Goal: Complete application form

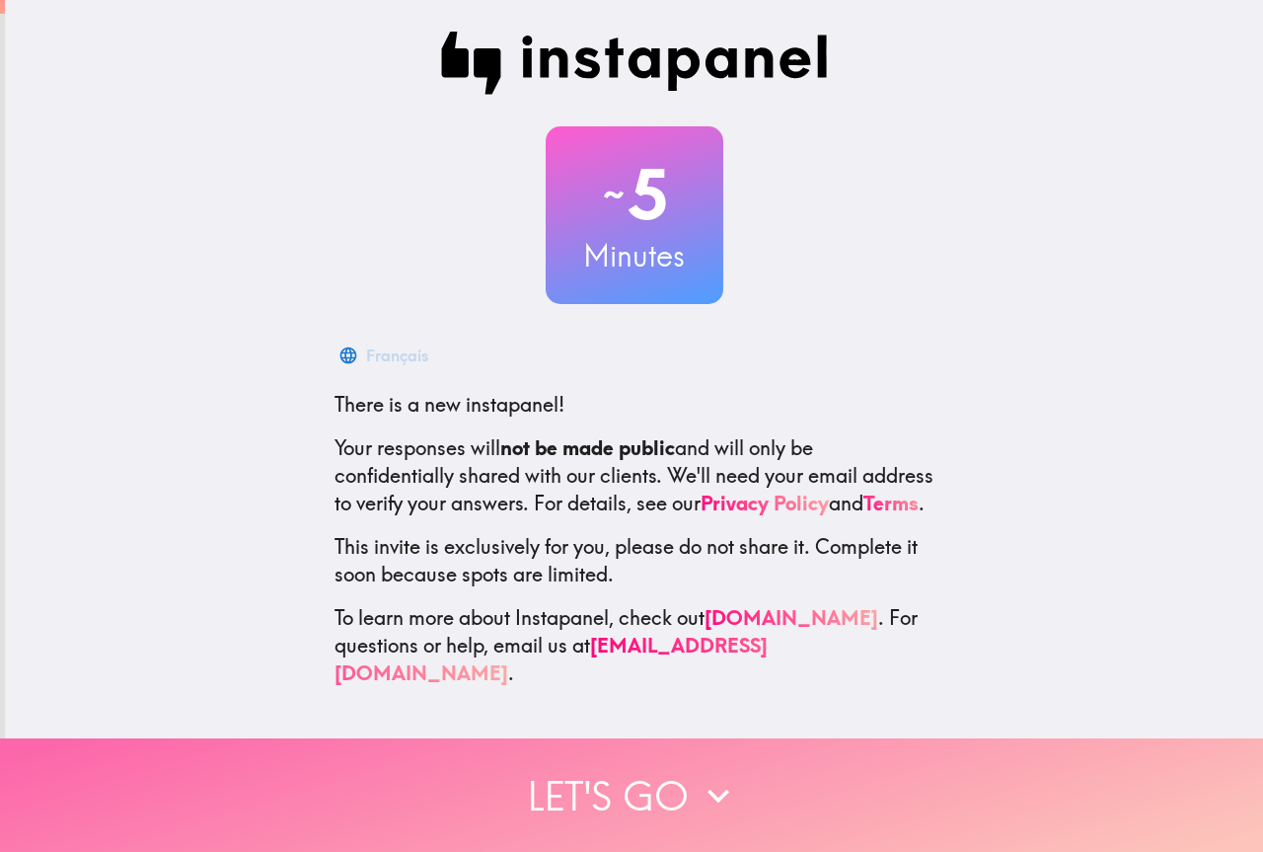
click at [646, 803] on button "Let's go" at bounding box center [631, 794] width 1263 height 113
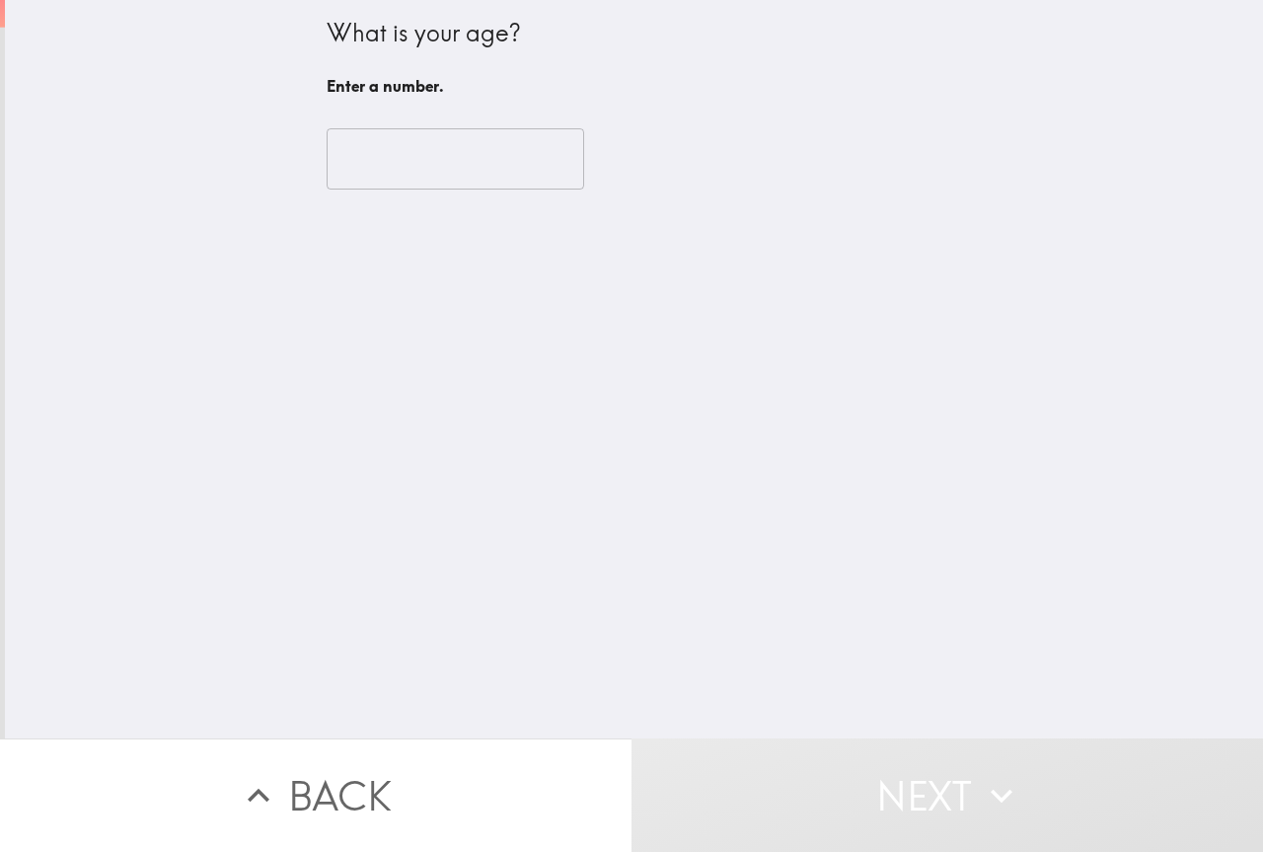
click at [416, 169] on input "number" at bounding box center [456, 158] width 258 height 61
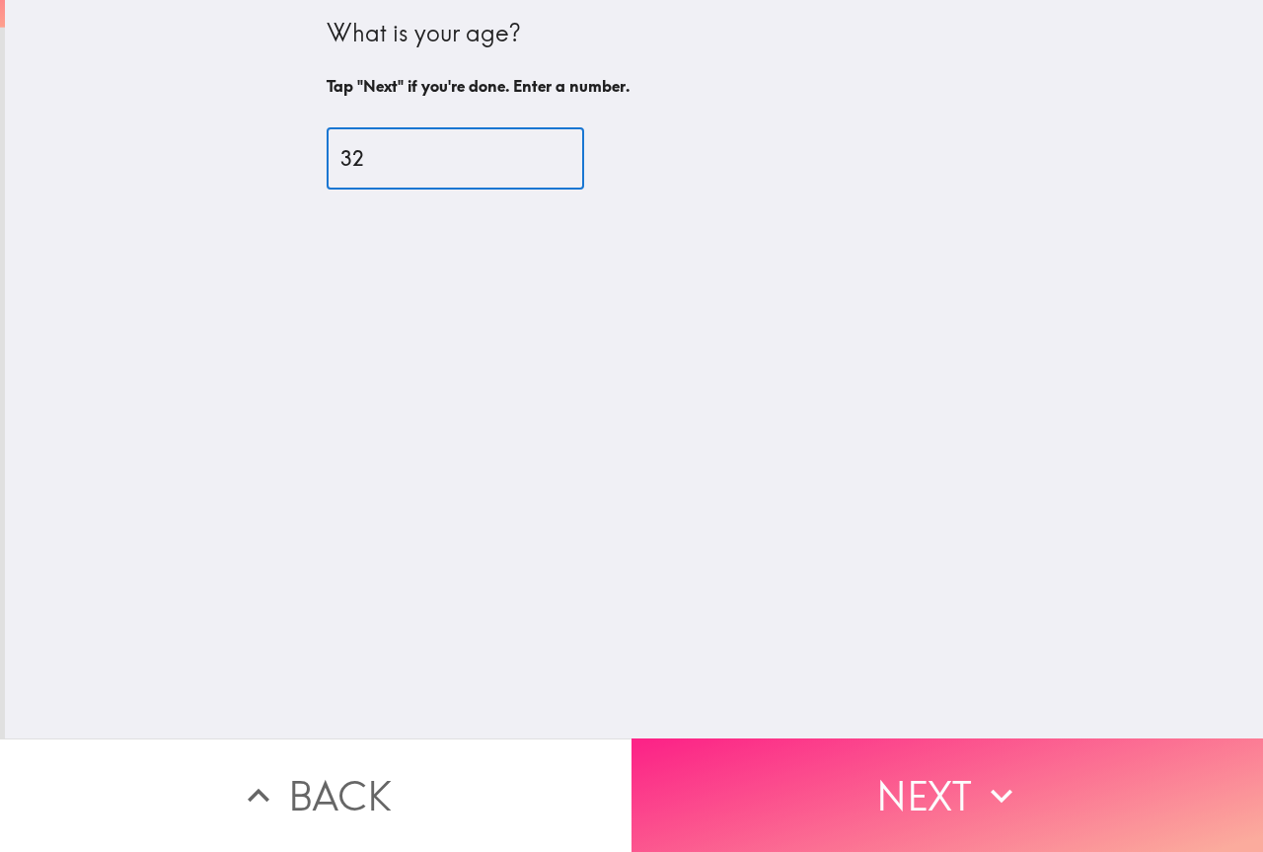
type input "32"
click at [815, 832] on button "Next" at bounding box center [948, 794] width 632 height 113
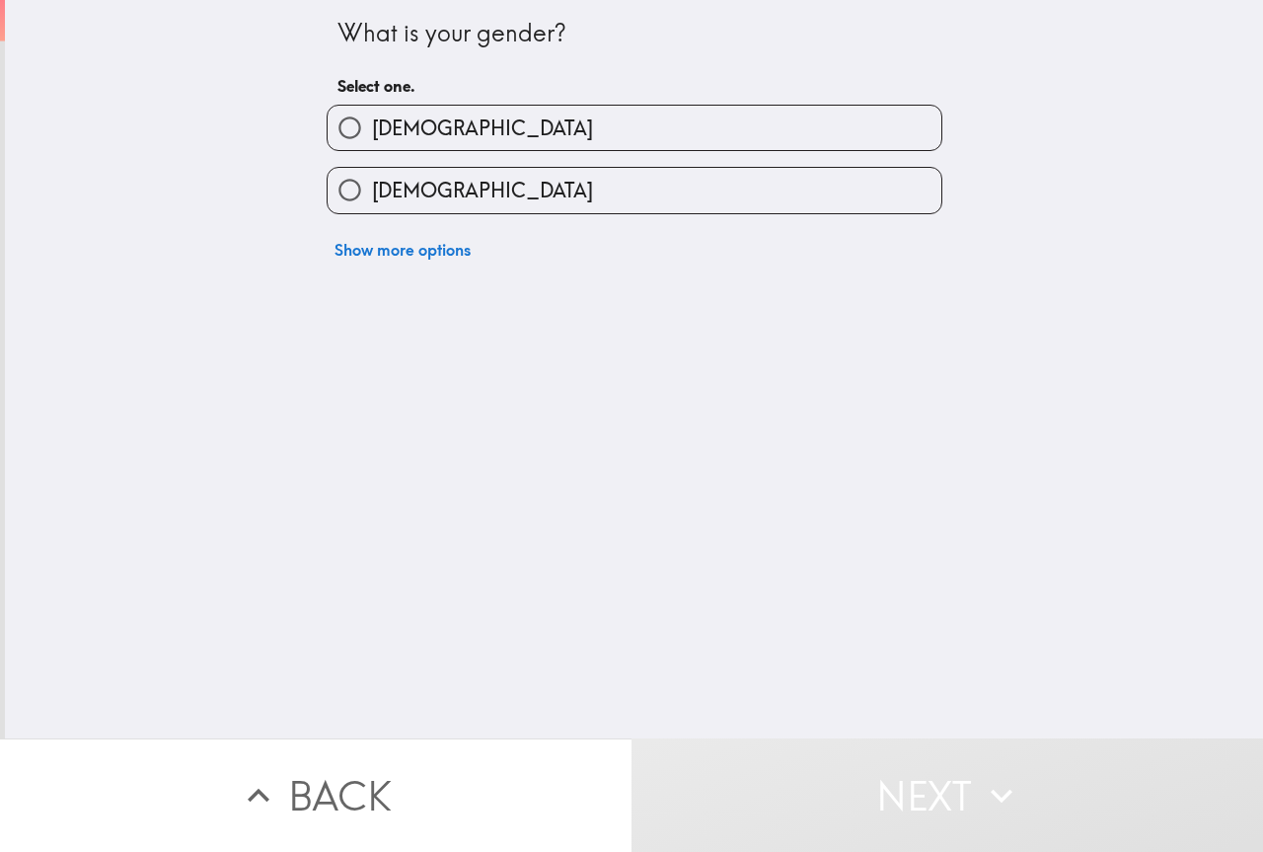
click at [405, 96] on div "[DEMOGRAPHIC_DATA]" at bounding box center [627, 120] width 632 height 62
click at [409, 131] on label "[DEMOGRAPHIC_DATA]" at bounding box center [635, 128] width 614 height 44
click at [372, 131] on input "[DEMOGRAPHIC_DATA]" at bounding box center [350, 128] width 44 height 44
radio input "true"
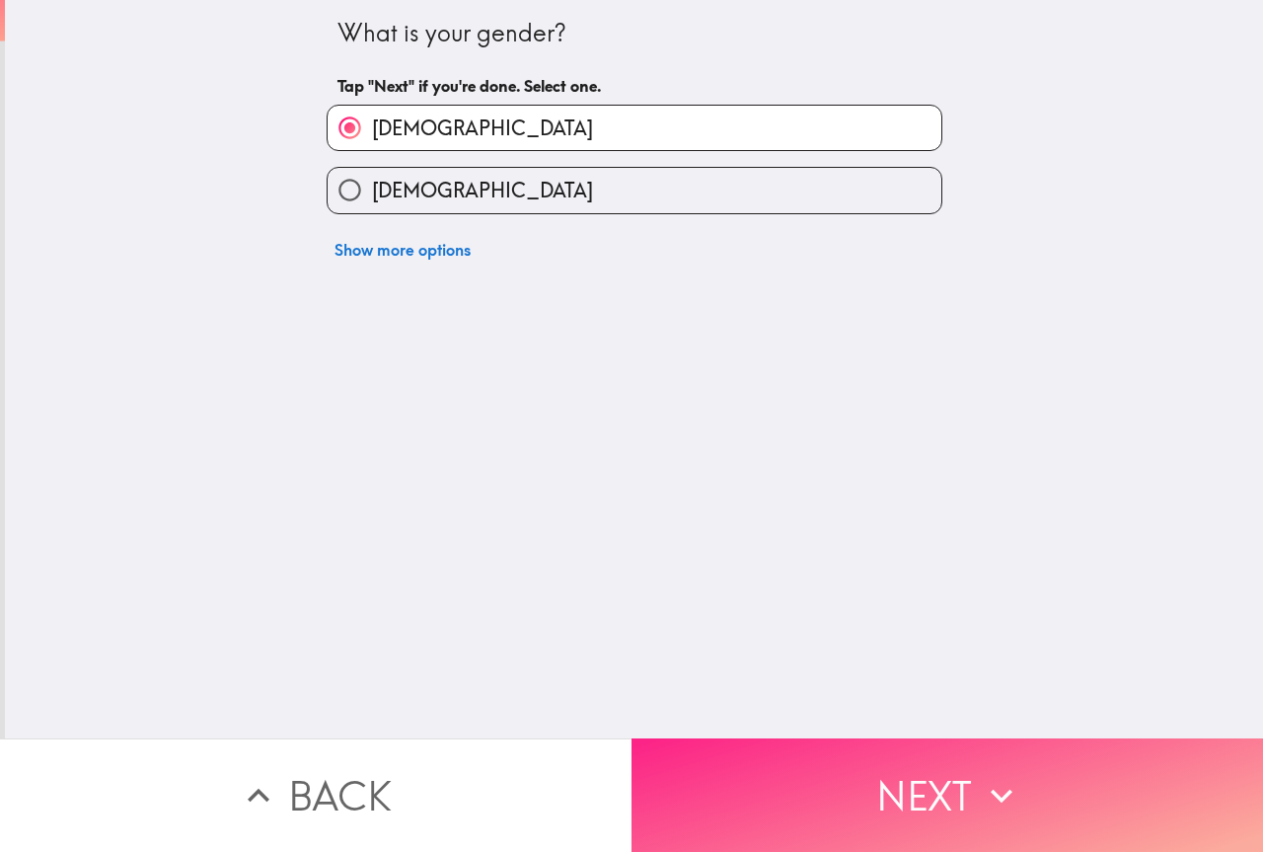
click at [966, 771] on button "Next" at bounding box center [948, 794] width 632 height 113
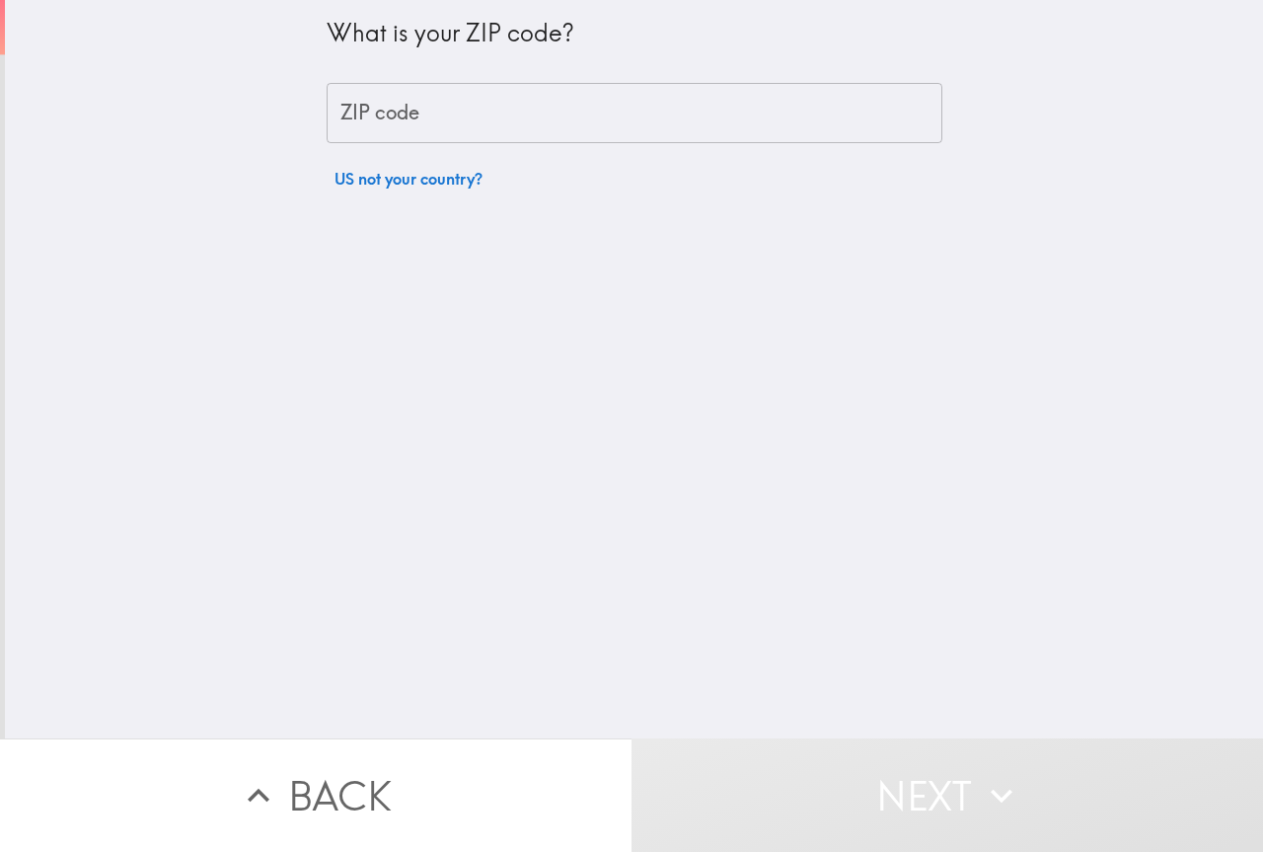
click at [486, 115] on input "ZIP code" at bounding box center [635, 113] width 616 height 61
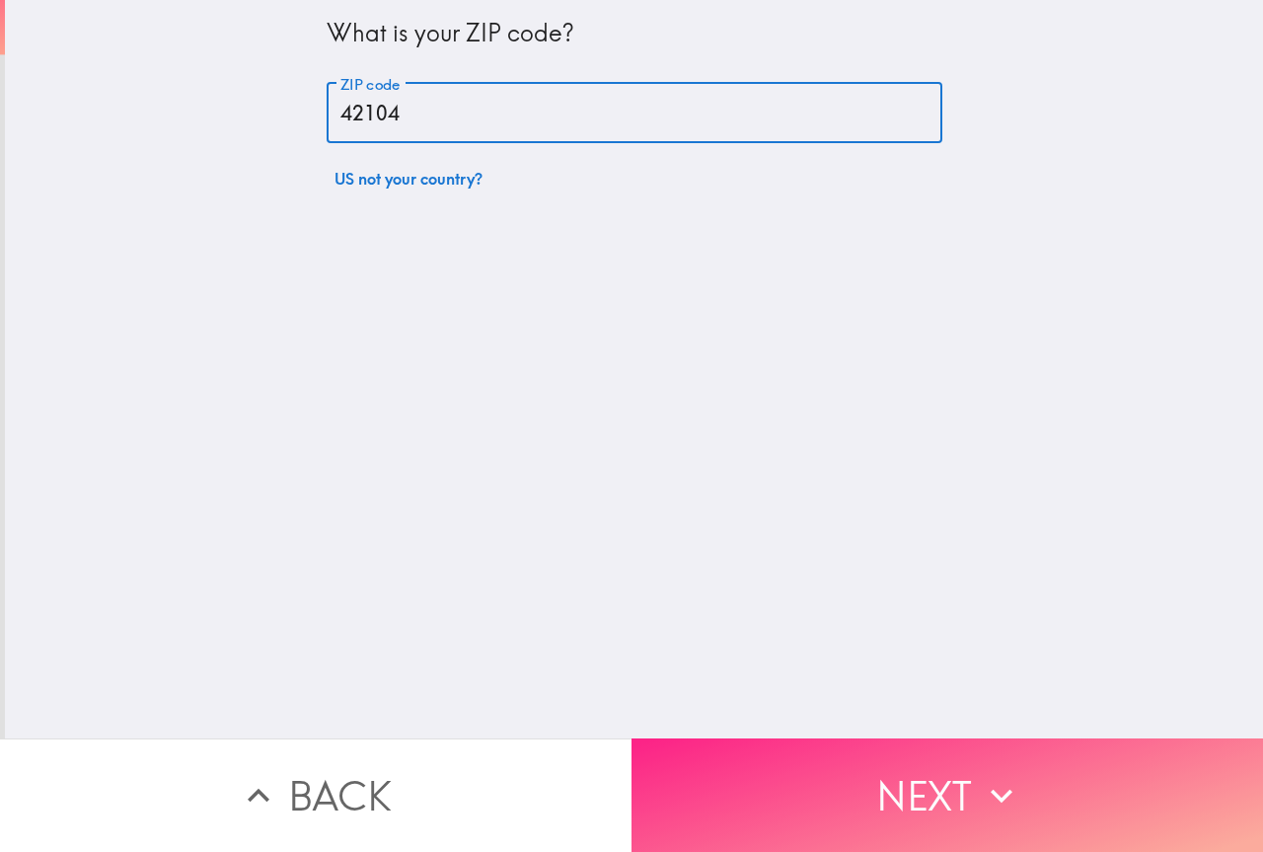
type input "42104"
click at [740, 818] on button "Next" at bounding box center [948, 794] width 632 height 113
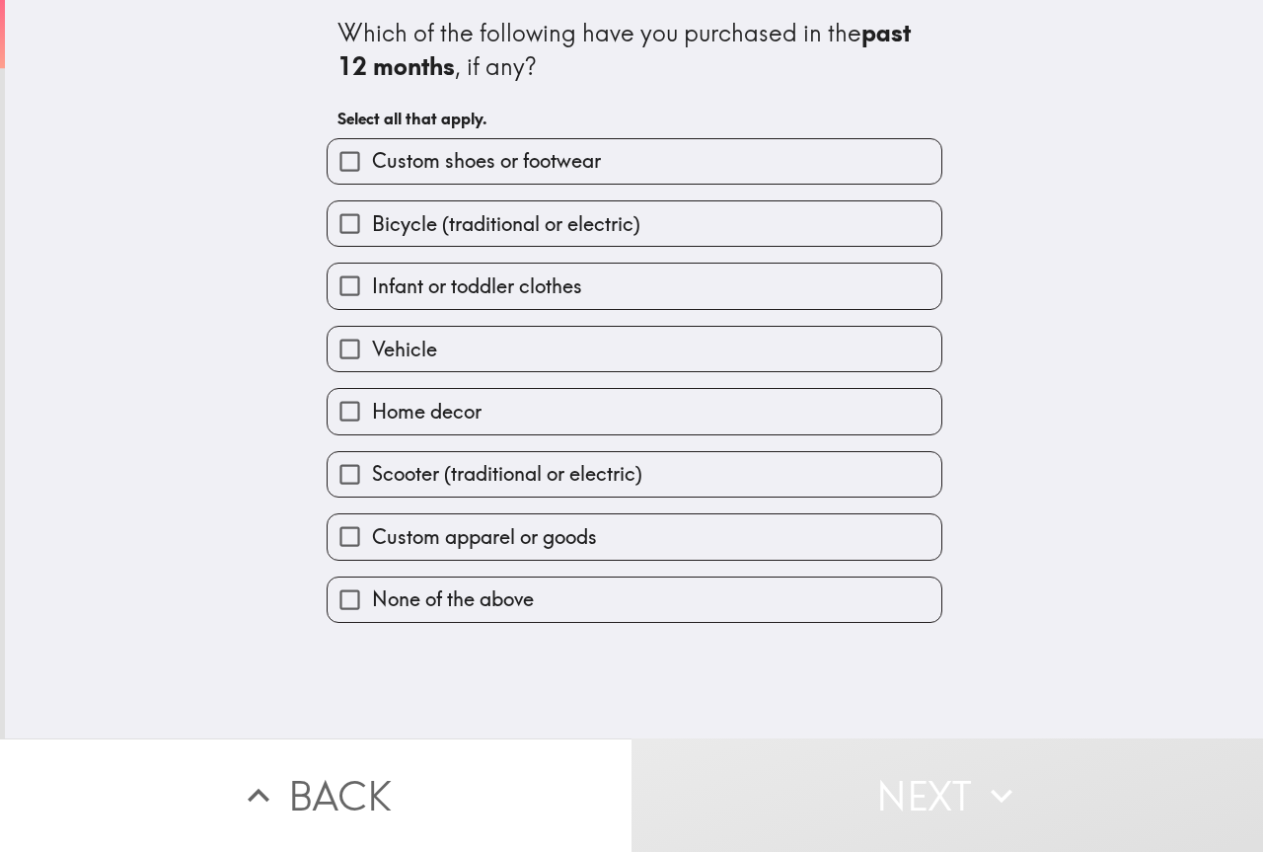
click at [381, 373] on div "Home decor" at bounding box center [627, 403] width 632 height 62
click at [446, 552] on label "Custom apparel or goods" at bounding box center [635, 536] width 614 height 44
click at [372, 552] on input "Custom apparel or goods" at bounding box center [350, 536] width 44 height 44
checkbox input "true"
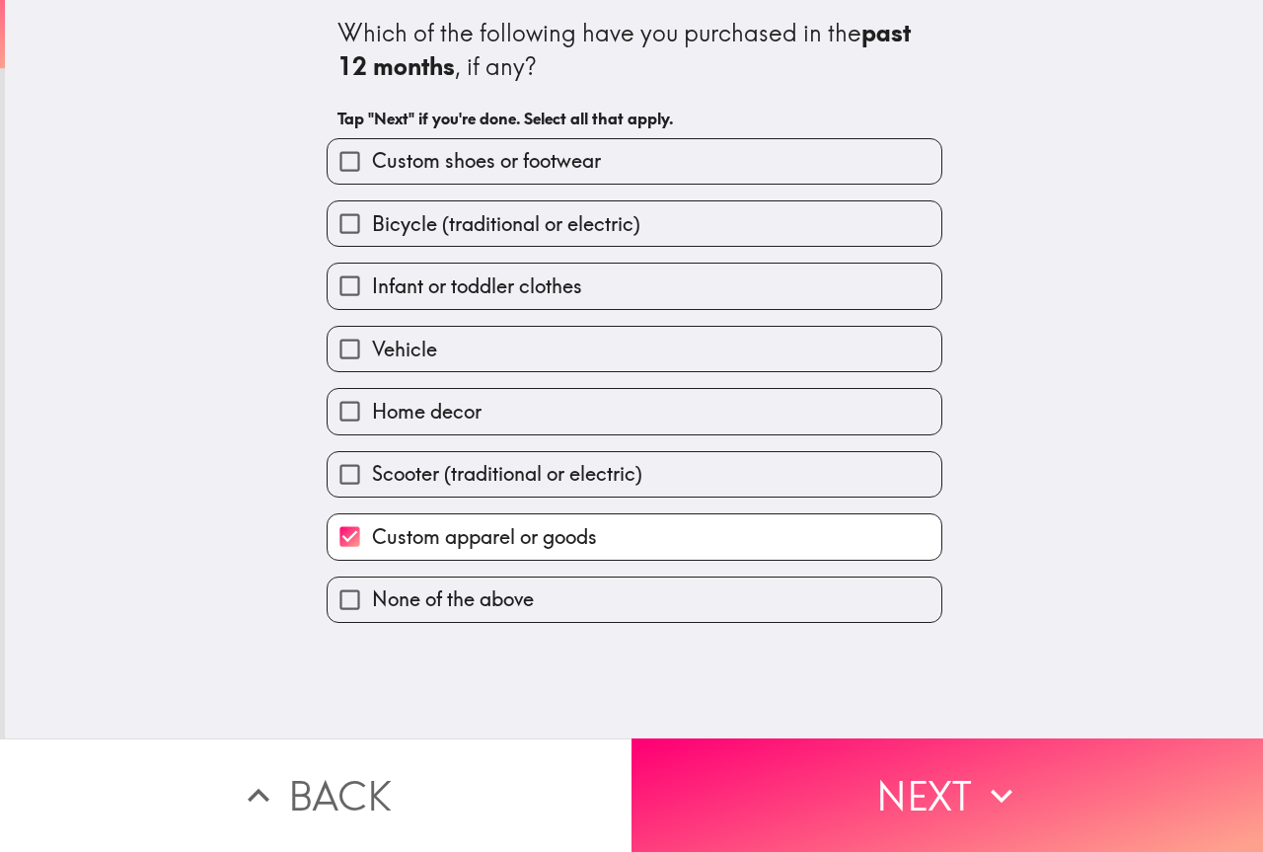
click at [402, 362] on span "Vehicle" at bounding box center [404, 350] width 65 height 28
click at [372, 362] on input "Vehicle" at bounding box center [350, 349] width 44 height 44
checkbox input "true"
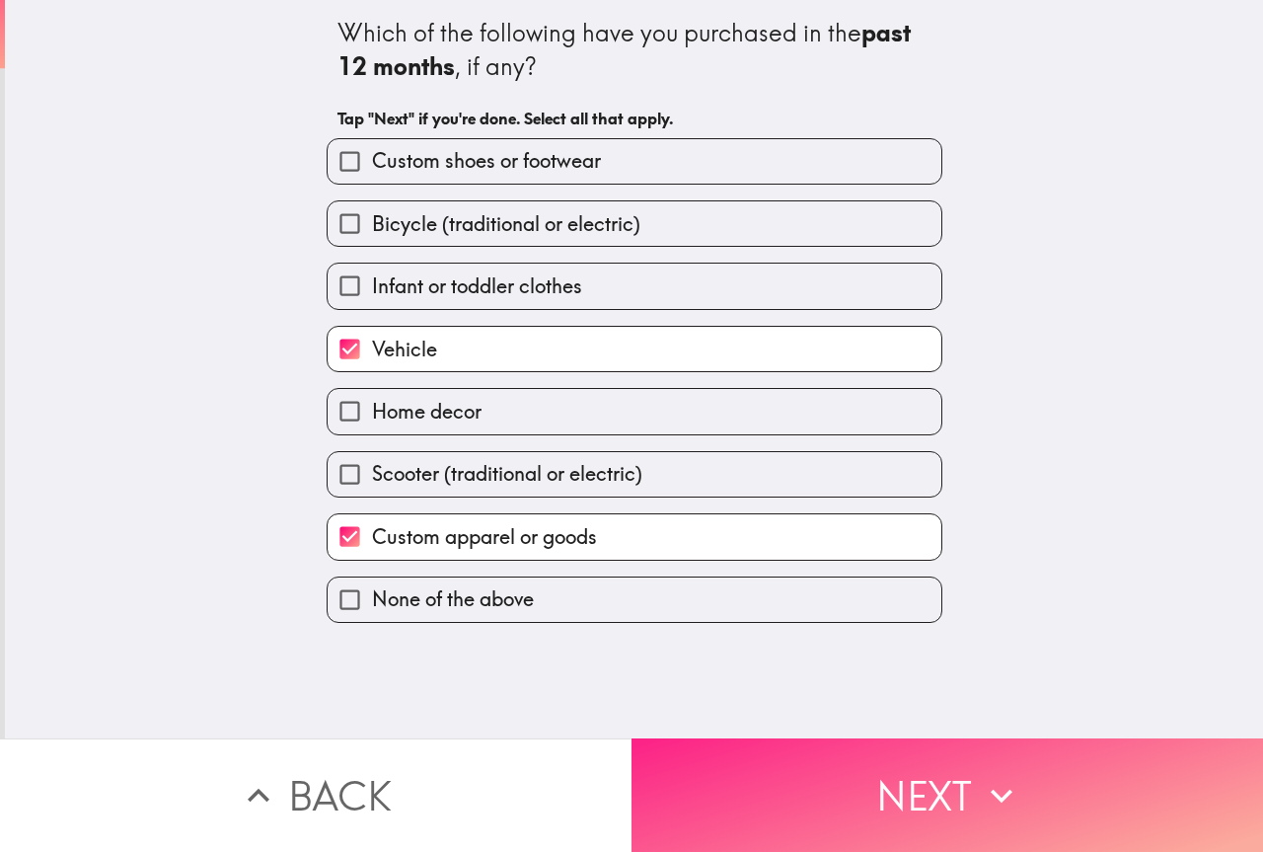
click at [887, 824] on button "Next" at bounding box center [948, 794] width 632 height 113
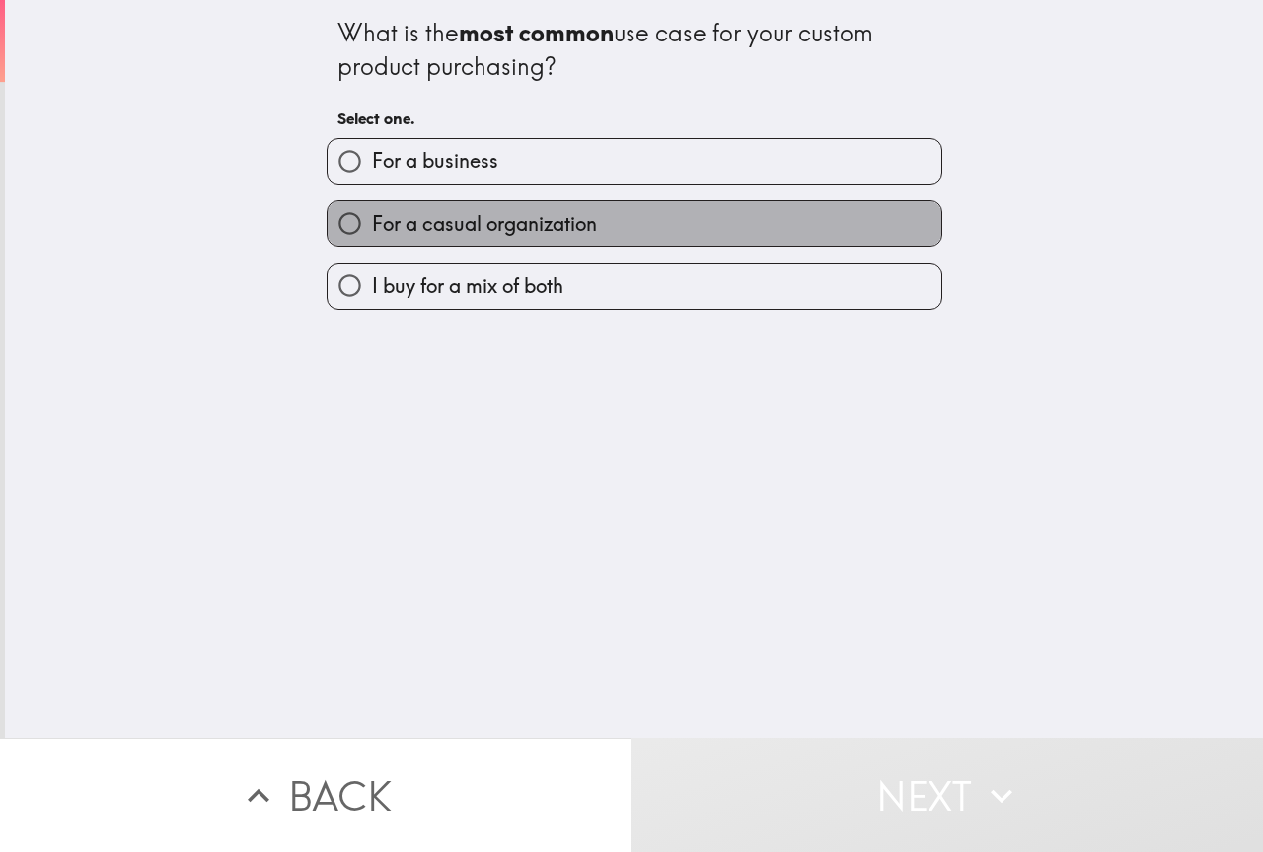
click at [425, 218] on span "For a casual organization" at bounding box center [484, 224] width 225 height 28
click at [372, 218] on input "For a casual organization" at bounding box center [350, 223] width 44 height 44
radio input "true"
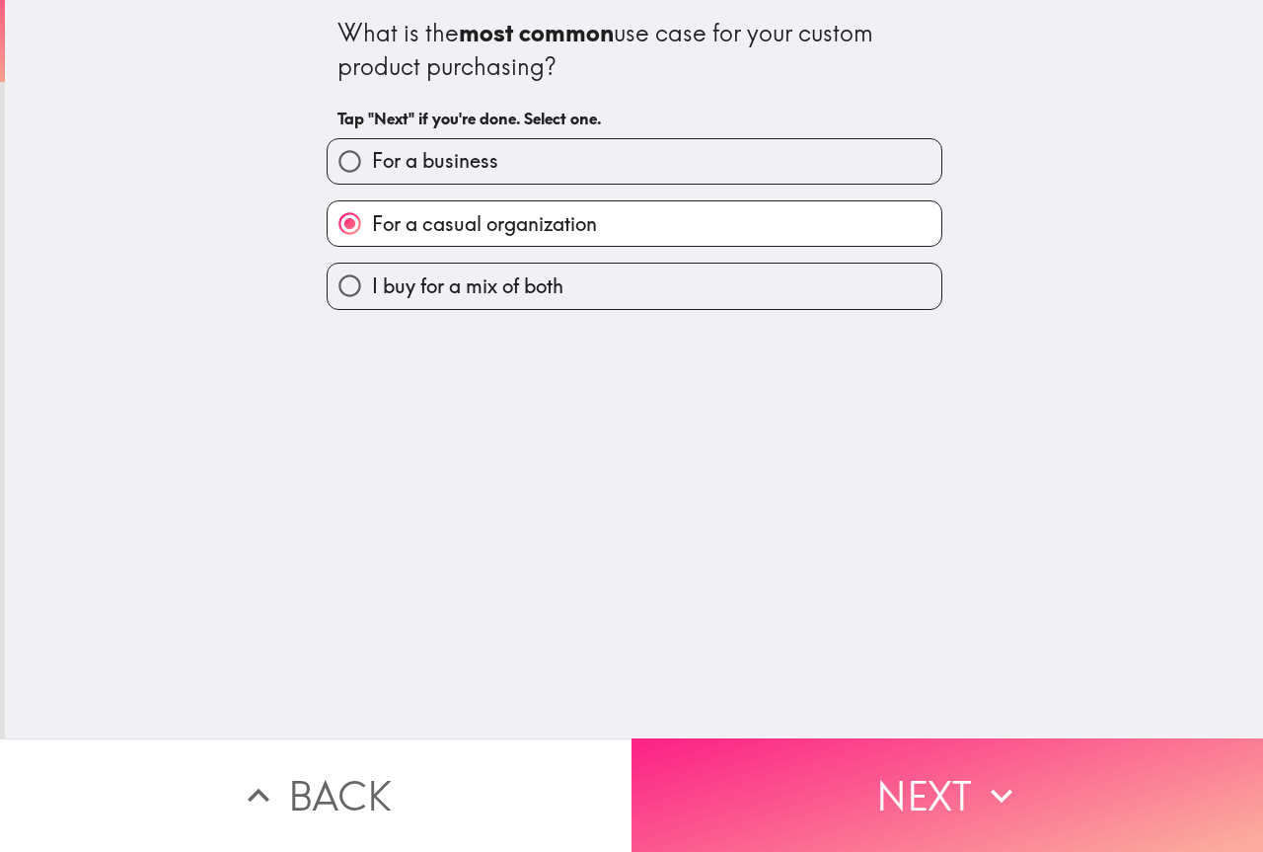
click at [879, 752] on button "Next" at bounding box center [948, 794] width 632 height 113
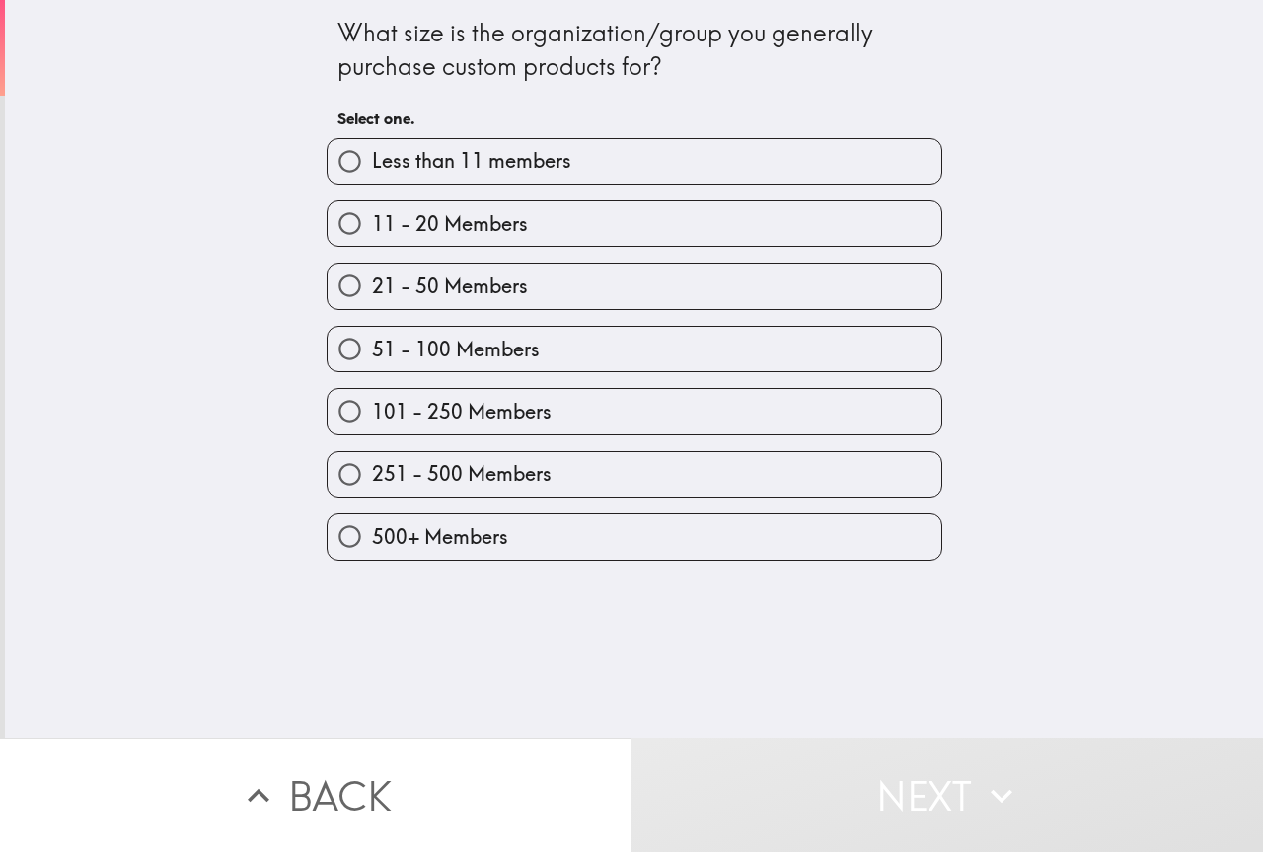
click at [372, 219] on span "11 - 20 Members" at bounding box center [450, 224] width 156 height 28
click at [366, 219] on input "11 - 20 Members" at bounding box center [350, 223] width 44 height 44
radio input "true"
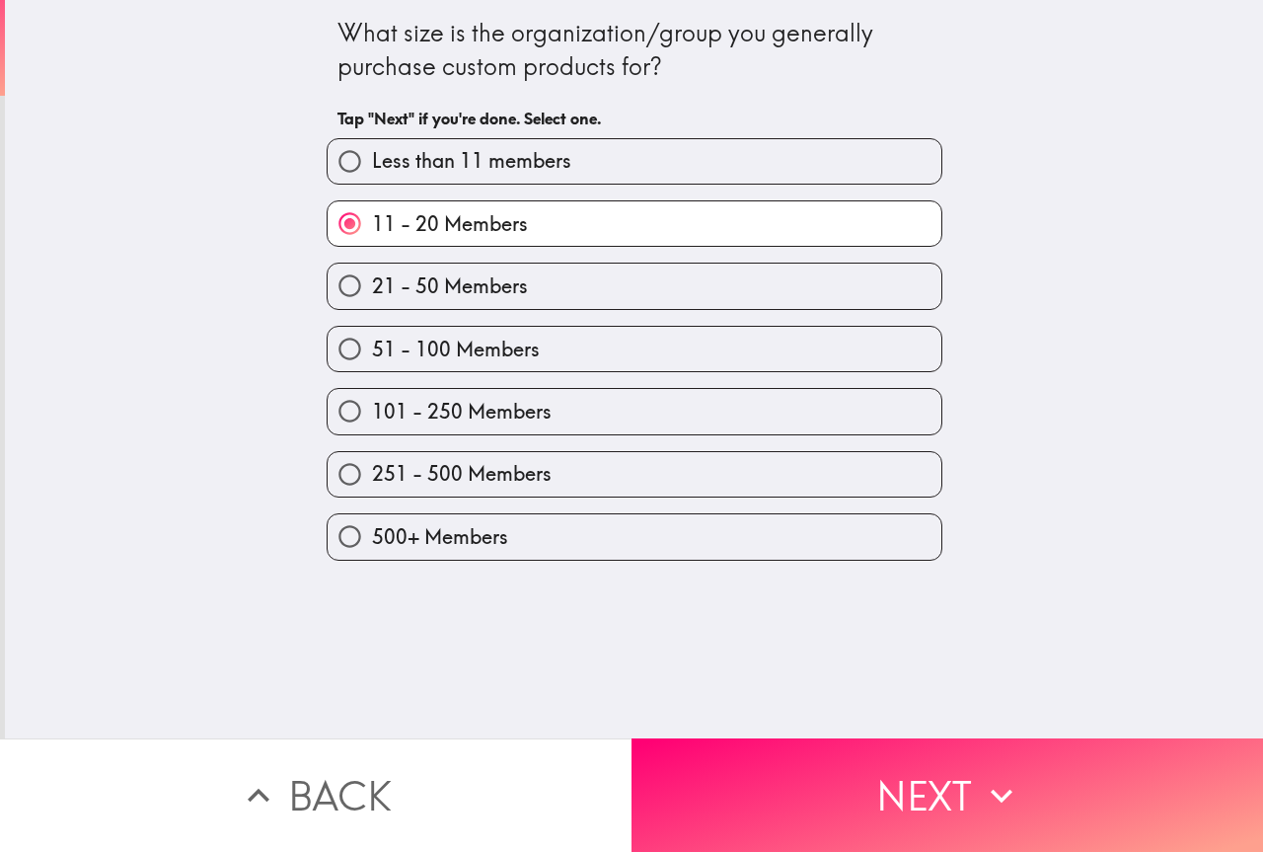
click at [793, 738] on button "Next" at bounding box center [948, 794] width 632 height 113
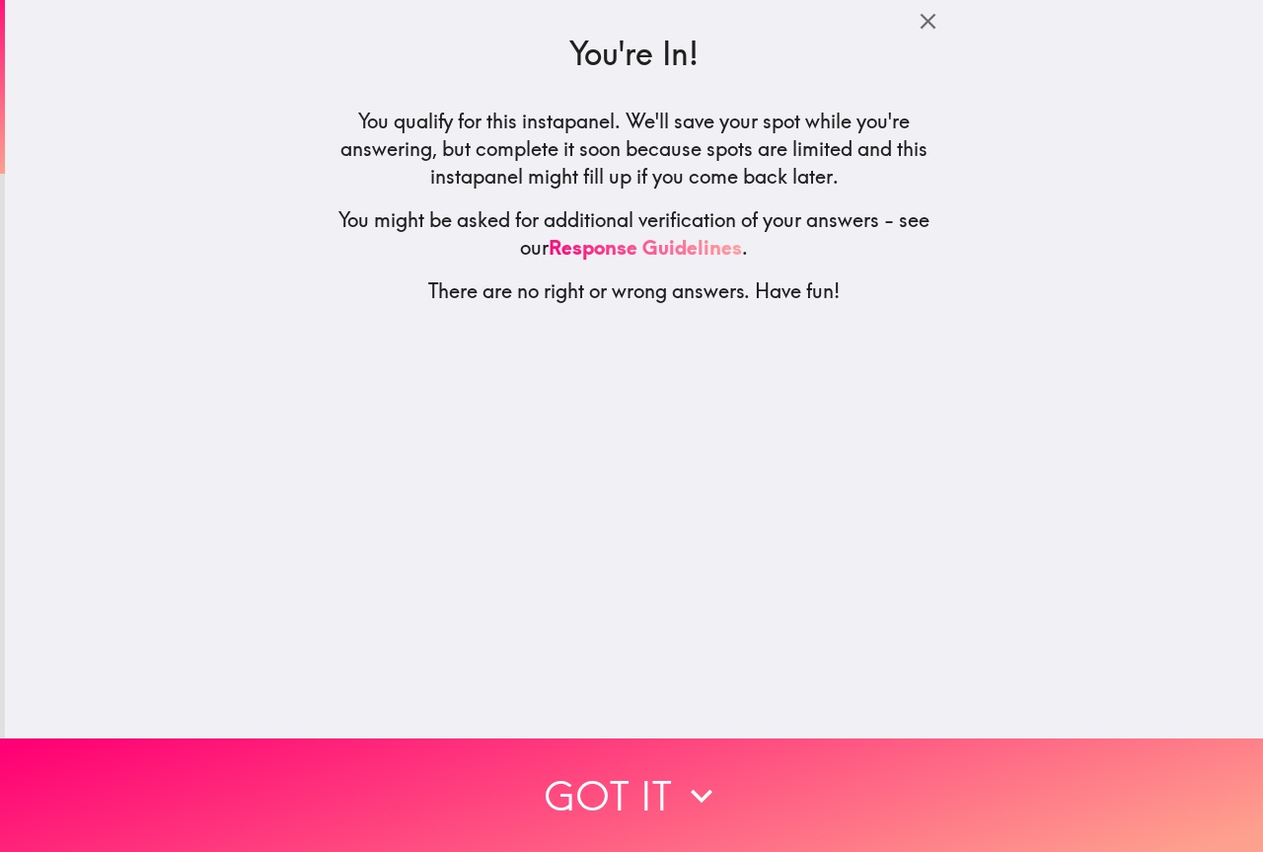
click at [580, 758] on button "Got it" at bounding box center [631, 794] width 1263 height 113
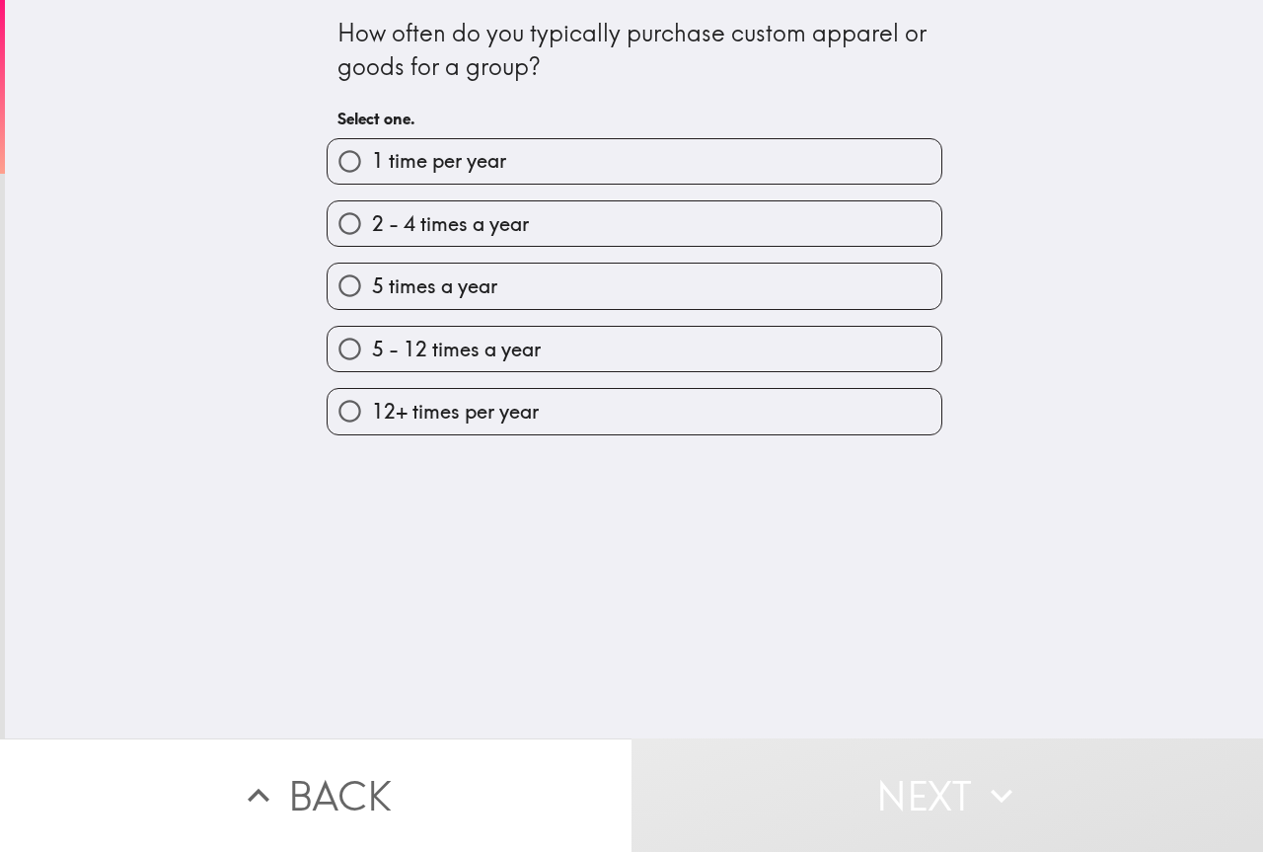
click at [543, 228] on label "2 - 4 times a year" at bounding box center [635, 223] width 614 height 44
click at [372, 228] on input "2 - 4 times a year" at bounding box center [350, 223] width 44 height 44
radio input "true"
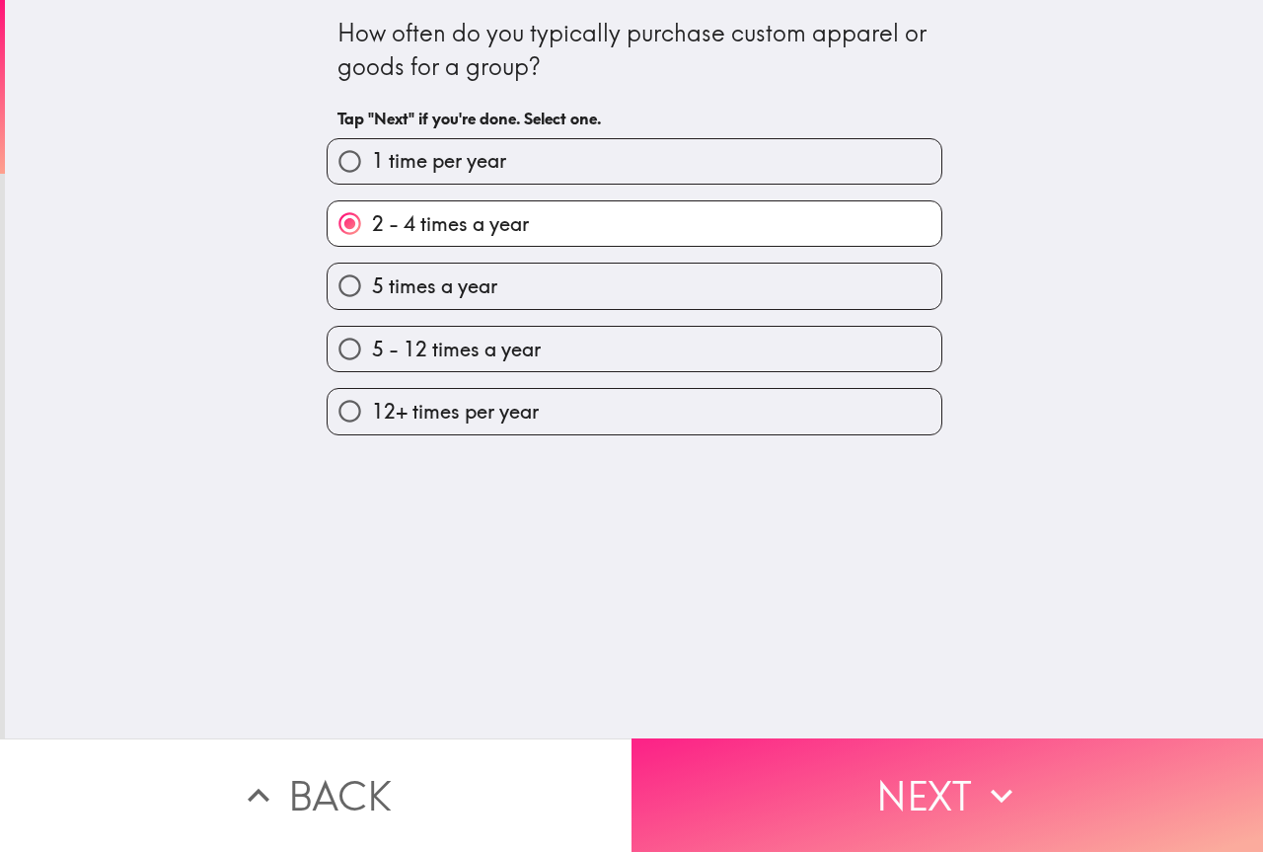
click at [702, 766] on button "Next" at bounding box center [948, 794] width 632 height 113
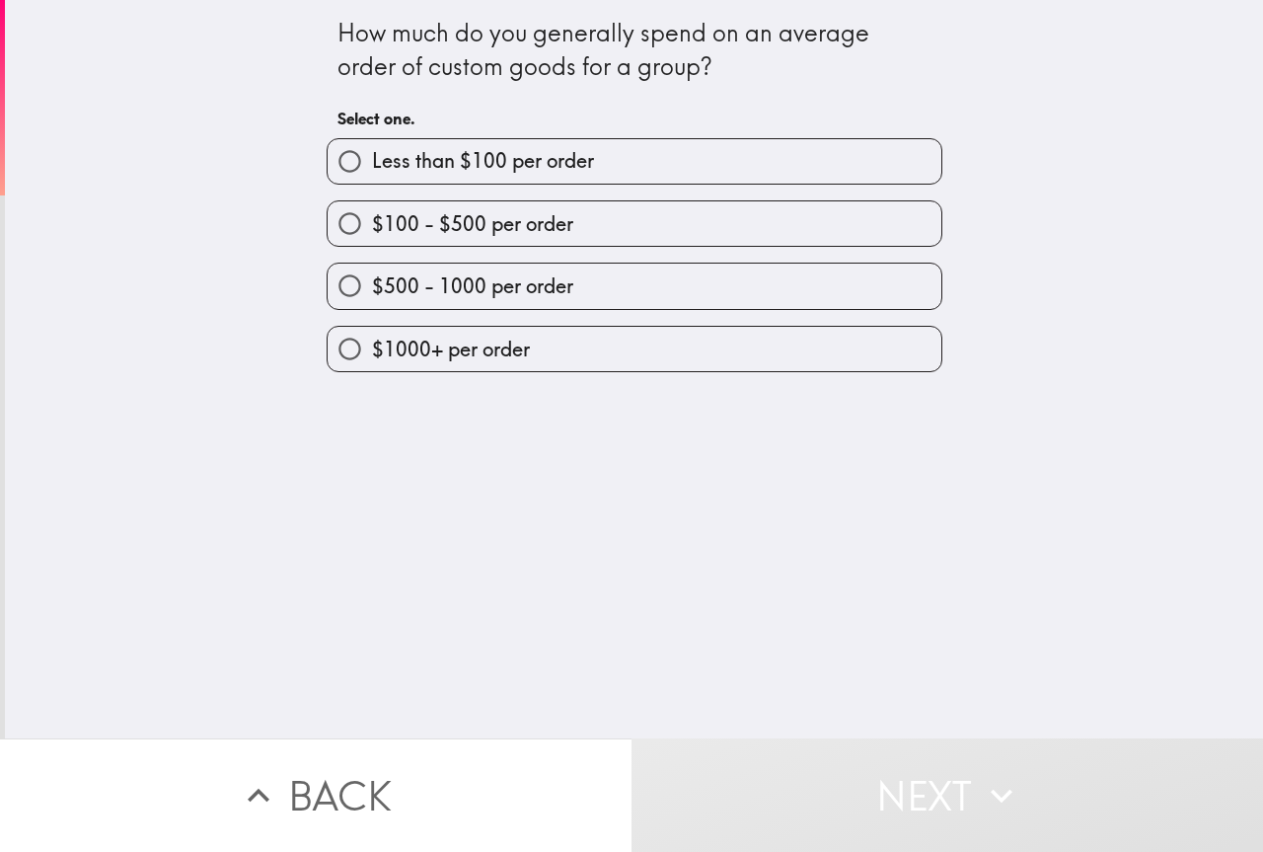
click at [576, 163] on span "Less than $100 per order" at bounding box center [483, 161] width 222 height 28
click at [372, 163] on input "Less than $100 per order" at bounding box center [350, 161] width 44 height 44
radio input "true"
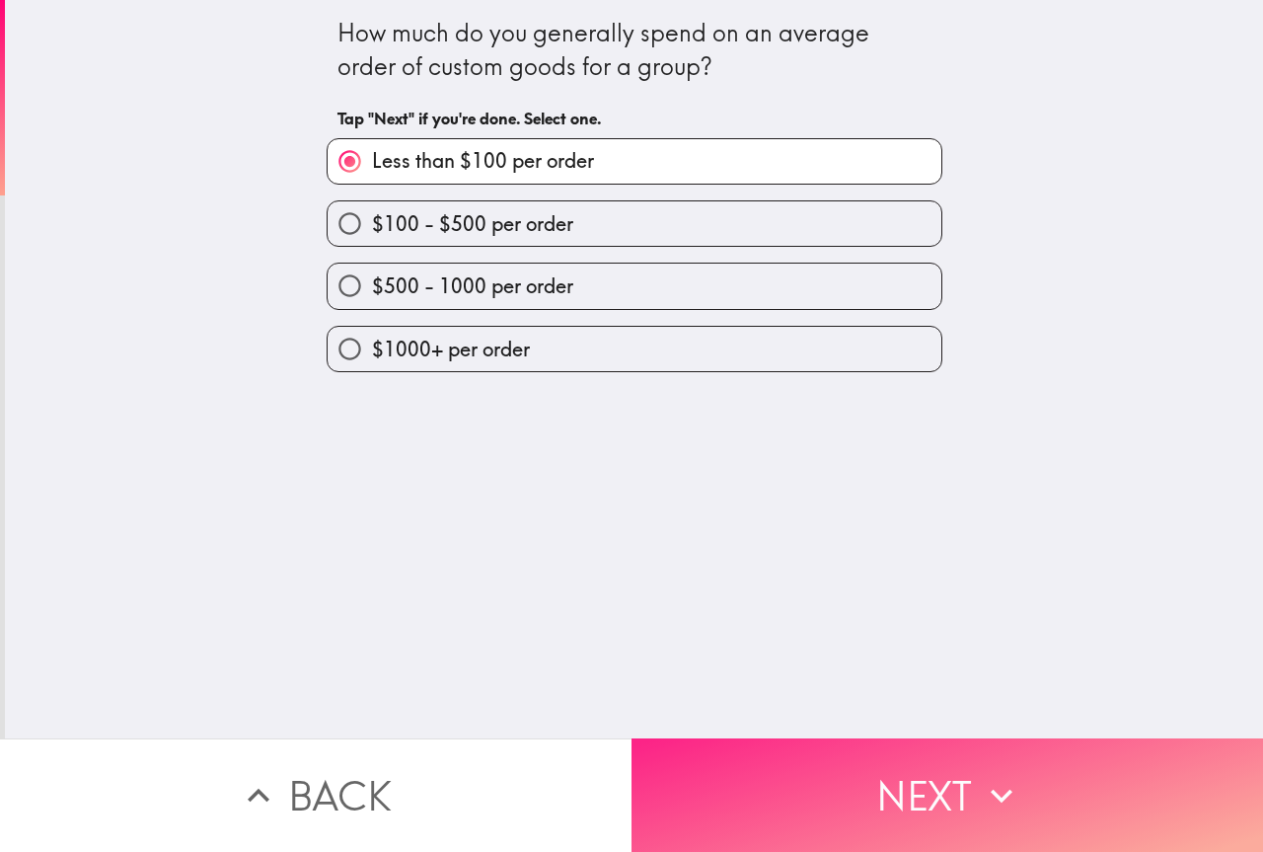
click at [873, 812] on button "Next" at bounding box center [948, 794] width 632 height 113
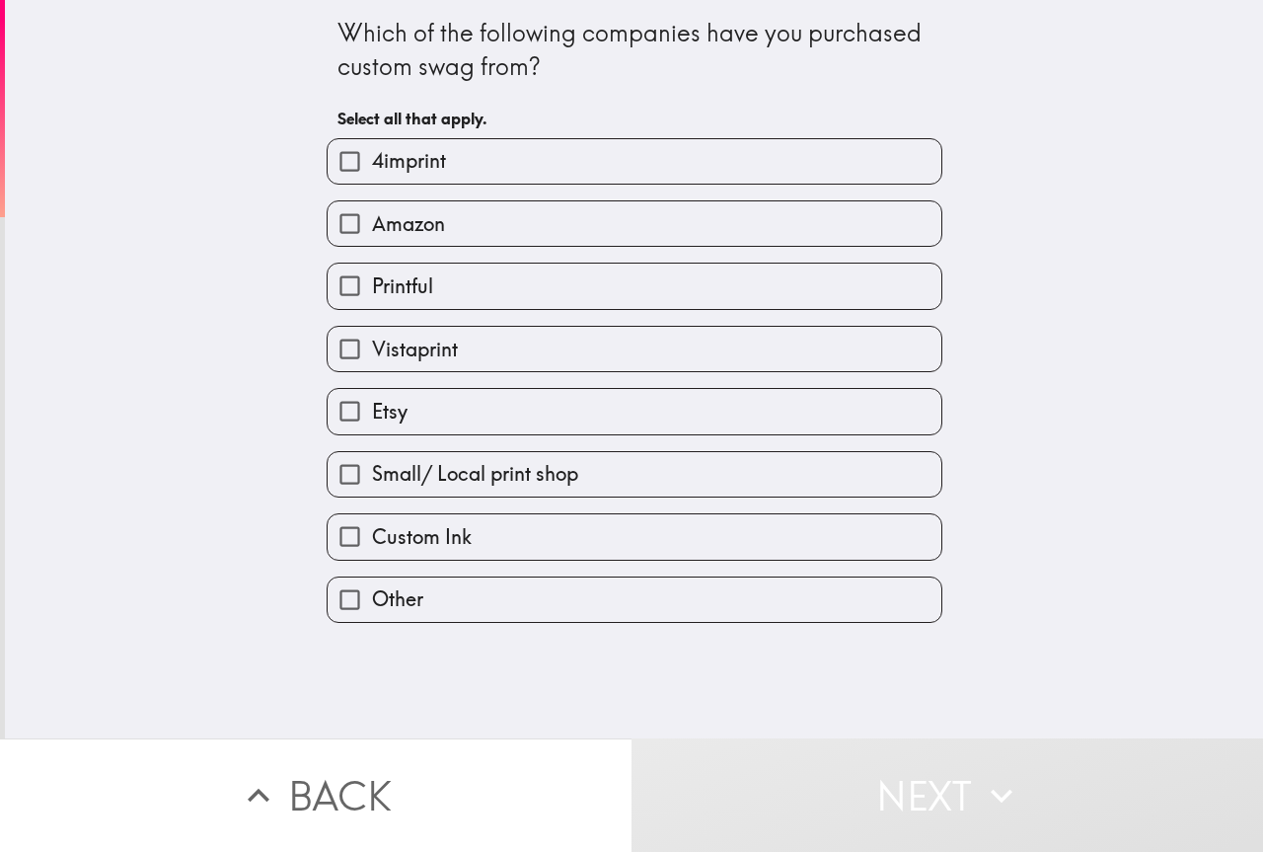
click at [446, 228] on label "Amazon" at bounding box center [635, 223] width 614 height 44
click at [372, 228] on input "Amazon" at bounding box center [350, 223] width 44 height 44
checkbox input "true"
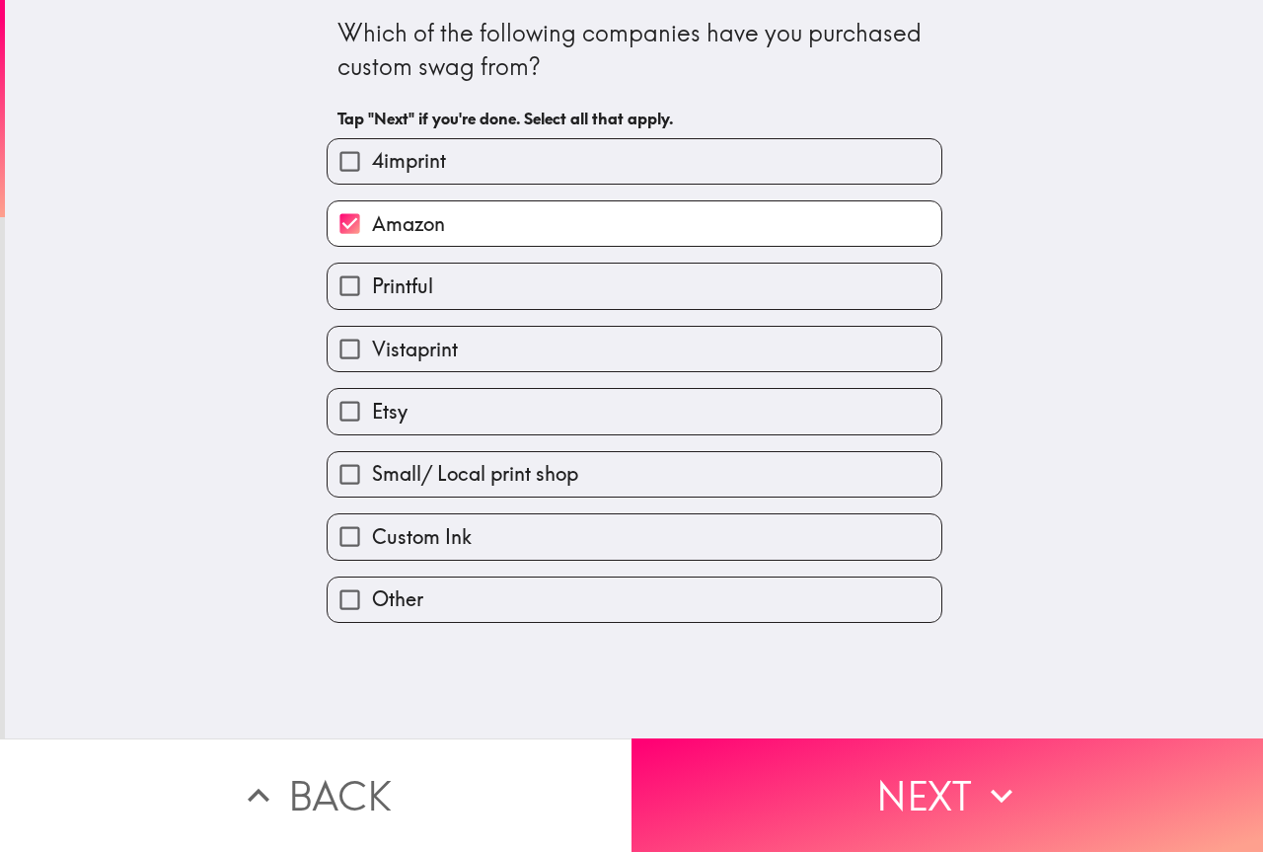
click at [459, 530] on label "Custom Ink" at bounding box center [635, 536] width 614 height 44
click at [372, 530] on input "Custom Ink" at bounding box center [350, 536] width 44 height 44
checkbox input "true"
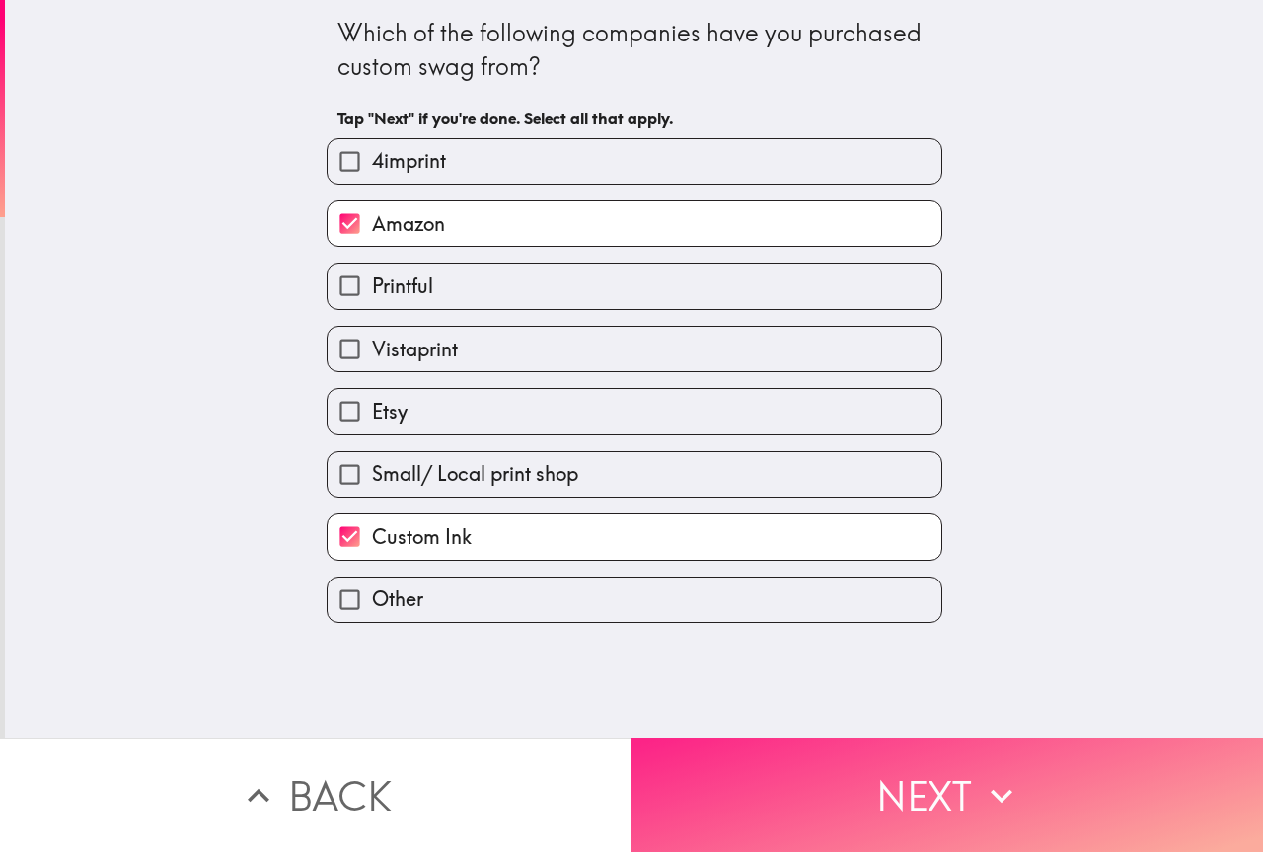
click at [783, 810] on button "Next" at bounding box center [948, 794] width 632 height 113
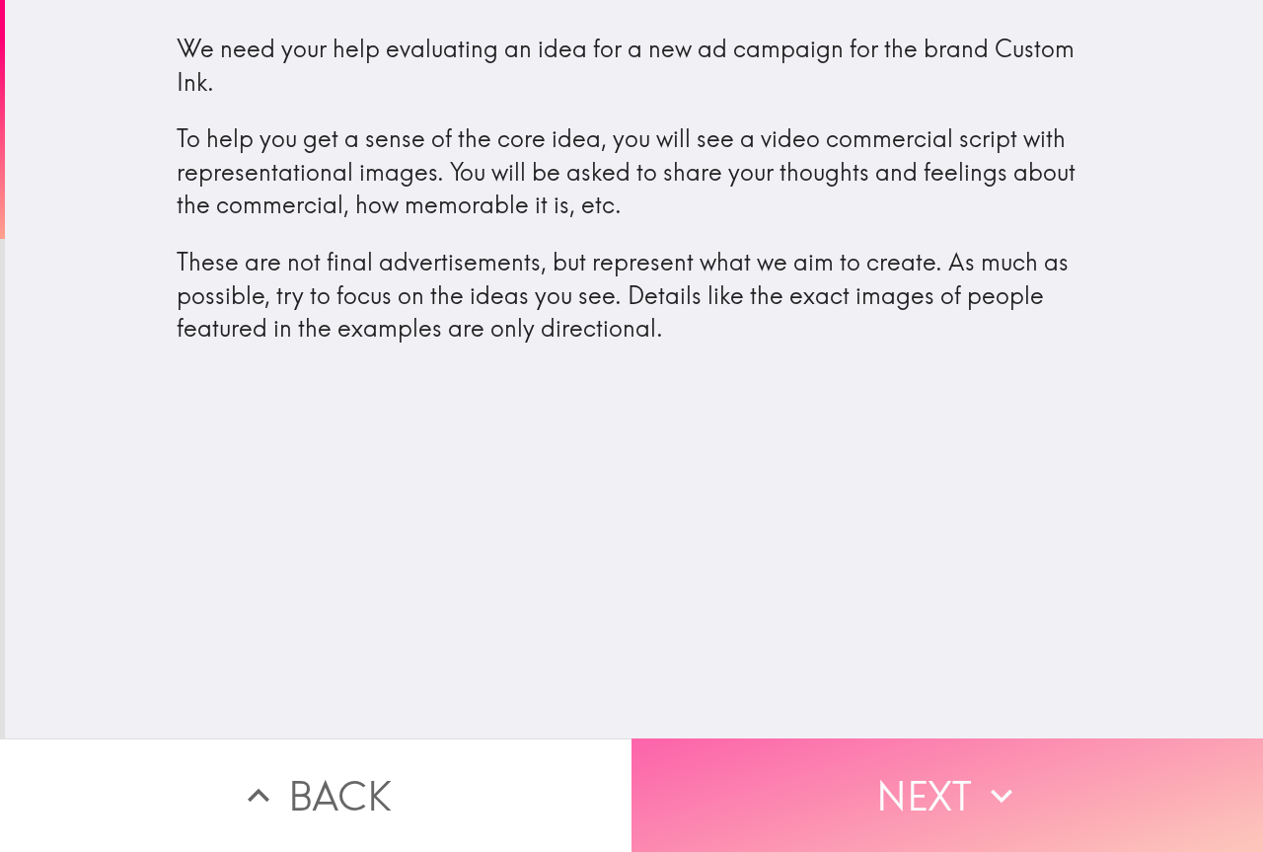
click at [747, 767] on button "Next" at bounding box center [948, 794] width 632 height 113
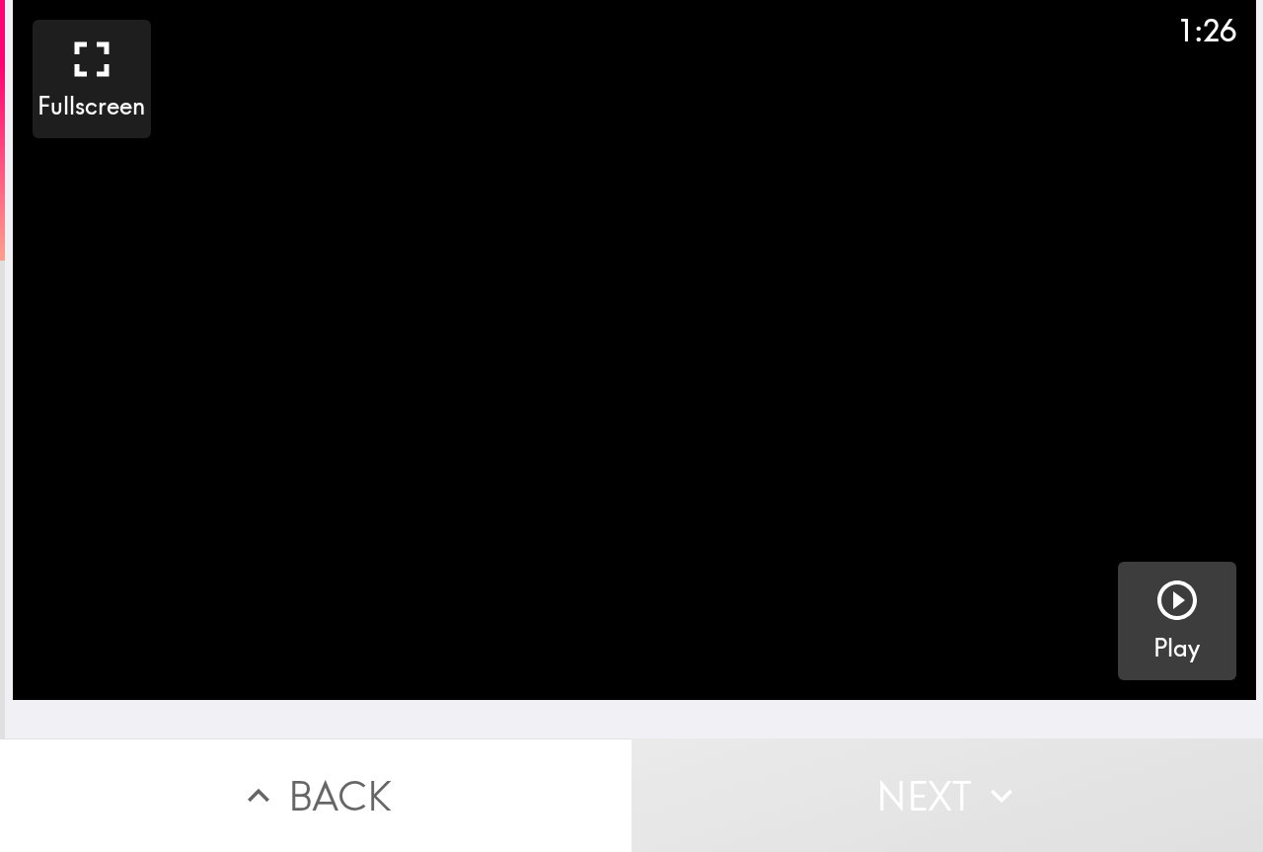
click at [1154, 605] on icon "button" at bounding box center [1177, 599] width 47 height 47
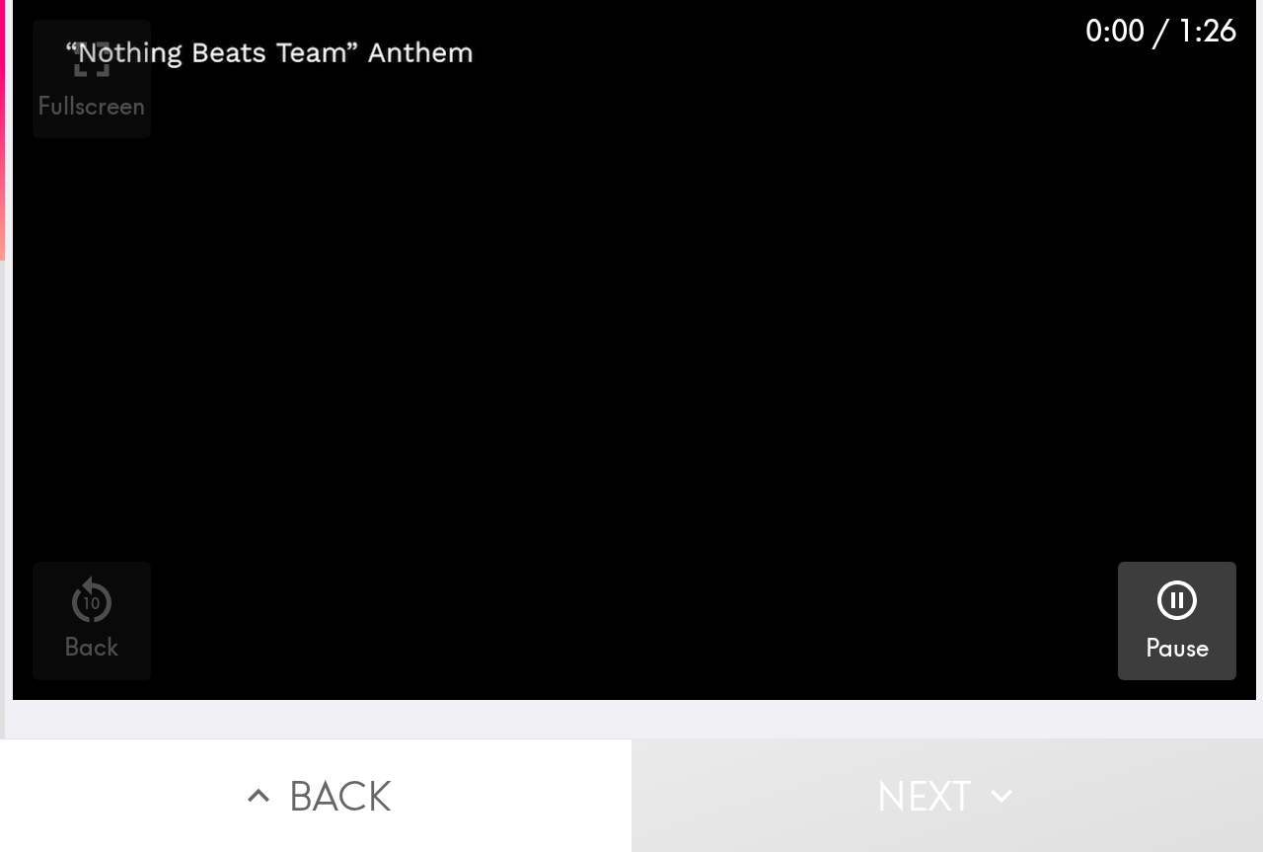
click at [492, 553] on video "button" at bounding box center [635, 350] width 1244 height 700
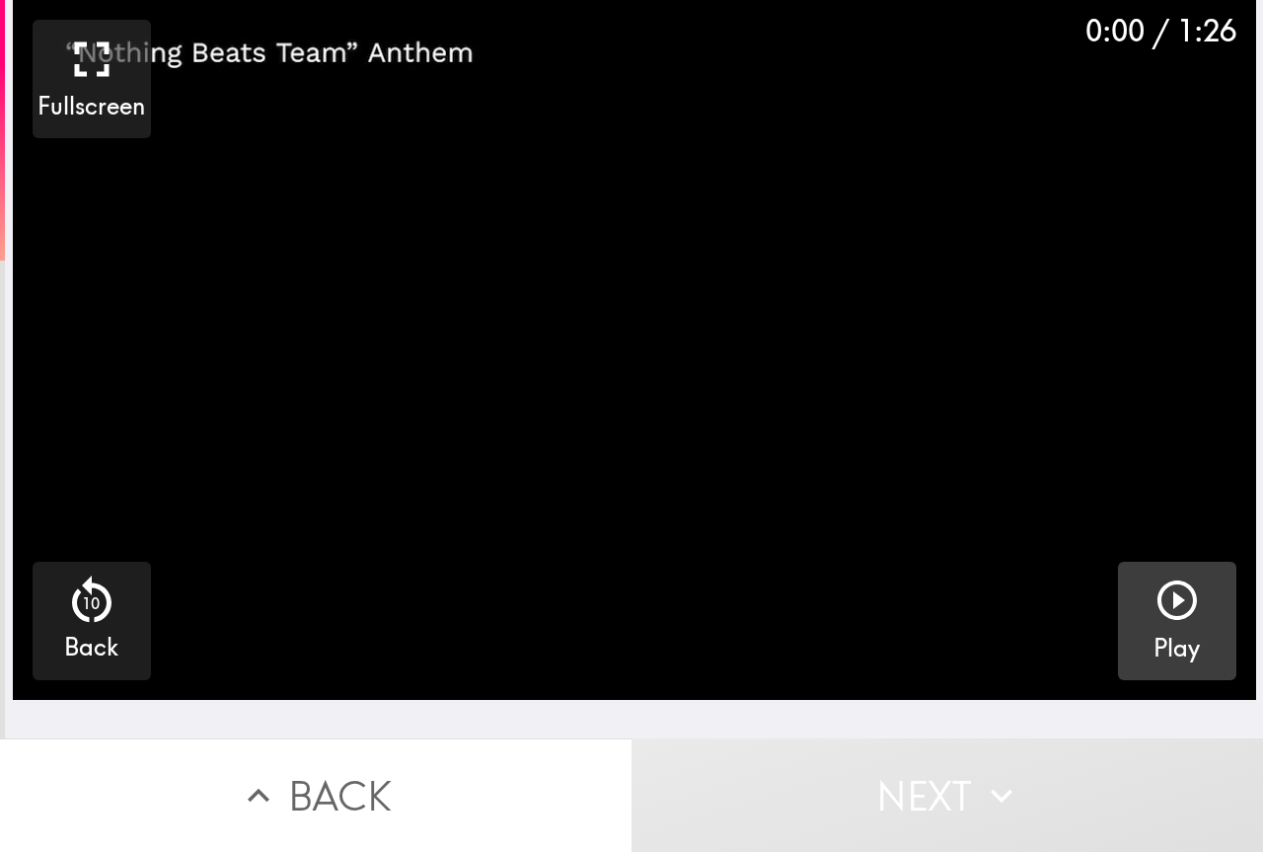
click at [866, 466] on video "button" at bounding box center [635, 350] width 1244 height 700
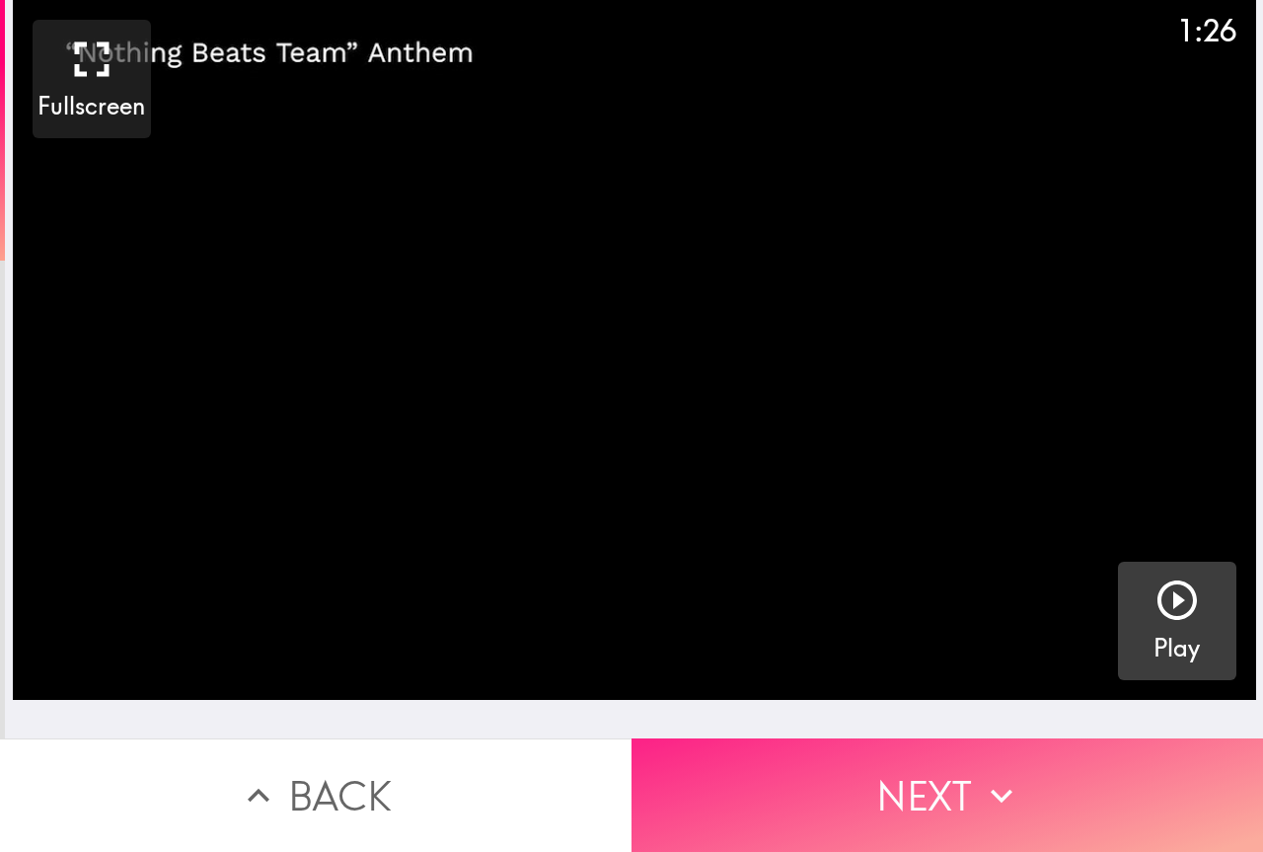
click at [949, 799] on button "Next" at bounding box center [948, 794] width 632 height 113
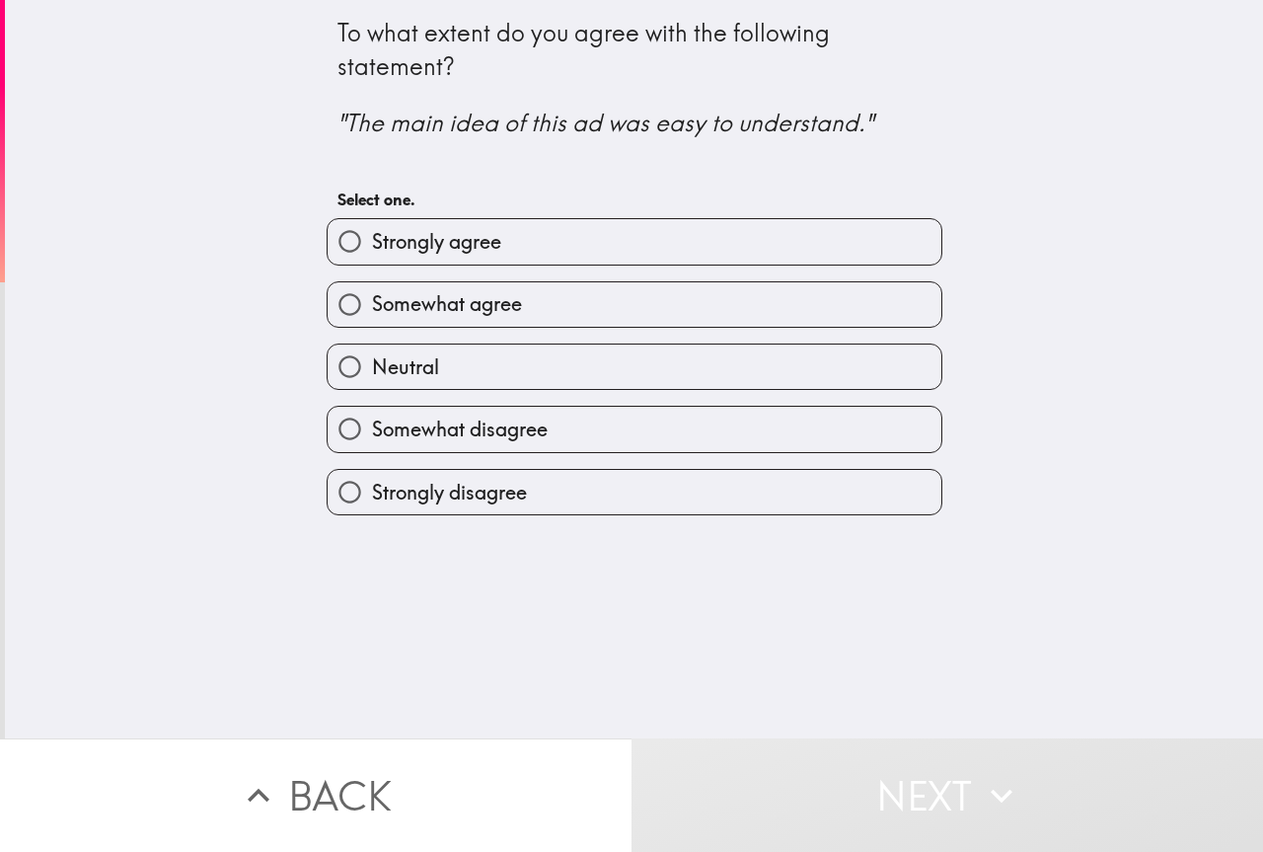
click at [419, 253] on span "Strongly agree" at bounding box center [436, 242] width 129 height 28
click at [372, 253] on input "Strongly agree" at bounding box center [350, 241] width 44 height 44
radio input "true"
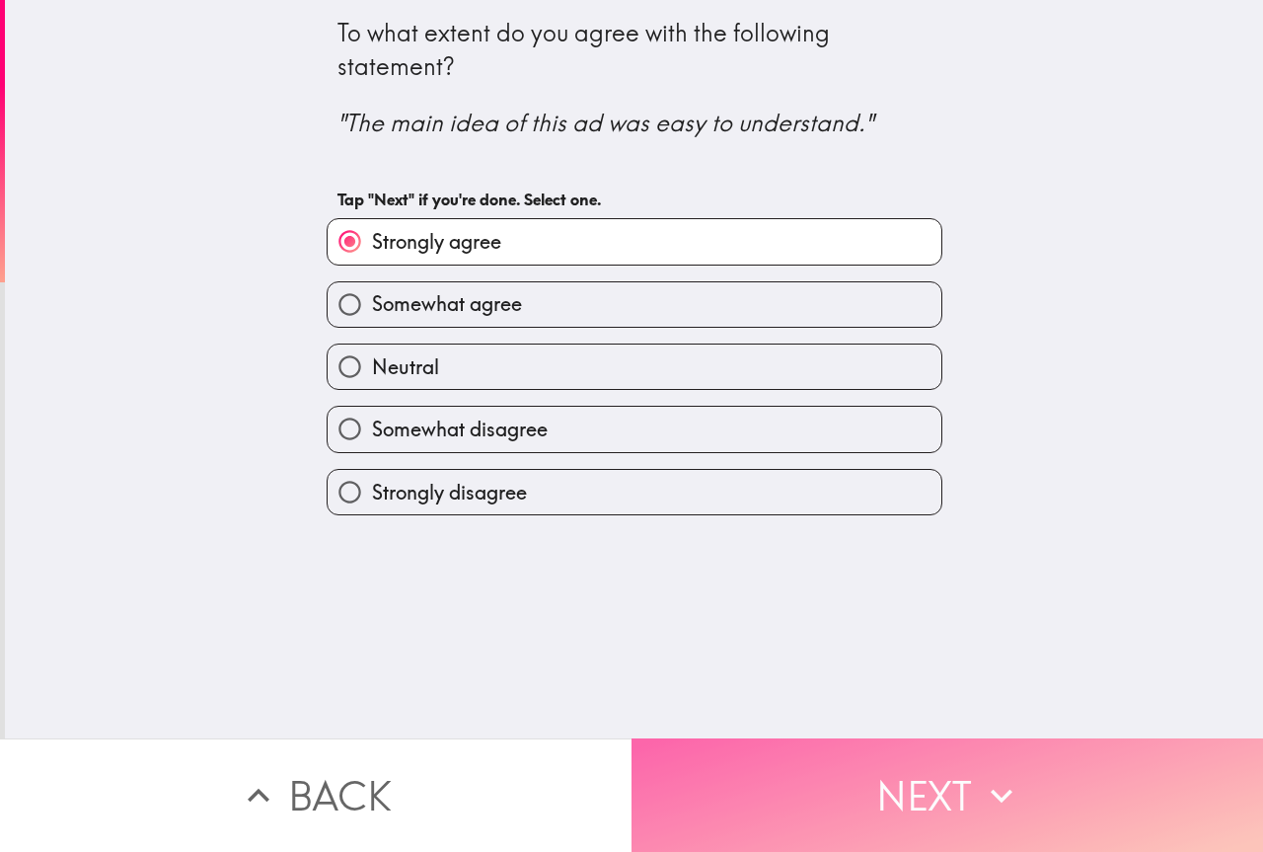
click at [891, 773] on button "Next" at bounding box center [948, 794] width 632 height 113
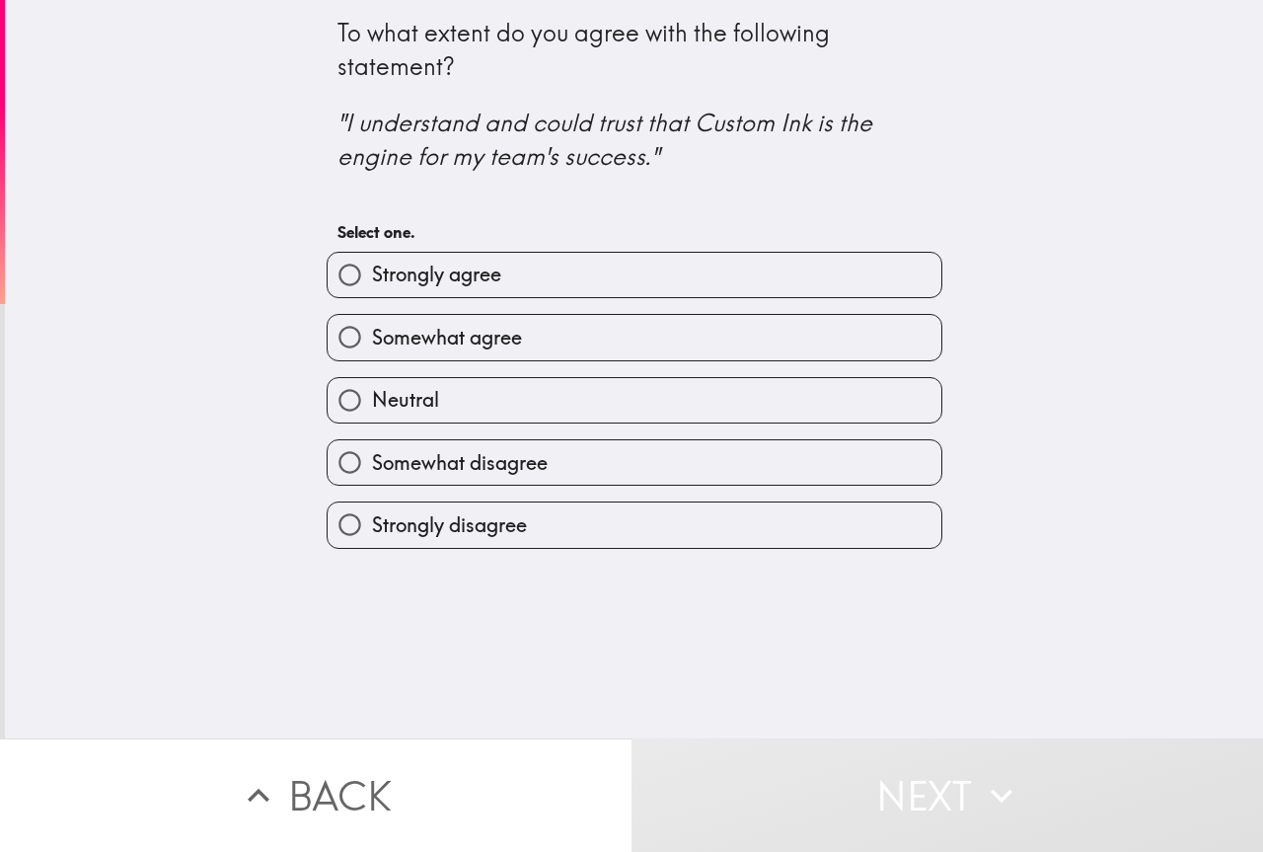
click at [372, 335] on span "Somewhat agree" at bounding box center [447, 338] width 150 height 28
click at [369, 335] on input "Somewhat agree" at bounding box center [350, 337] width 44 height 44
radio input "true"
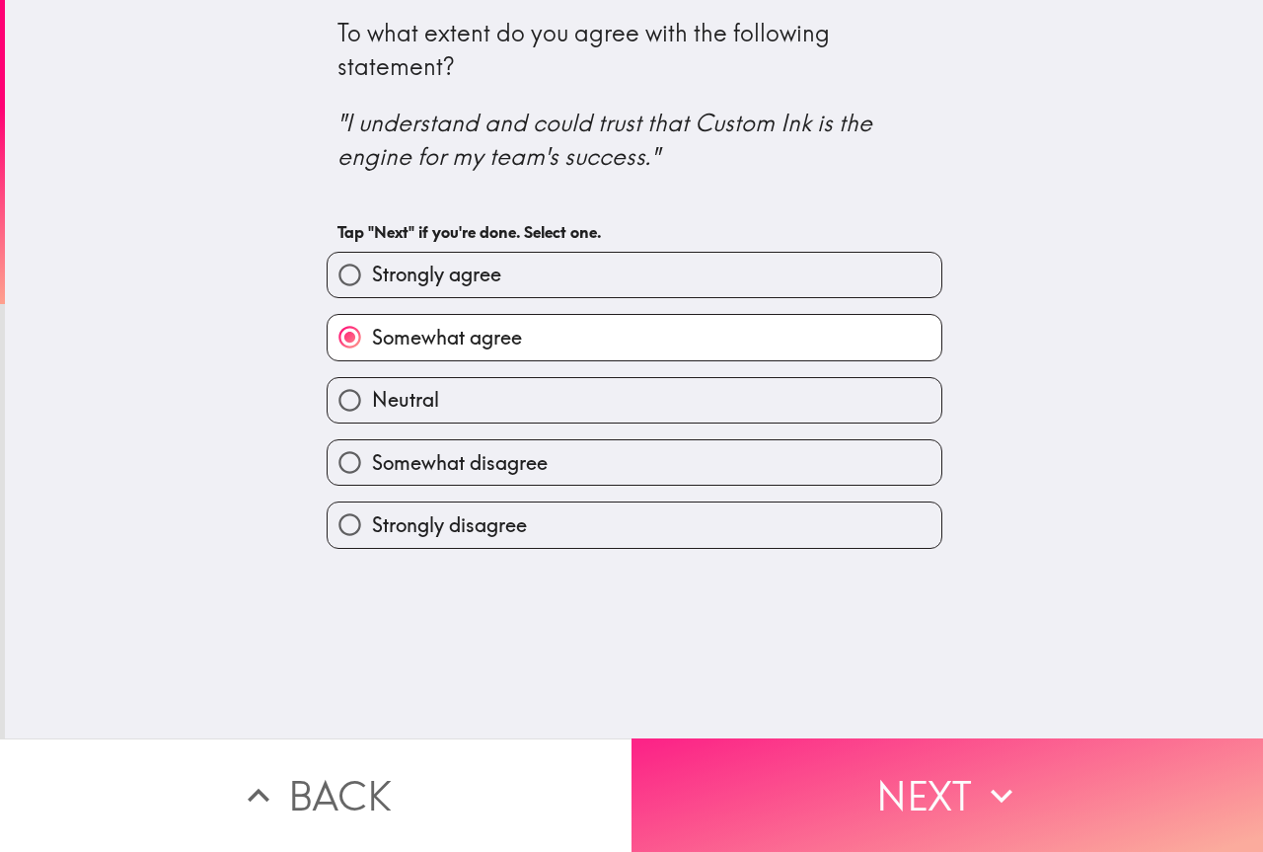
click at [818, 765] on button "Next" at bounding box center [948, 794] width 632 height 113
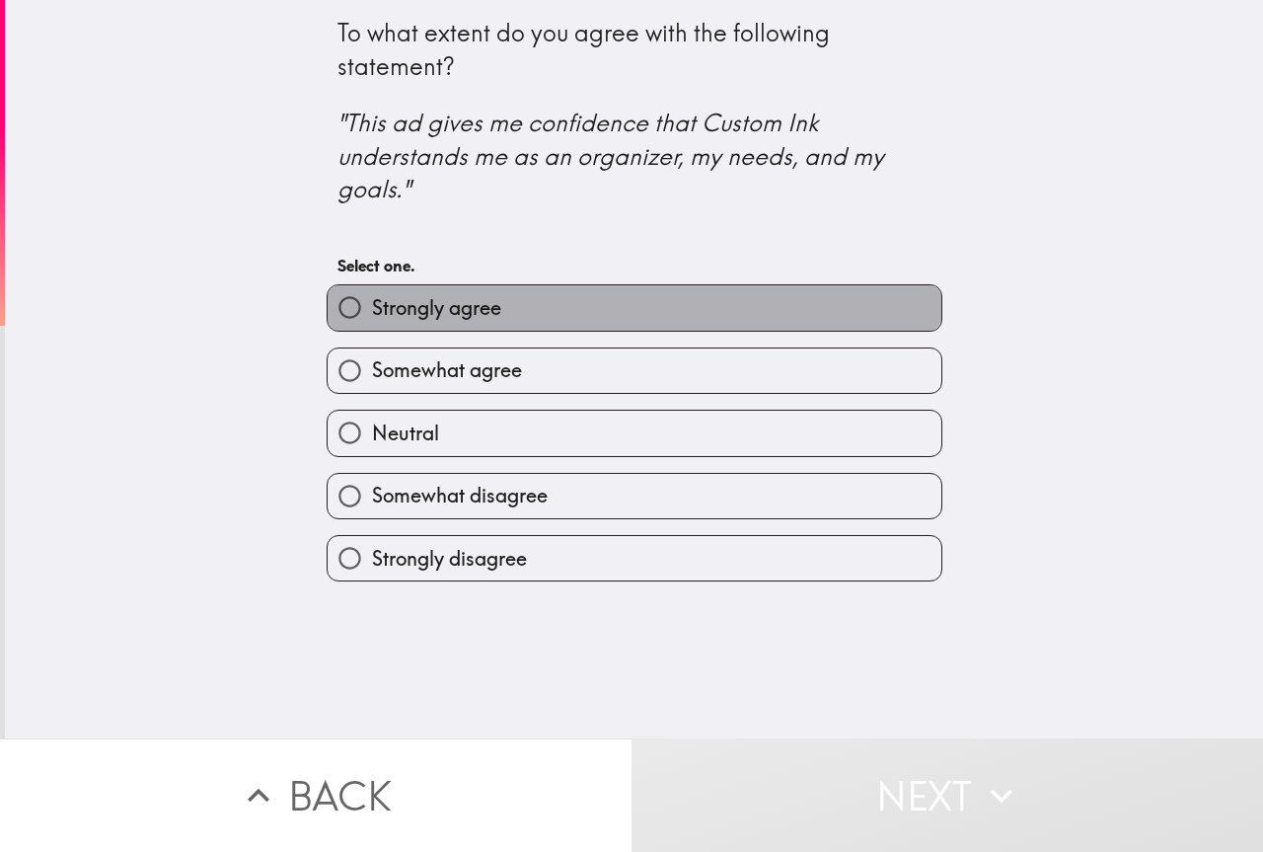
click at [482, 286] on label "Strongly agree" at bounding box center [635, 307] width 614 height 44
click at [372, 286] on input "Strongly agree" at bounding box center [350, 307] width 44 height 44
radio input "true"
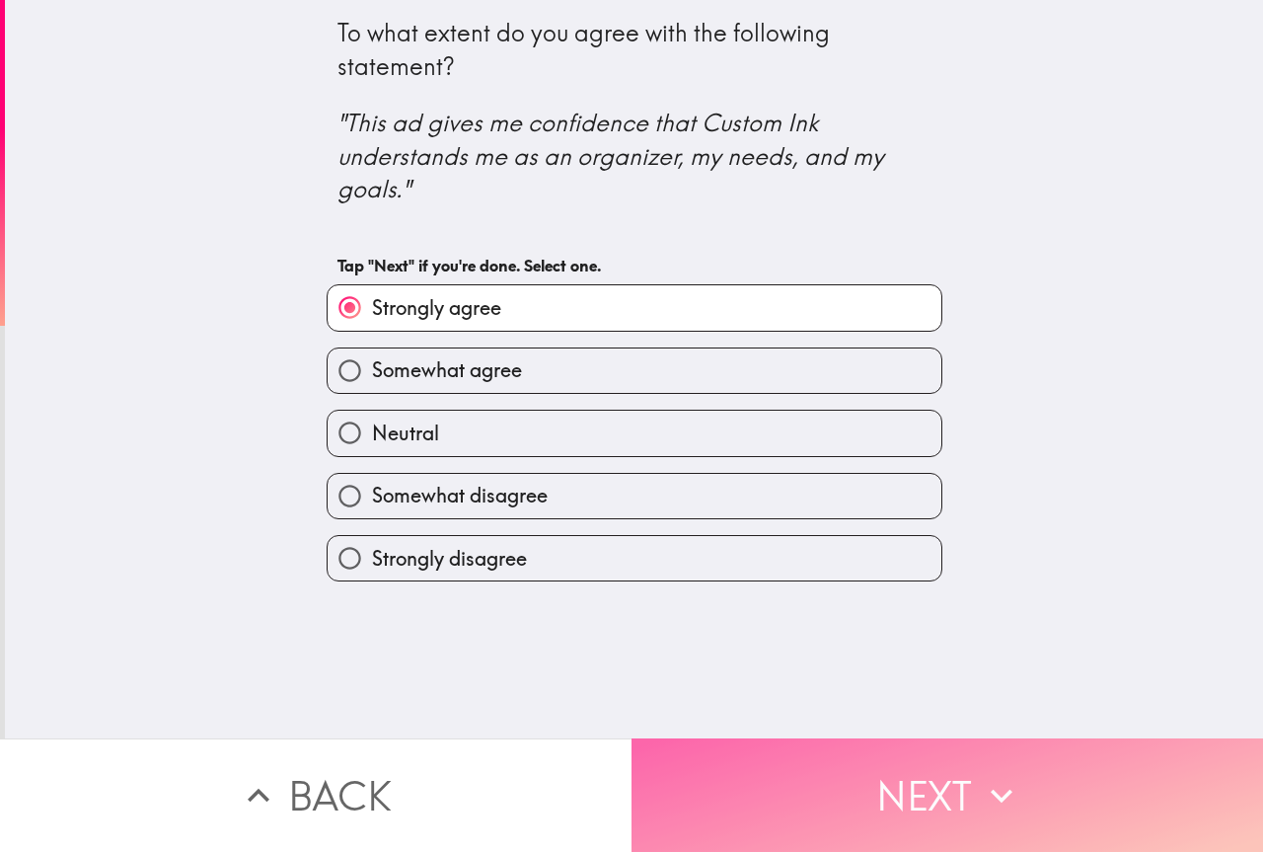
click at [865, 820] on button "Next" at bounding box center [948, 794] width 632 height 113
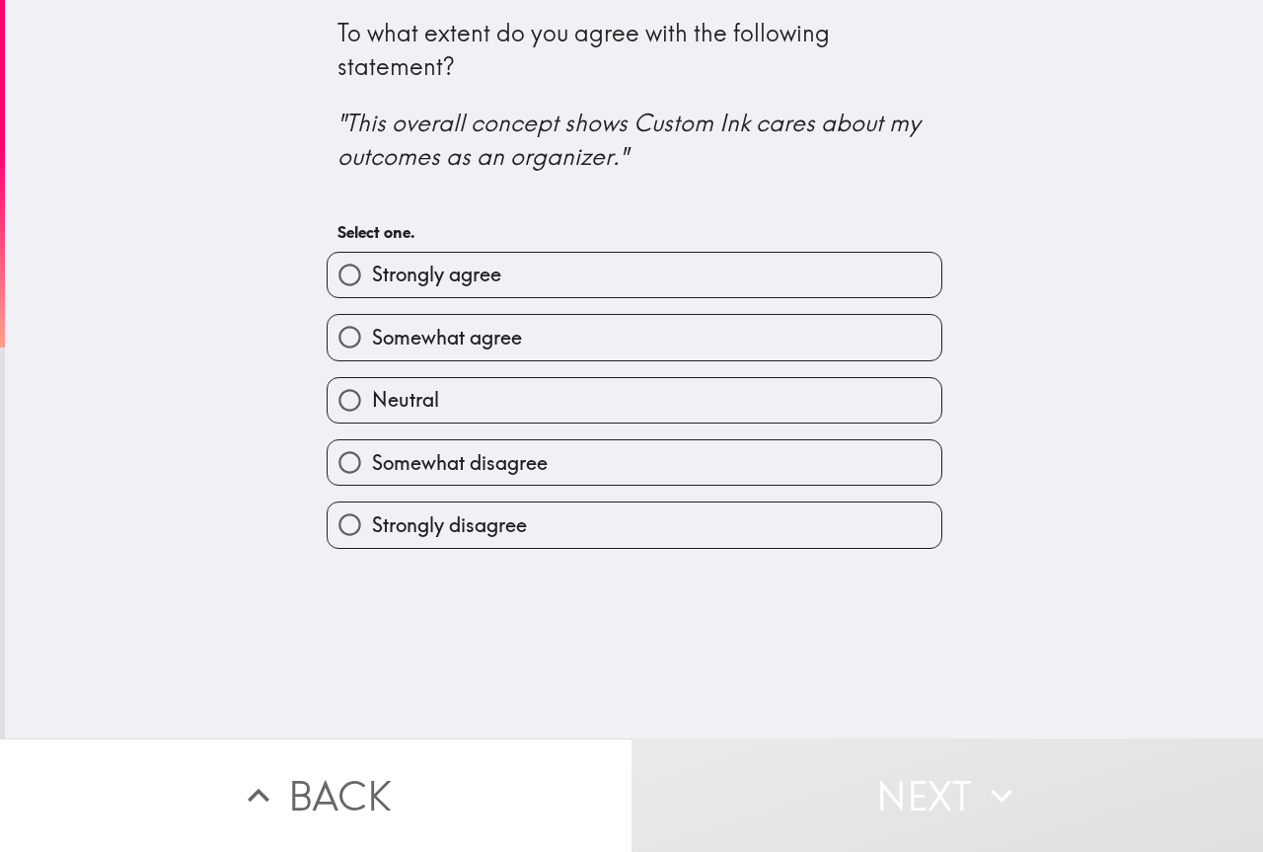
click at [447, 342] on span "Somewhat agree" at bounding box center [447, 338] width 150 height 28
click at [372, 342] on input "Somewhat agree" at bounding box center [350, 337] width 44 height 44
radio input "true"
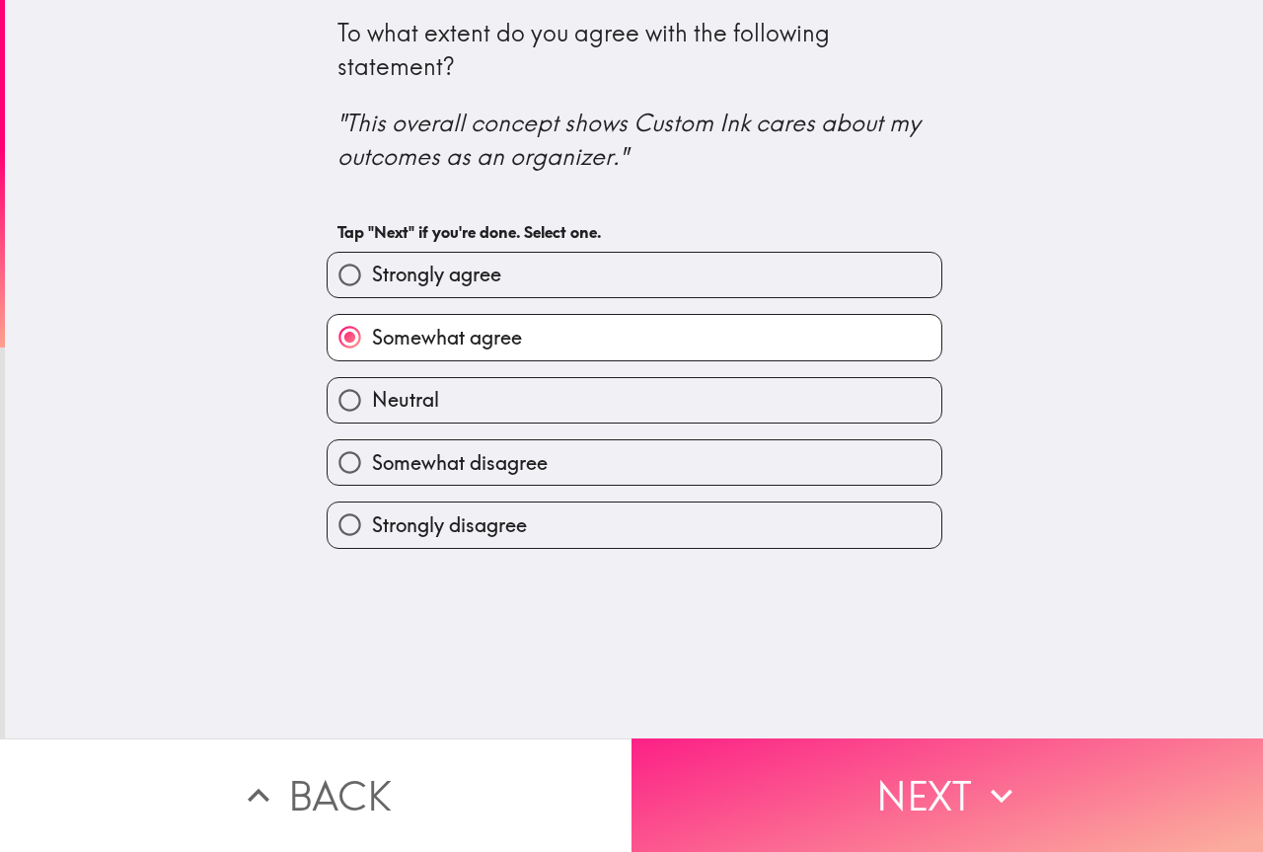
click at [790, 746] on button "Next" at bounding box center [948, 794] width 632 height 113
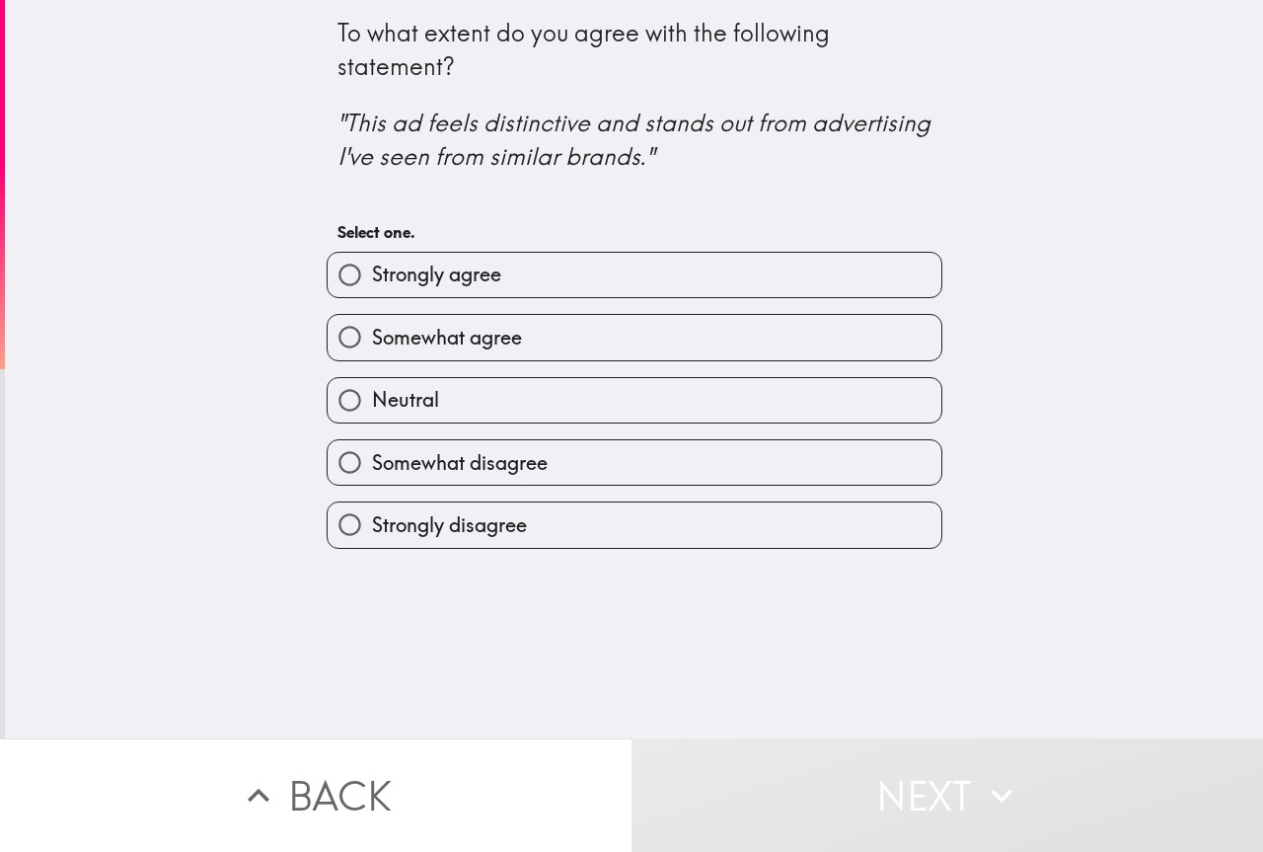
click at [530, 261] on label "Strongly agree" at bounding box center [635, 275] width 614 height 44
click at [372, 261] on input "Strongly agree" at bounding box center [350, 275] width 44 height 44
radio input "true"
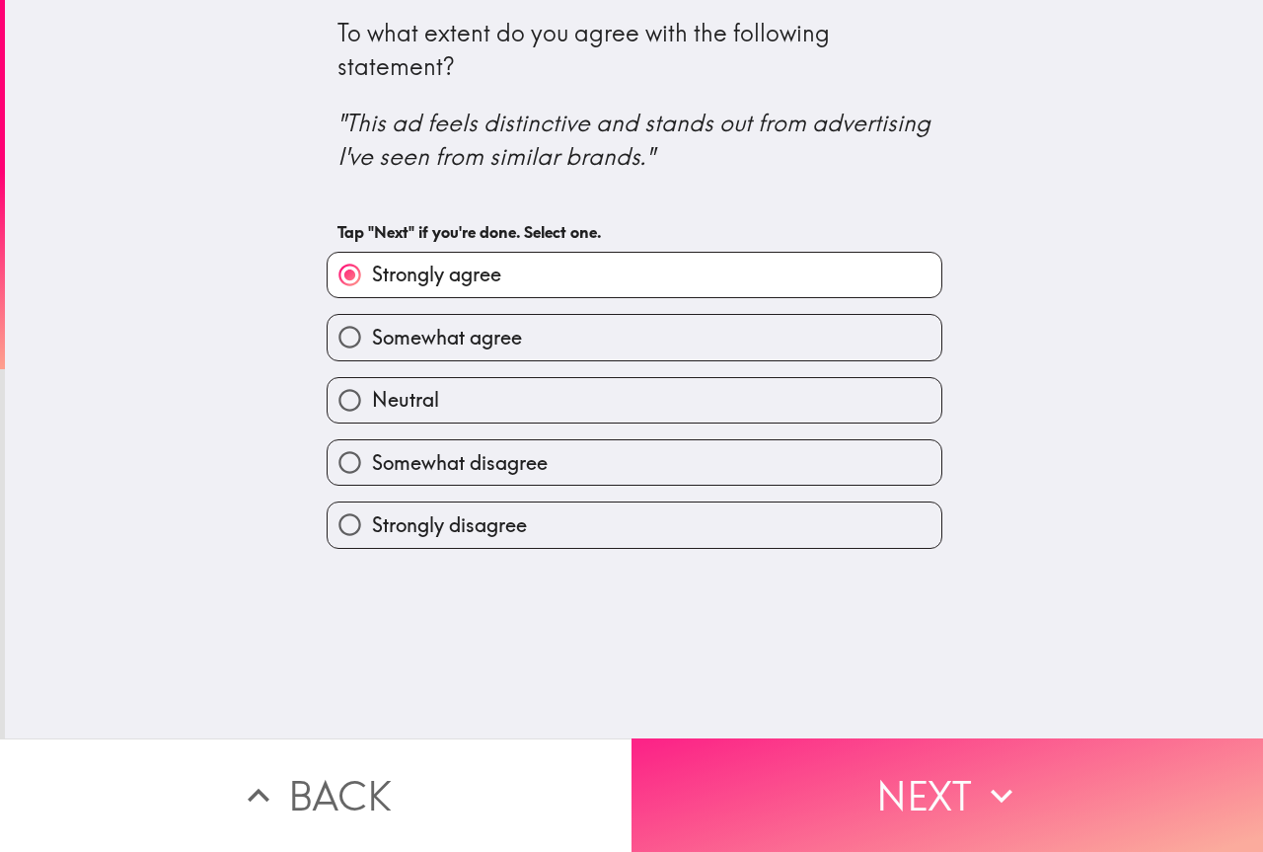
click at [903, 786] on button "Next" at bounding box center [948, 794] width 632 height 113
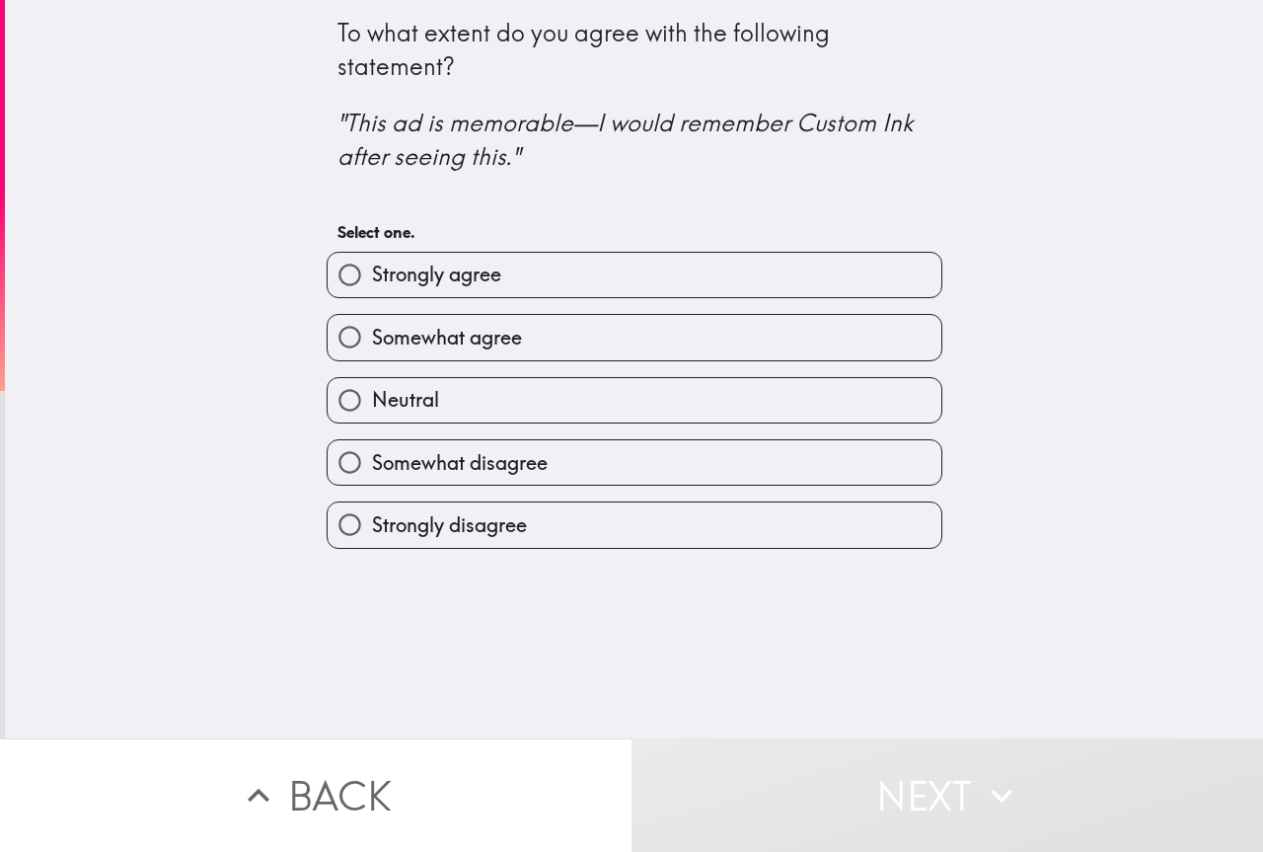
click at [503, 345] on span "Somewhat agree" at bounding box center [447, 338] width 150 height 28
click at [372, 345] on input "Somewhat agree" at bounding box center [350, 337] width 44 height 44
radio input "true"
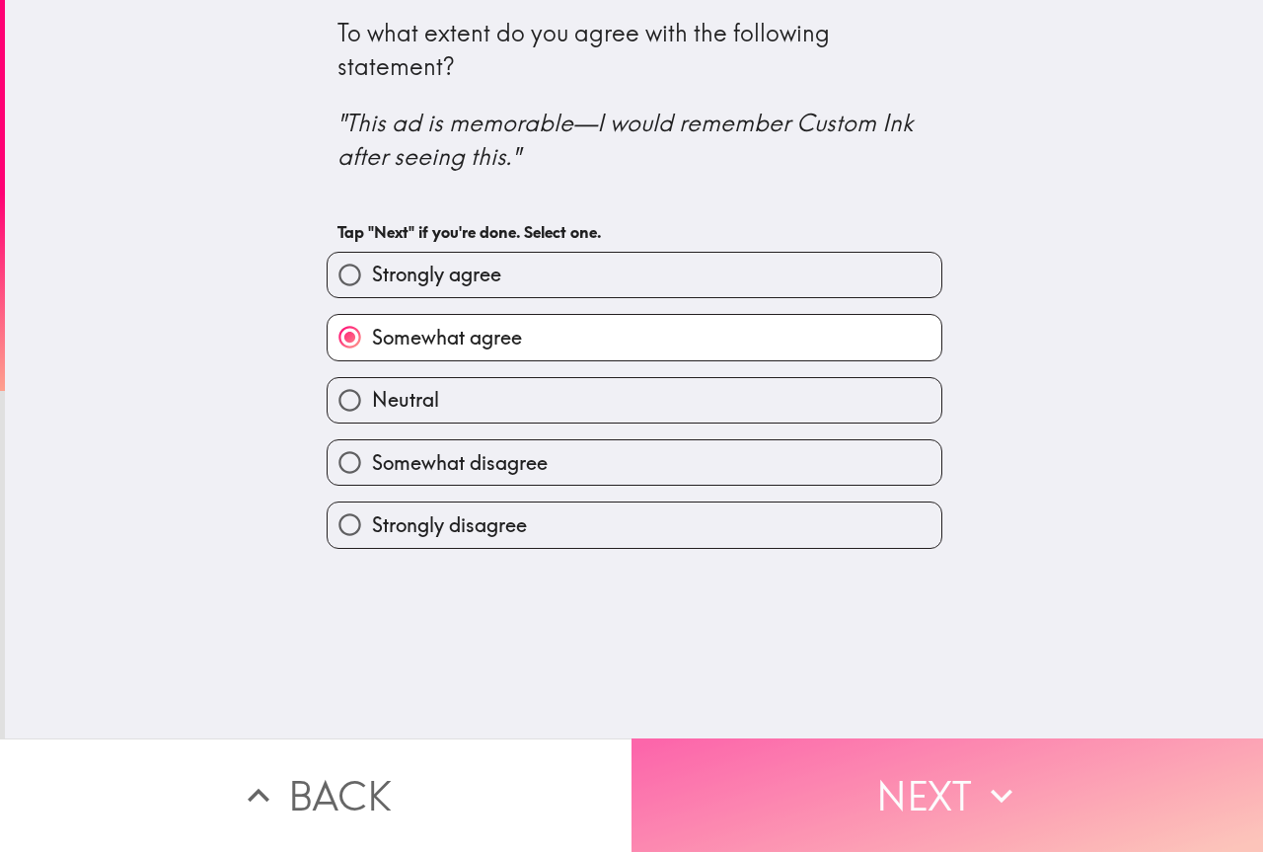
drag, startPoint x: 911, startPoint y: 755, endPoint x: 922, endPoint y: 754, distance: 10.9
click at [917, 755] on button "Next" at bounding box center [948, 794] width 632 height 113
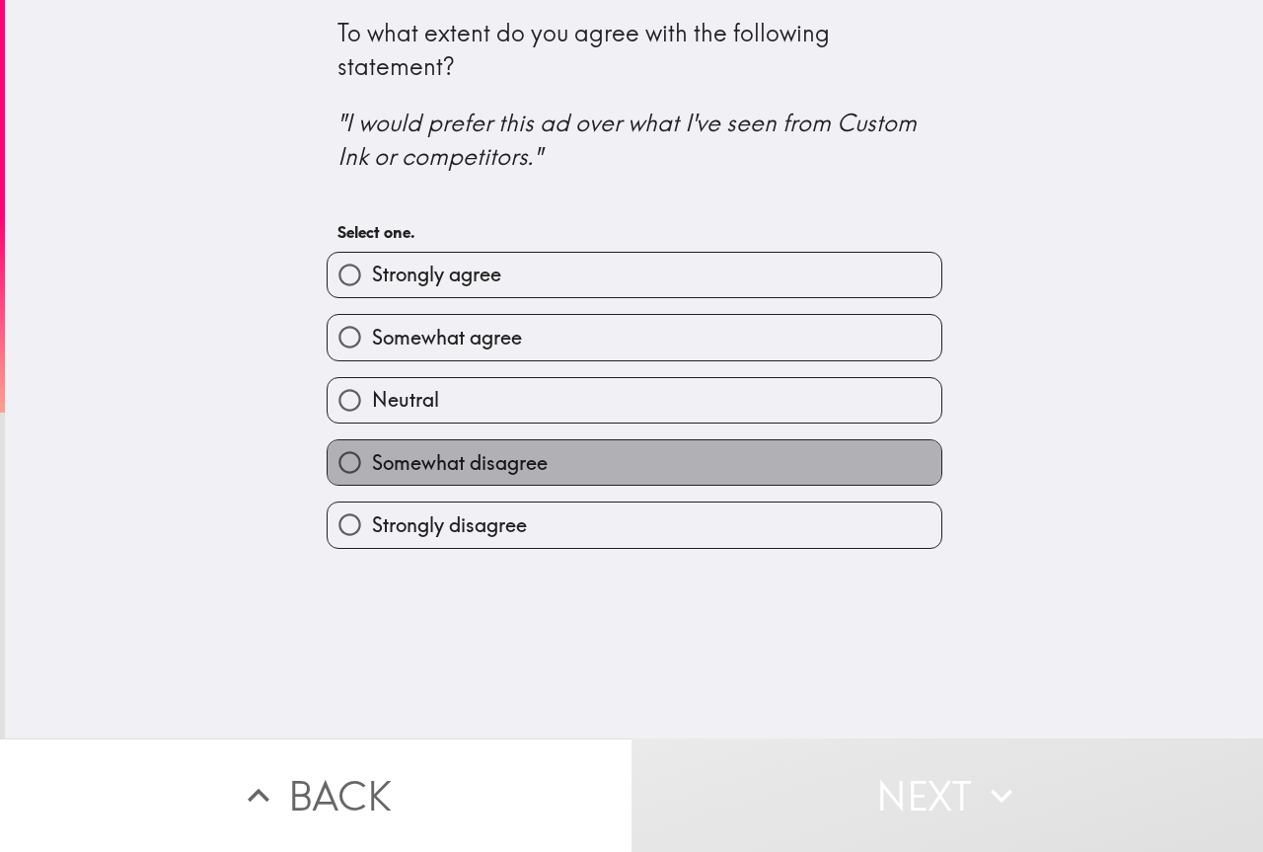
drag, startPoint x: 484, startPoint y: 465, endPoint x: 494, endPoint y: 458, distance: 12.9
click at [486, 463] on span "Somewhat disagree" at bounding box center [460, 463] width 176 height 28
click at [372, 463] on input "Somewhat disagree" at bounding box center [350, 462] width 44 height 44
radio input "true"
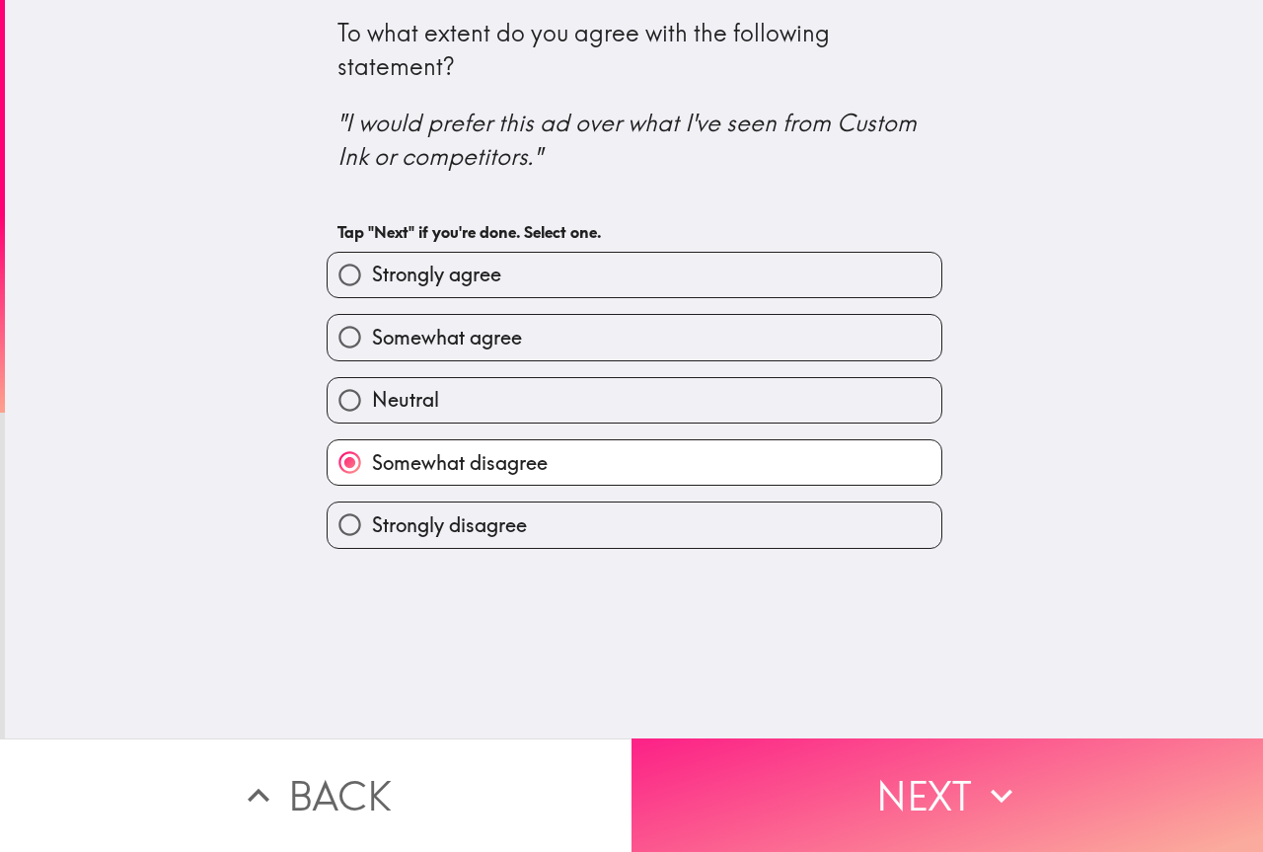
click at [970, 747] on button "Next" at bounding box center [948, 794] width 632 height 113
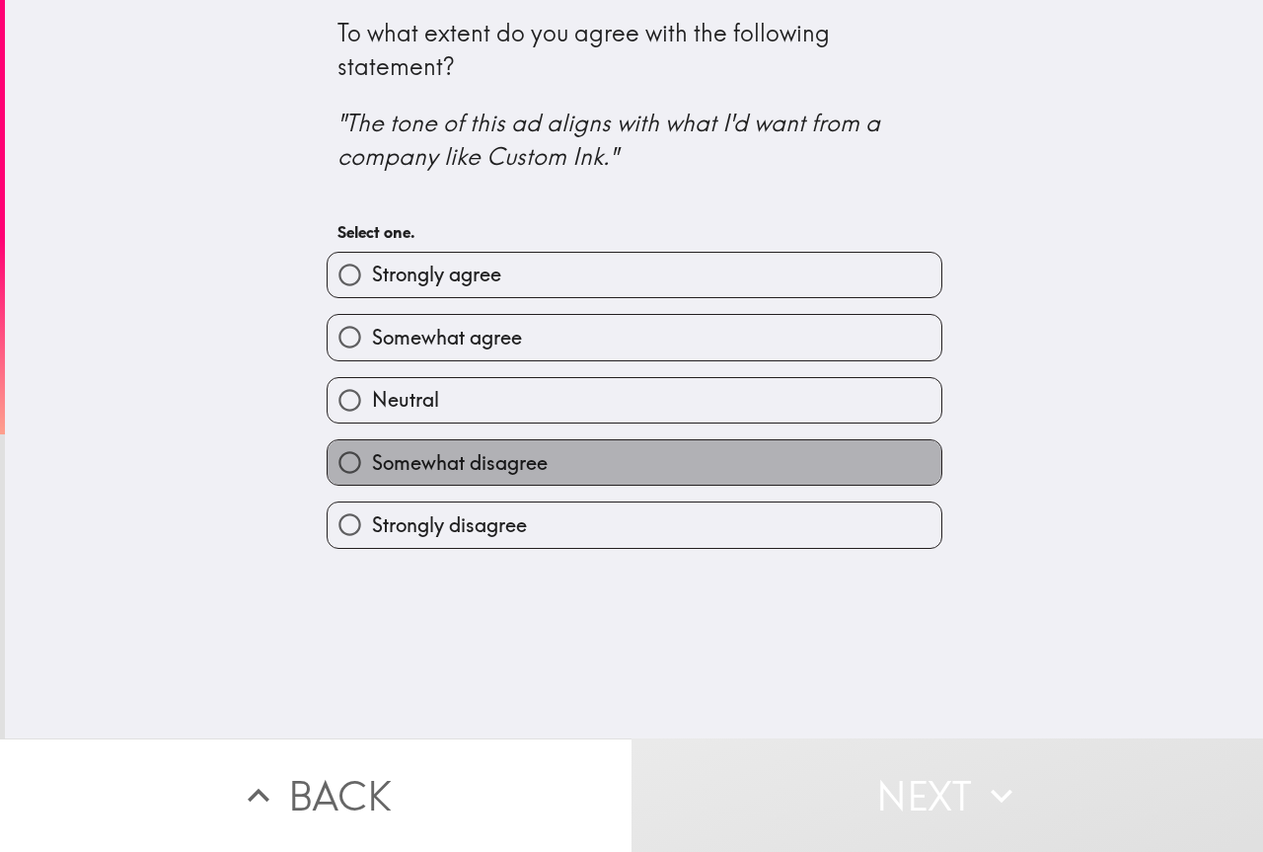
click at [553, 452] on label "Somewhat disagree" at bounding box center [635, 462] width 614 height 44
click at [372, 452] on input "Somewhat disagree" at bounding box center [350, 462] width 44 height 44
radio input "true"
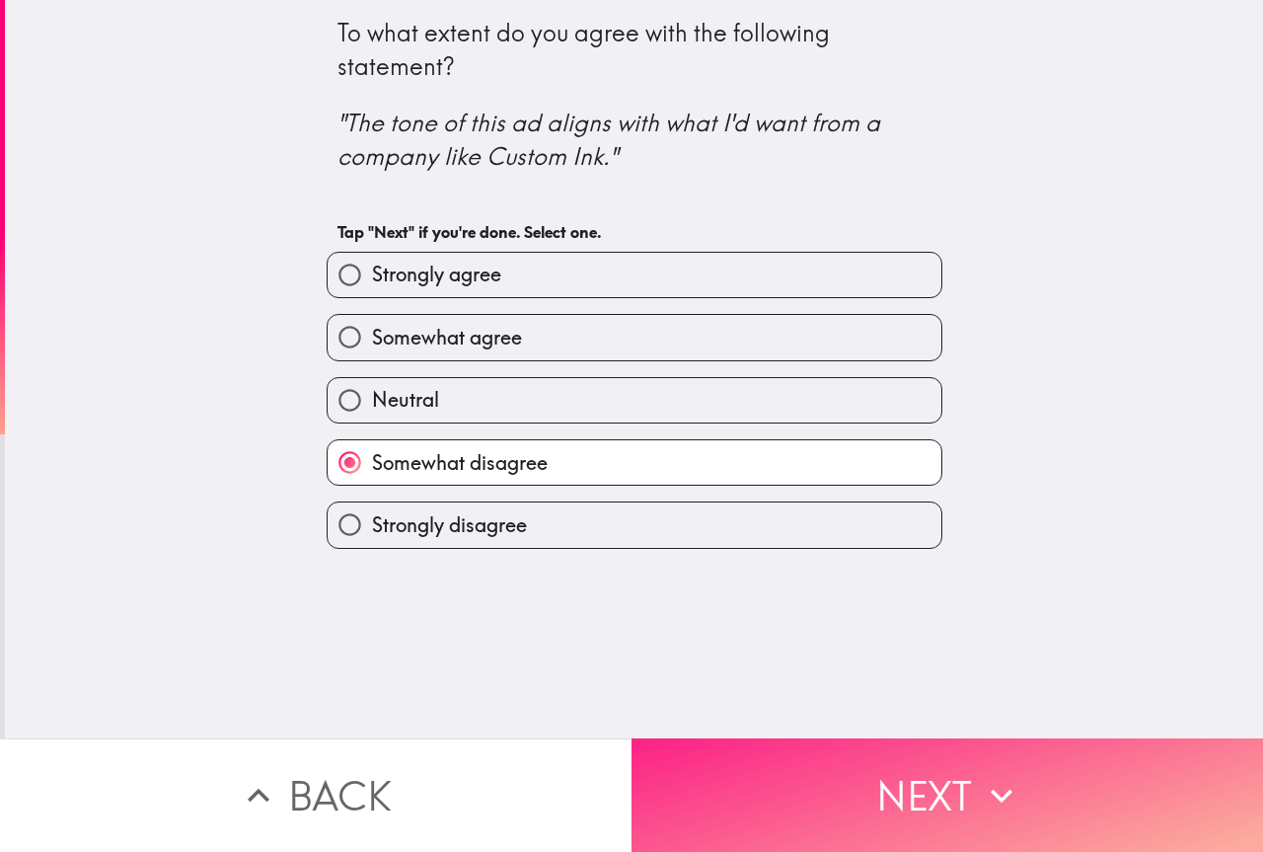
click at [1007, 774] on icon "button" at bounding box center [1001, 795] width 43 height 43
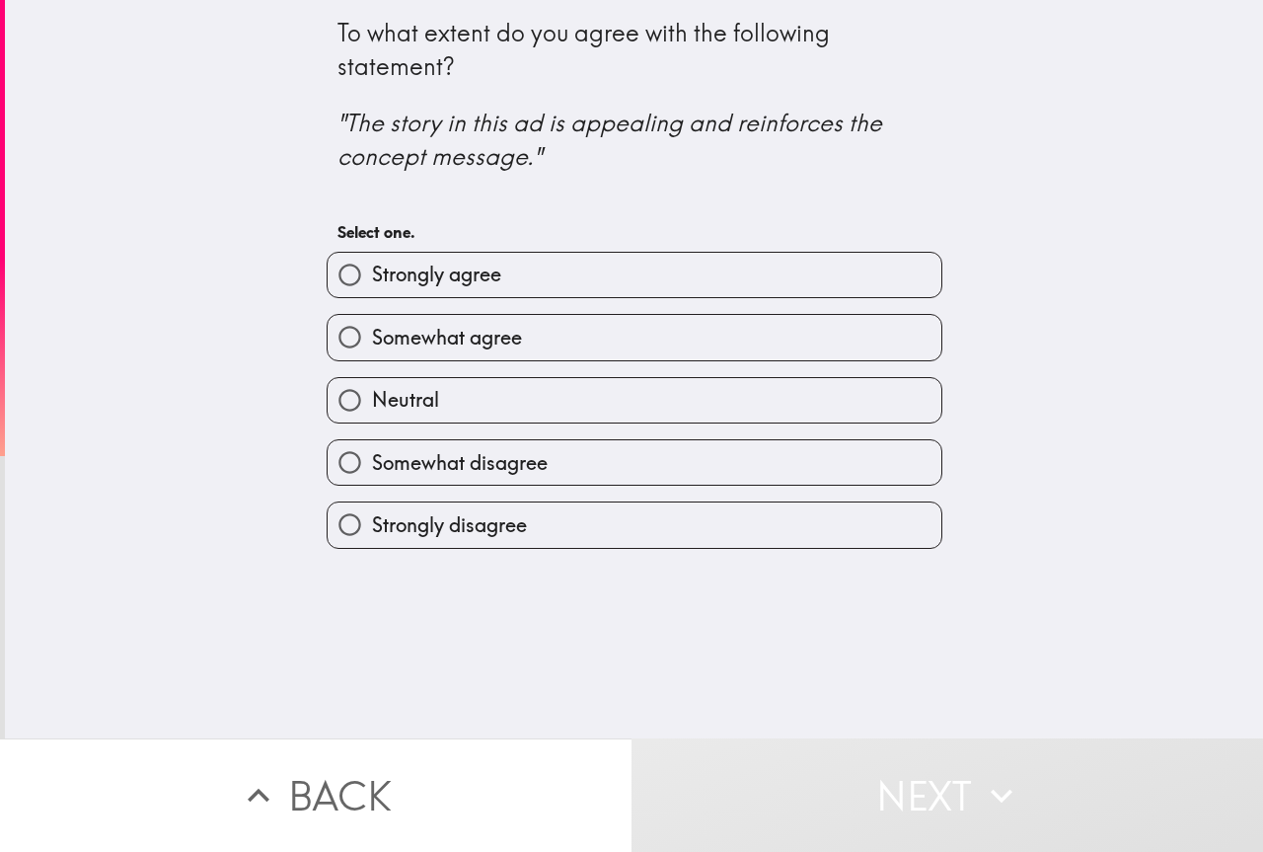
click at [493, 359] on label "Somewhat agree" at bounding box center [635, 337] width 614 height 44
click at [372, 359] on input "Somewhat agree" at bounding box center [350, 337] width 44 height 44
radio input "true"
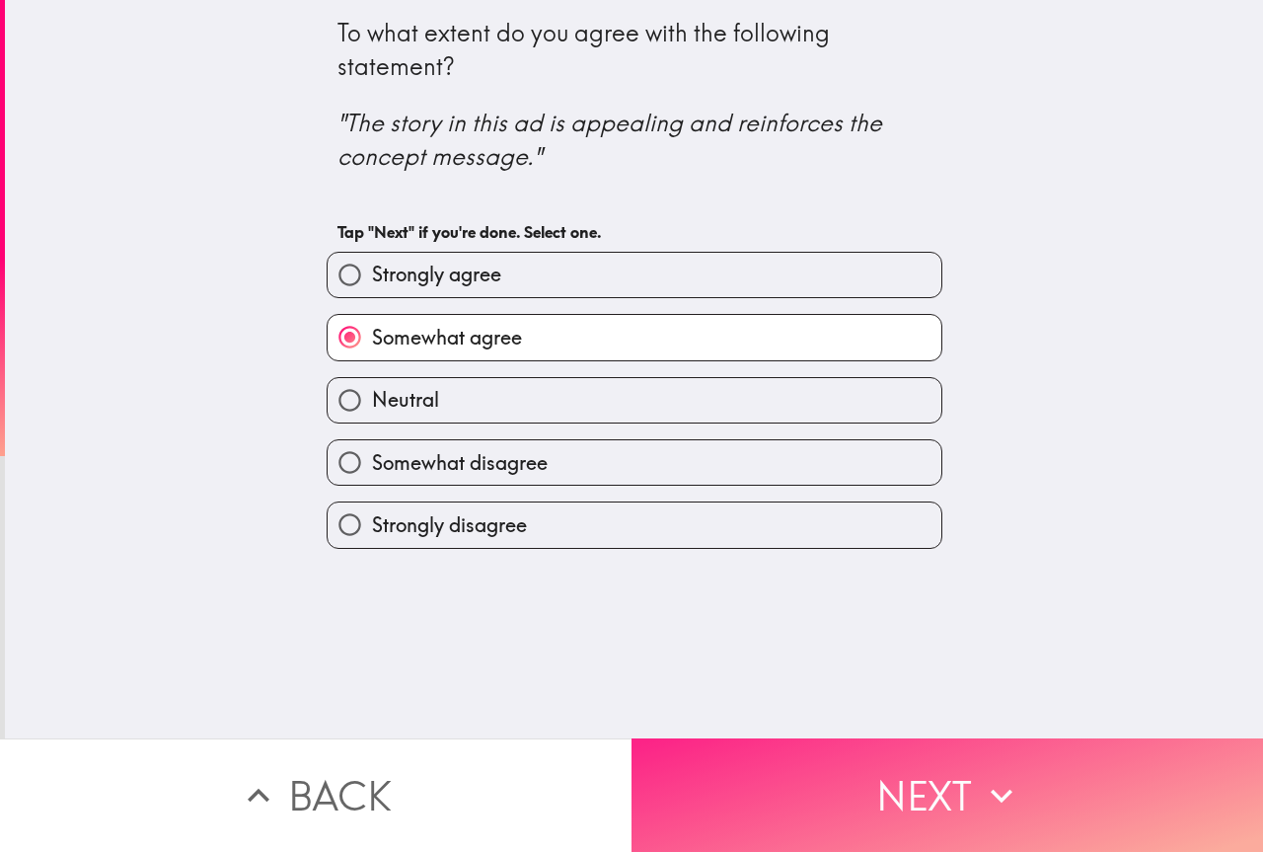
click at [872, 758] on button "Next" at bounding box center [948, 794] width 632 height 113
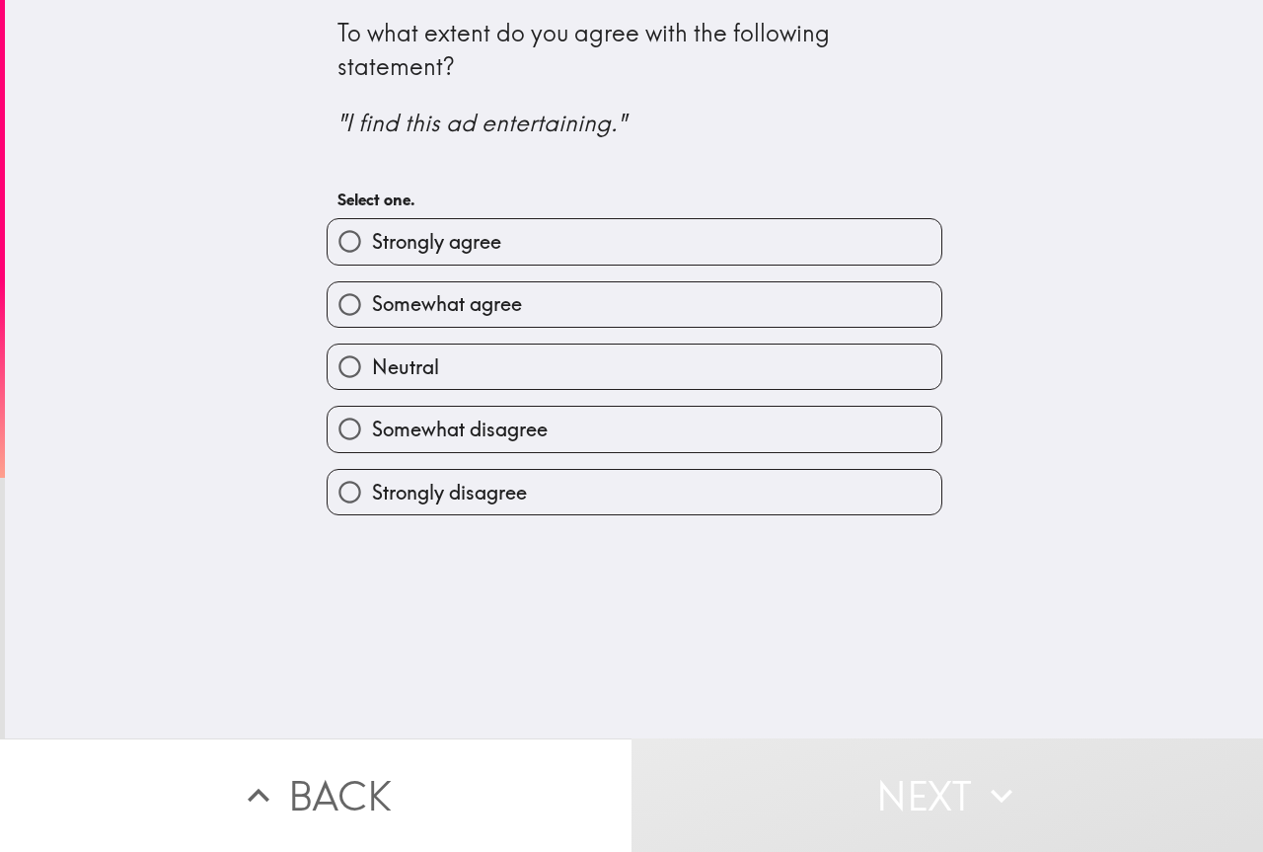
click at [486, 368] on label "Neutral" at bounding box center [635, 366] width 614 height 44
click at [372, 368] on input "Neutral" at bounding box center [350, 366] width 44 height 44
radio input "true"
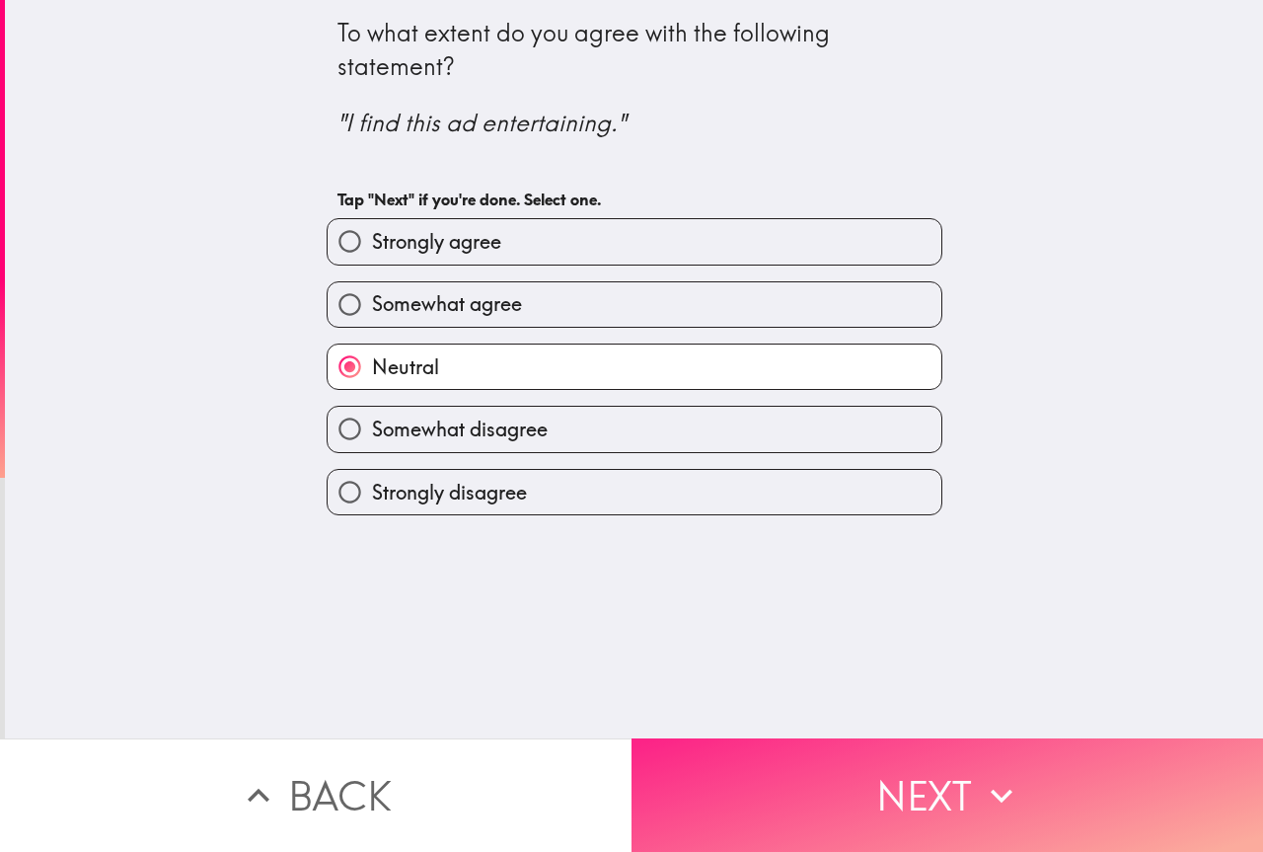
click at [855, 782] on button "Next" at bounding box center [948, 794] width 632 height 113
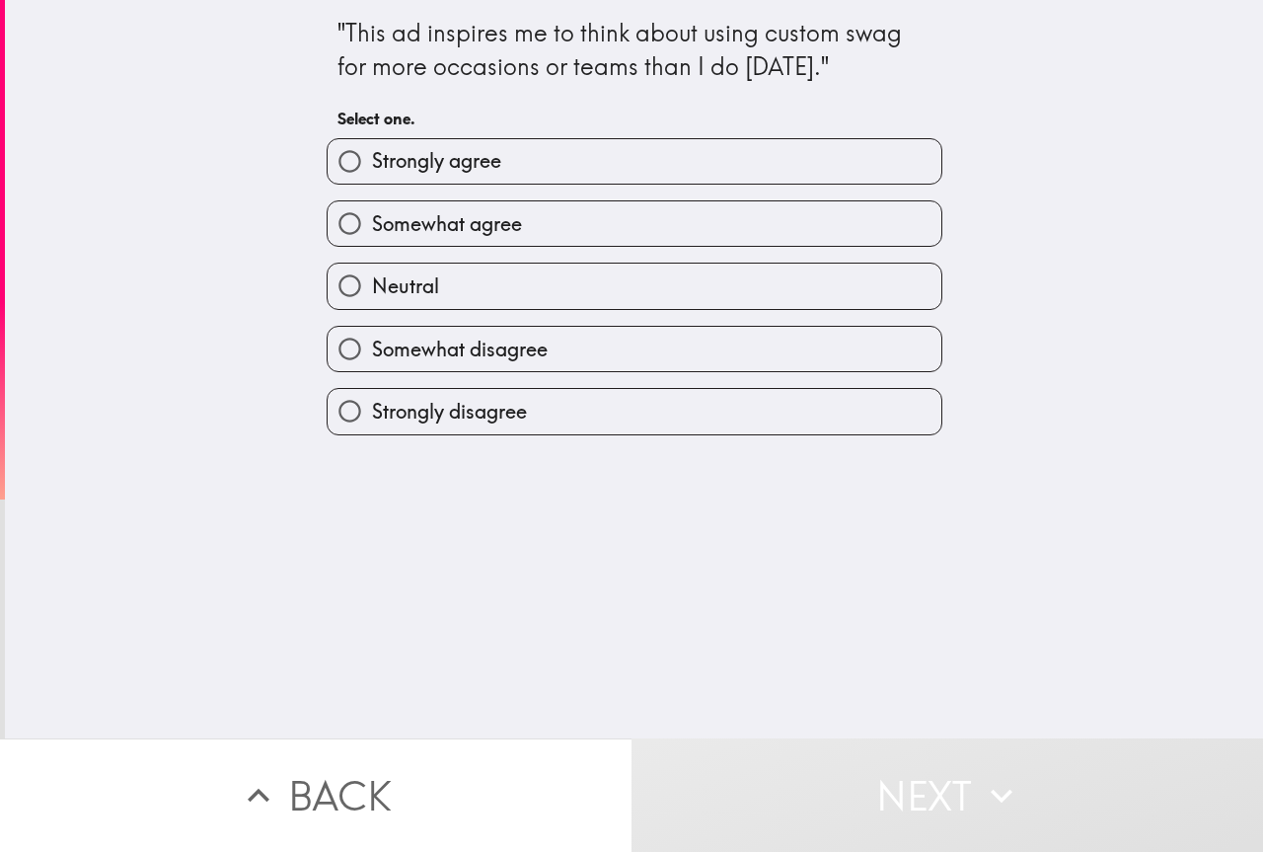
click at [456, 235] on span "Somewhat agree" at bounding box center [447, 224] width 150 height 28
click at [372, 235] on input "Somewhat agree" at bounding box center [350, 223] width 44 height 44
radio input "true"
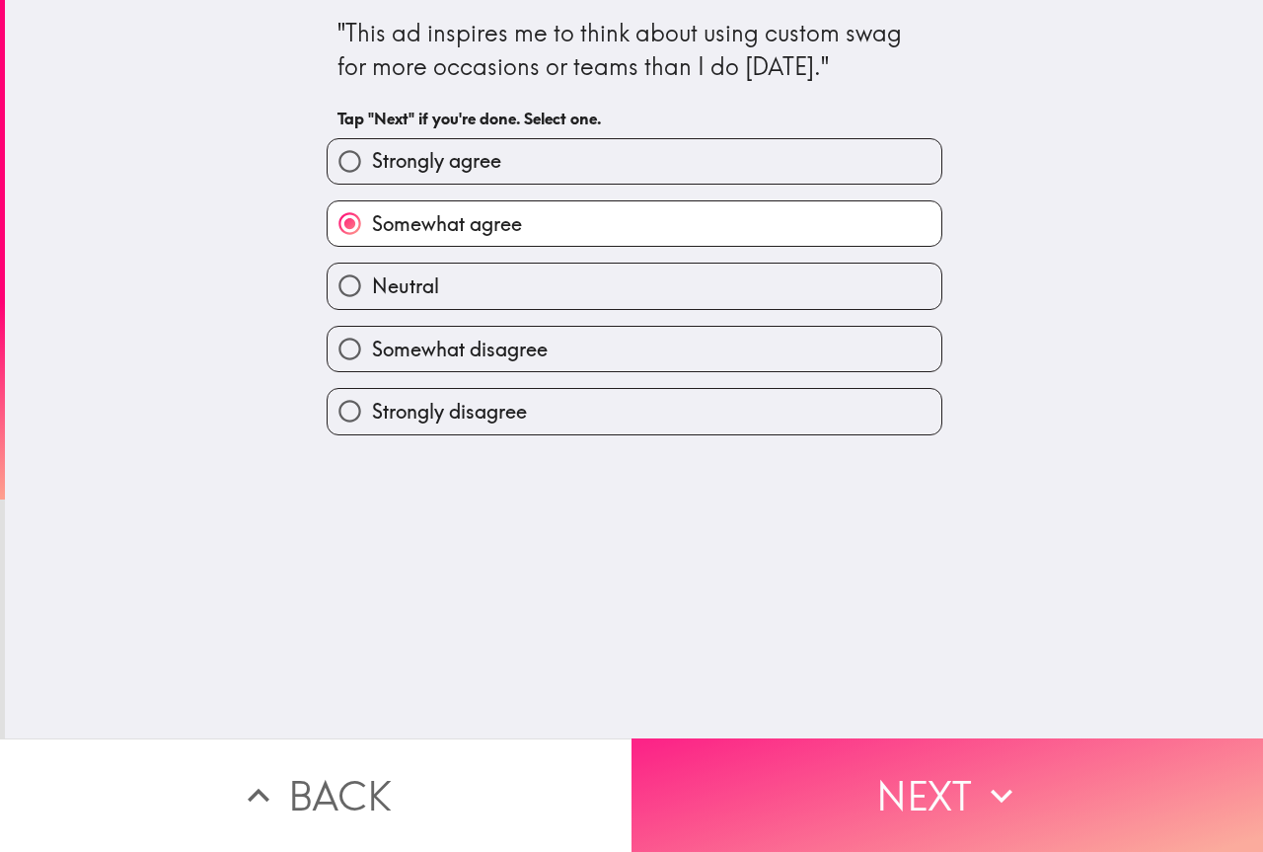
click at [968, 780] on button "Next" at bounding box center [948, 794] width 632 height 113
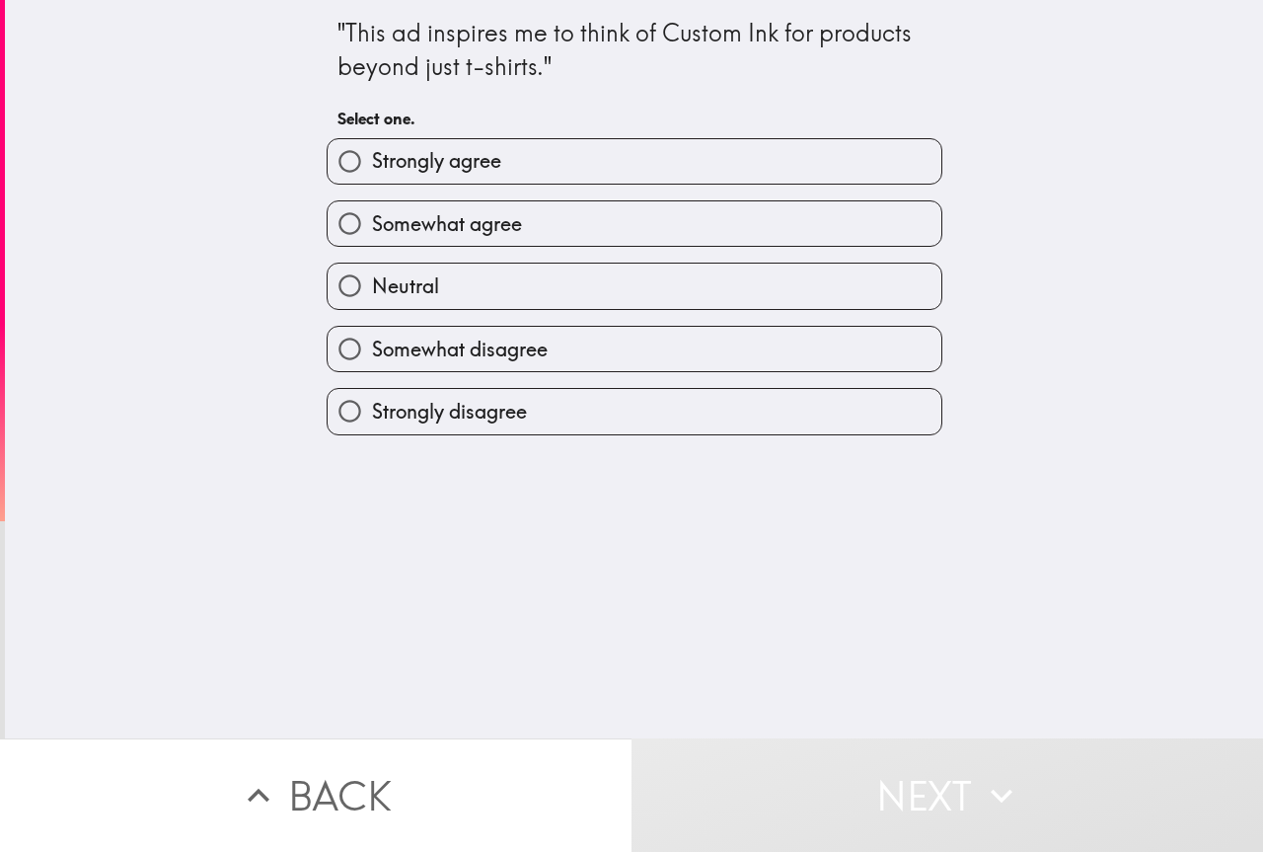
click at [389, 138] on div "Strongly agree" at bounding box center [635, 161] width 616 height 46
click at [398, 159] on span "Strongly agree" at bounding box center [436, 161] width 129 height 28
click at [372, 159] on input "Strongly agree" at bounding box center [350, 161] width 44 height 44
radio input "true"
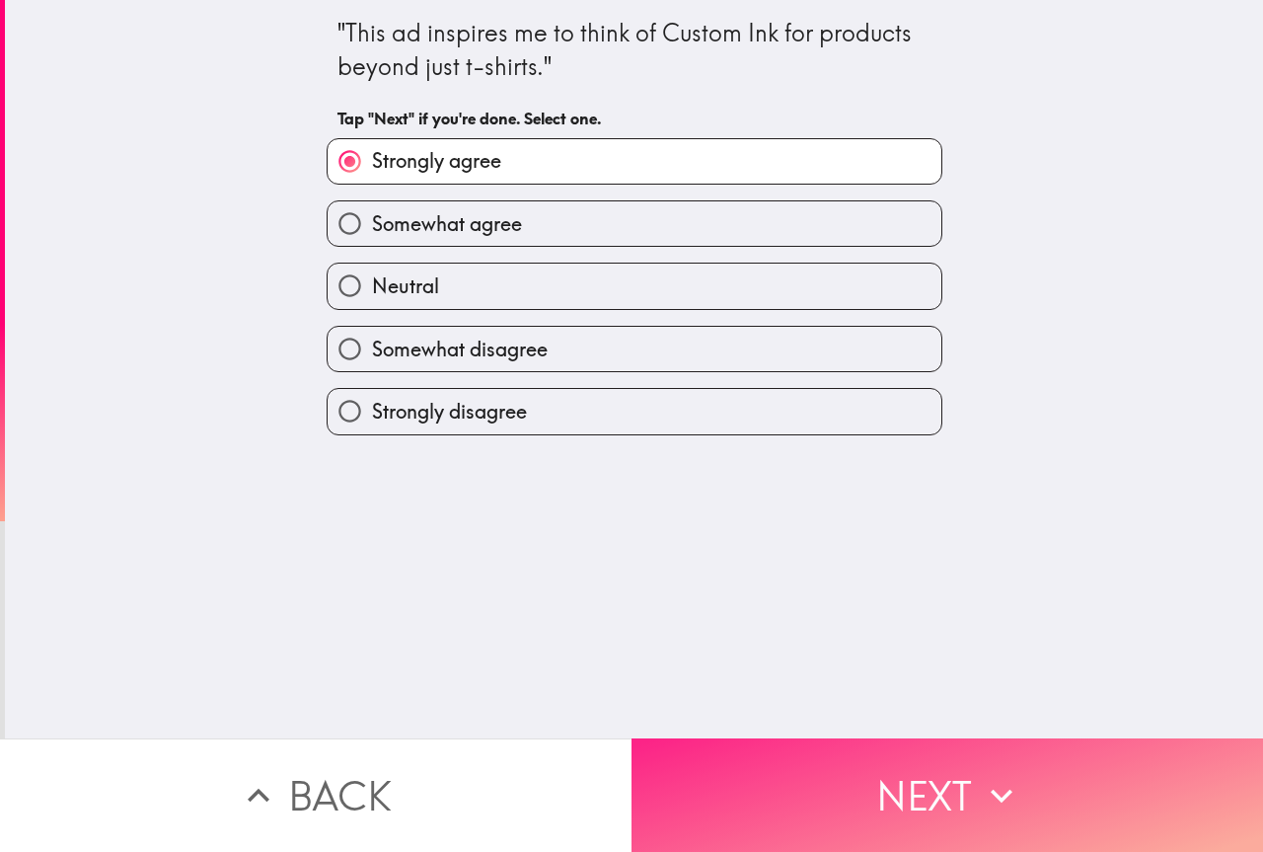
click at [940, 781] on button "Next" at bounding box center [948, 794] width 632 height 113
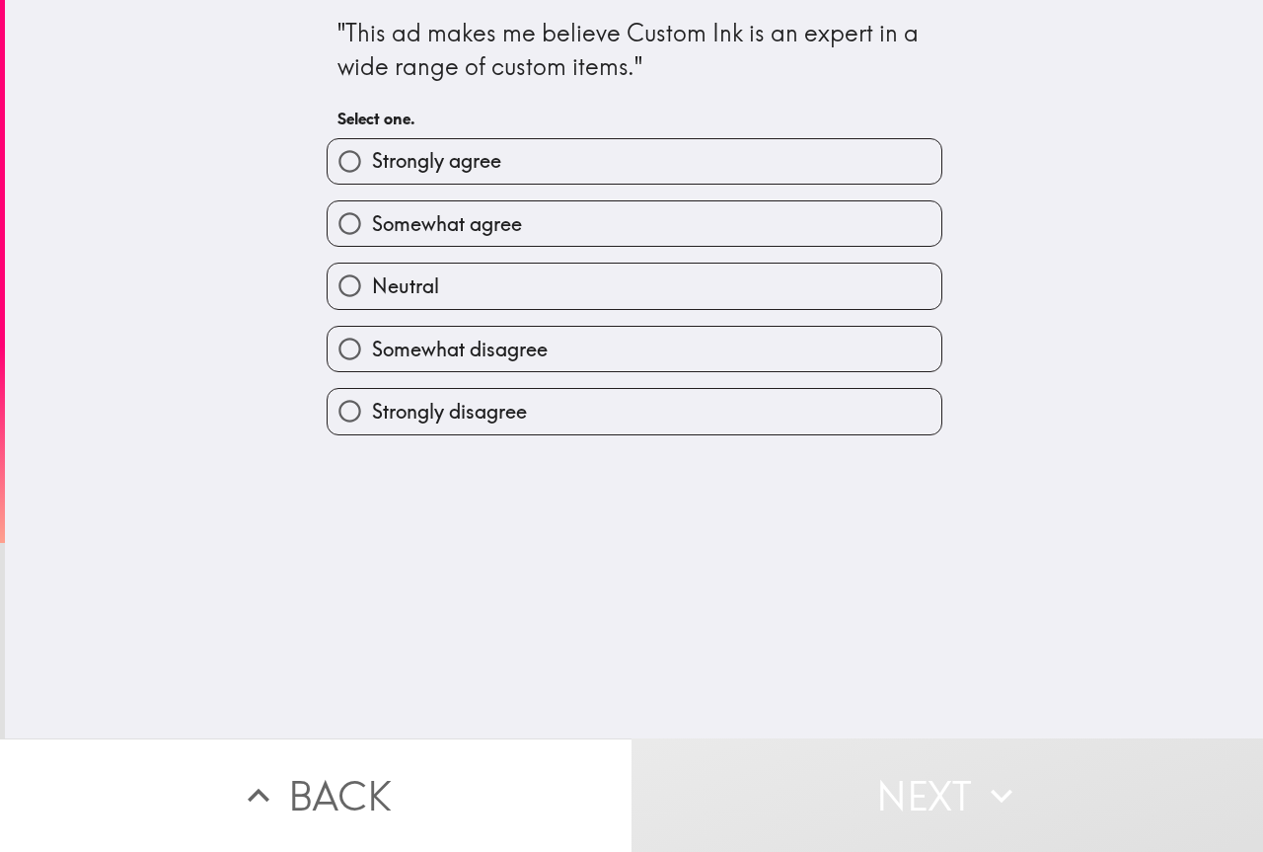
click at [457, 149] on span "Strongly agree" at bounding box center [436, 161] width 129 height 28
click at [372, 149] on input "Strongly agree" at bounding box center [350, 161] width 44 height 44
radio input "true"
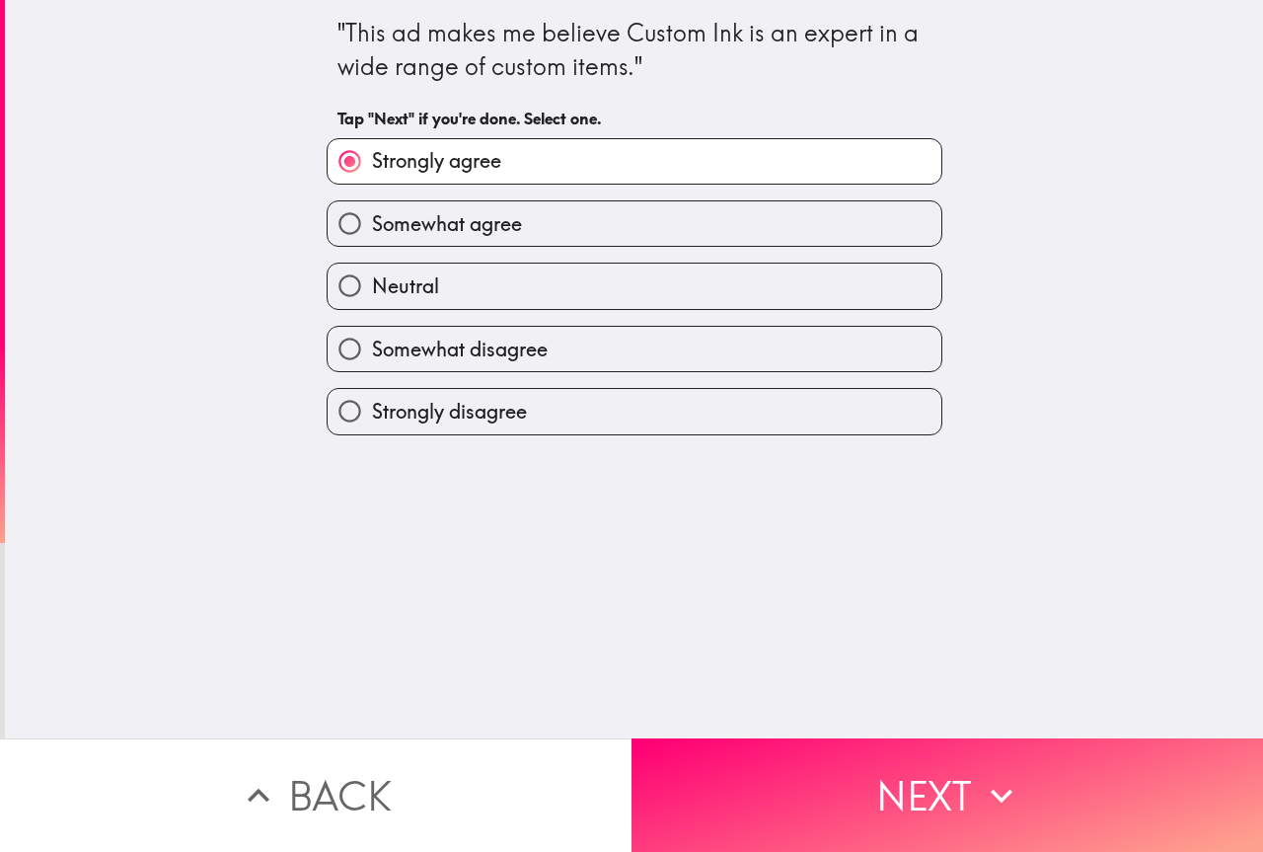
click at [622, 248] on div "Neutral" at bounding box center [627, 278] width 632 height 62
click at [546, 242] on label "Somewhat agree" at bounding box center [635, 223] width 614 height 44
click at [372, 242] on input "Somewhat agree" at bounding box center [350, 223] width 44 height 44
radio input "true"
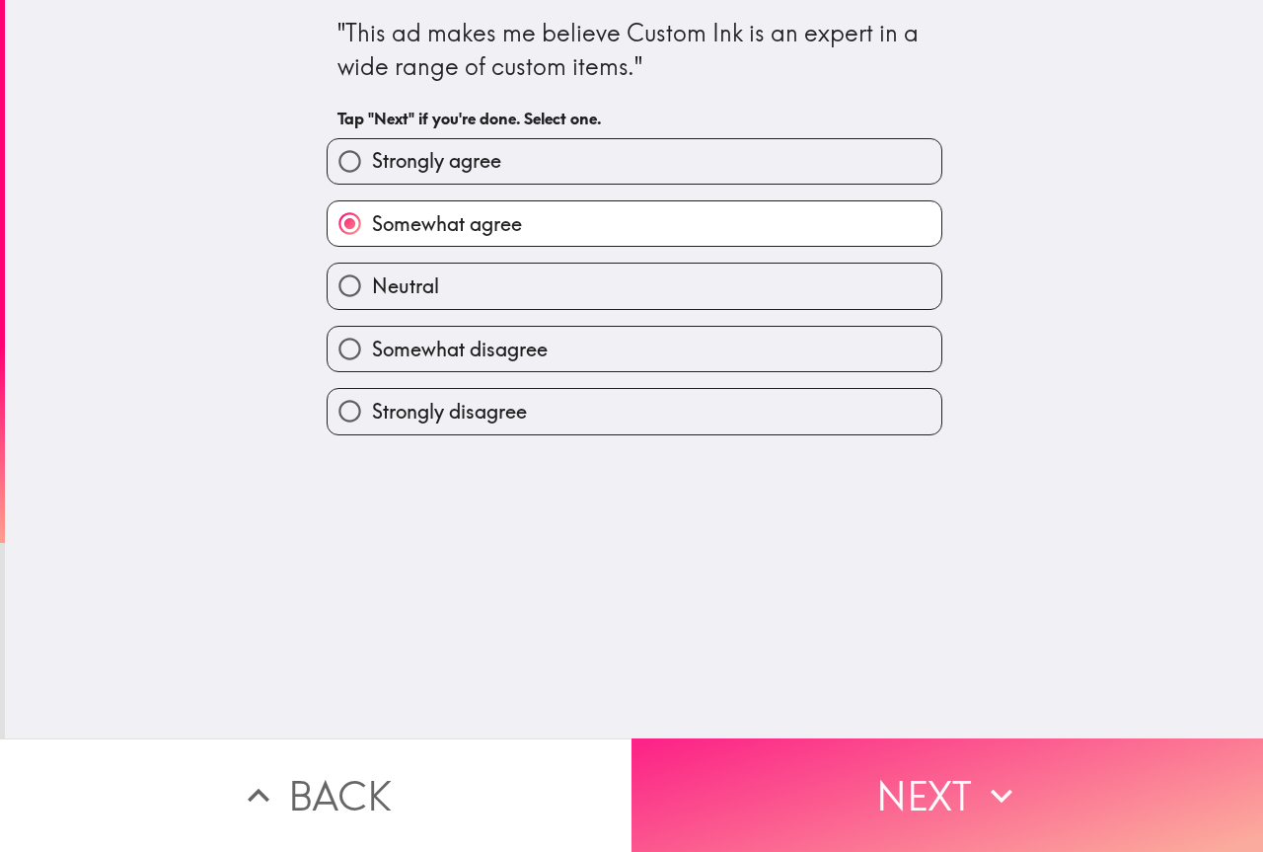
click at [766, 791] on button "Next" at bounding box center [948, 794] width 632 height 113
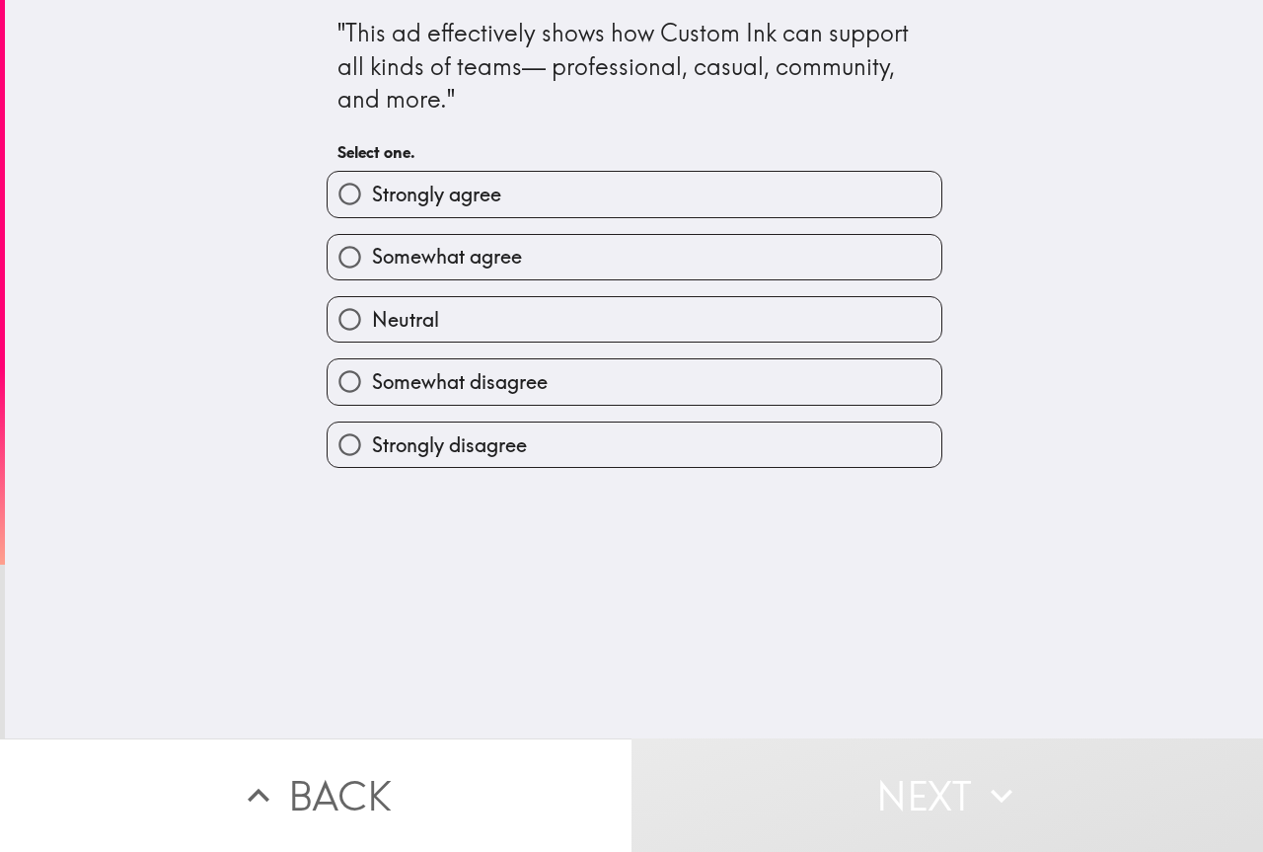
drag, startPoint x: 487, startPoint y: 281, endPoint x: 593, endPoint y: 322, distance: 114.0
click at [488, 281] on div "Neutral" at bounding box center [627, 311] width 632 height 62
click at [605, 258] on label "Somewhat agree" at bounding box center [635, 257] width 614 height 44
click at [372, 258] on input "Somewhat agree" at bounding box center [350, 257] width 44 height 44
radio input "true"
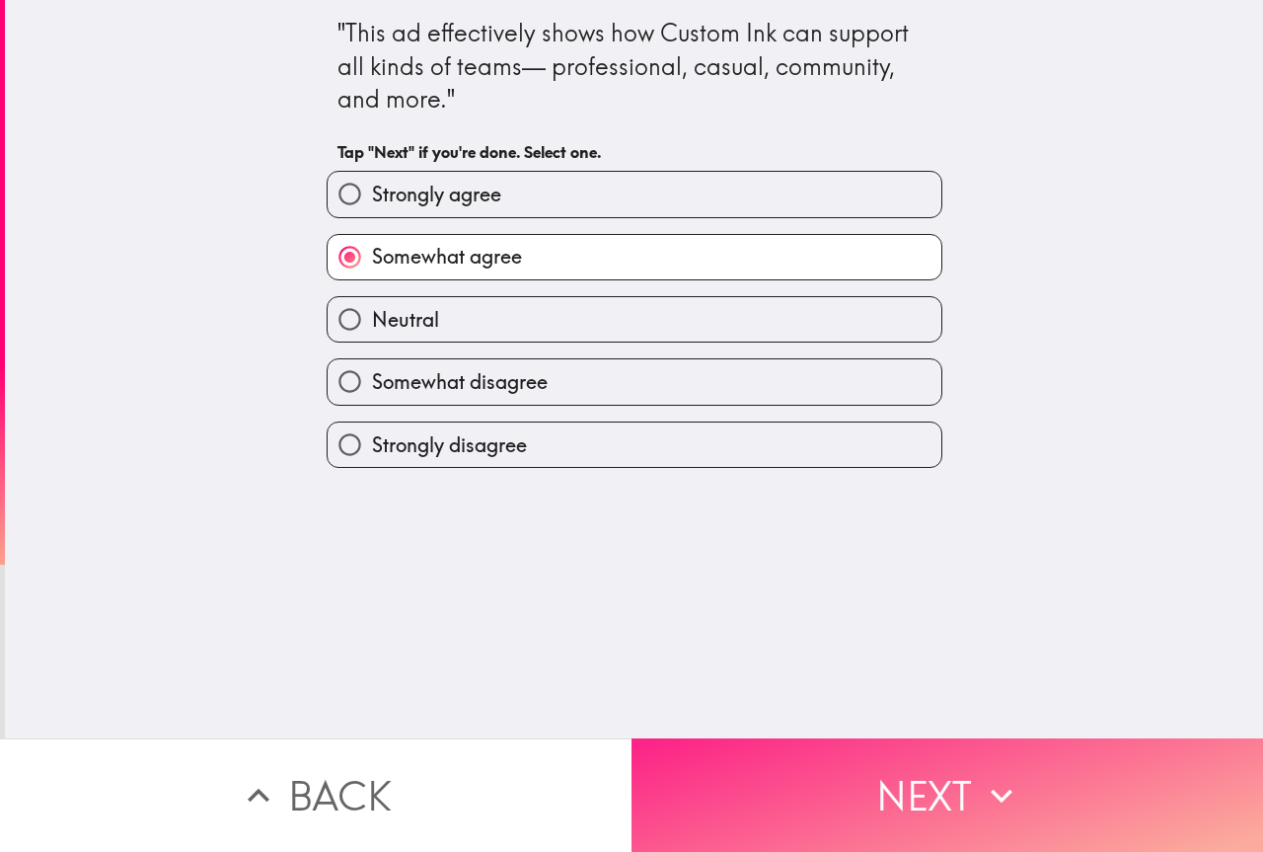
click at [983, 774] on icon "button" at bounding box center [1001, 795] width 43 height 43
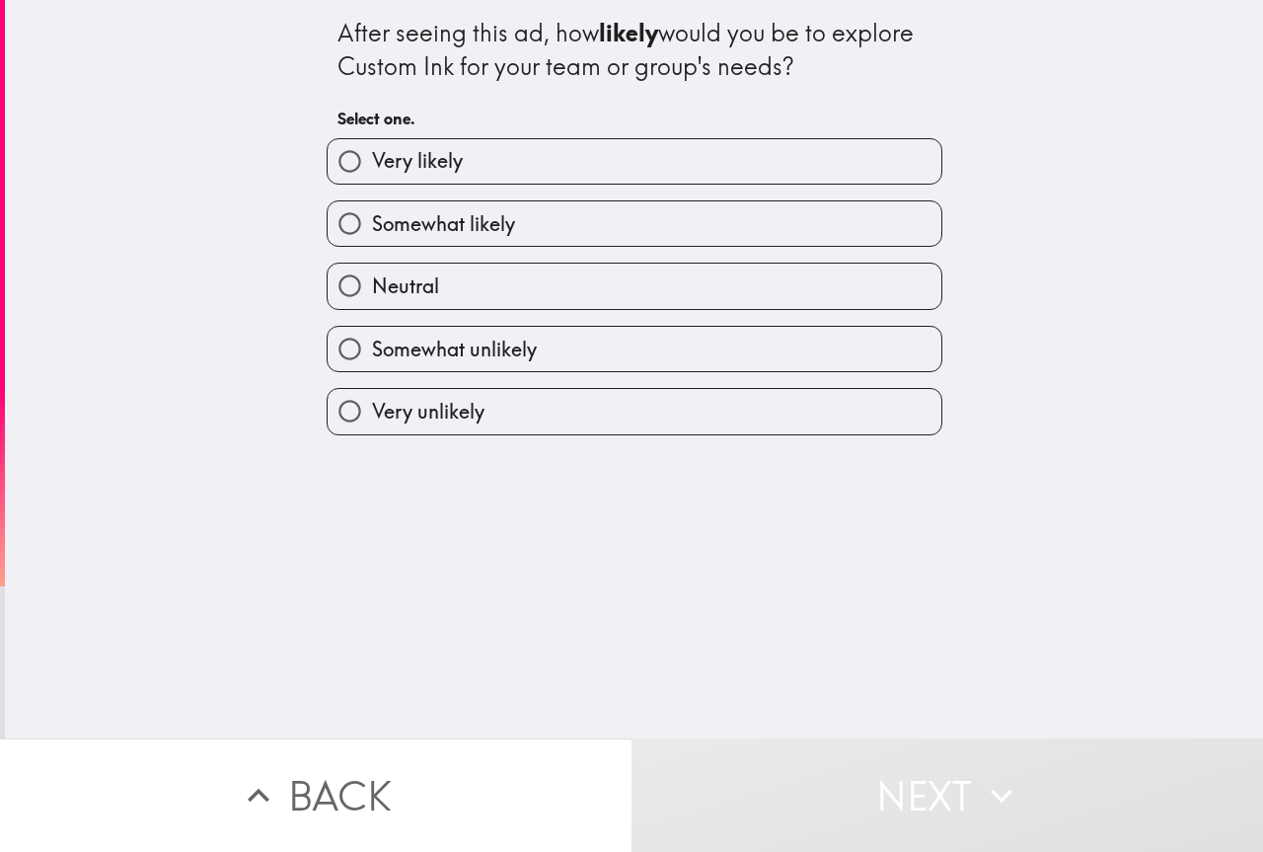
drag, startPoint x: 443, startPoint y: 344, endPoint x: 467, endPoint y: 341, distance: 23.9
click at [444, 343] on span "Somewhat unlikely" at bounding box center [454, 350] width 165 height 28
click at [372, 343] on input "Somewhat unlikely" at bounding box center [350, 349] width 44 height 44
radio input "true"
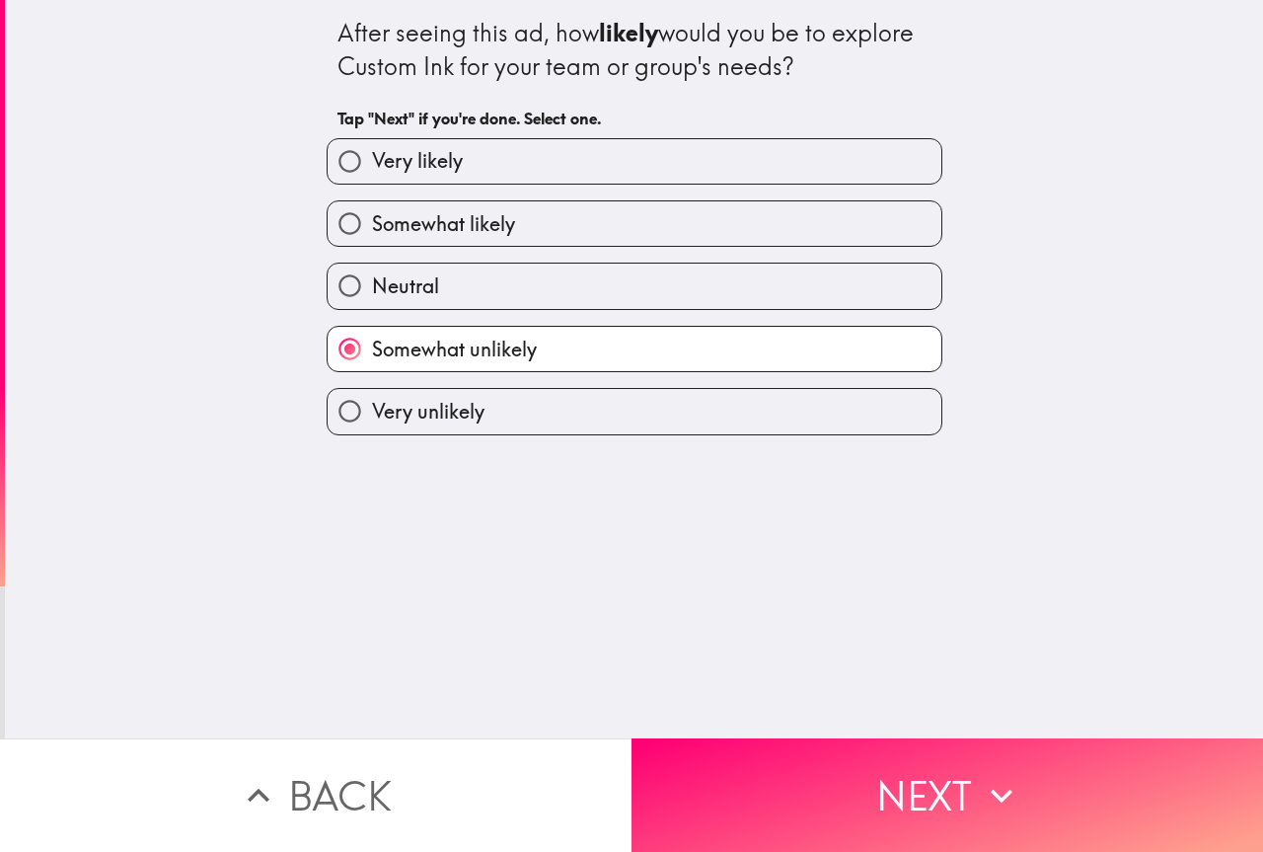
click at [455, 227] on span "Somewhat likely" at bounding box center [443, 224] width 143 height 28
click at [372, 227] on input "Somewhat likely" at bounding box center [350, 223] width 44 height 44
radio input "true"
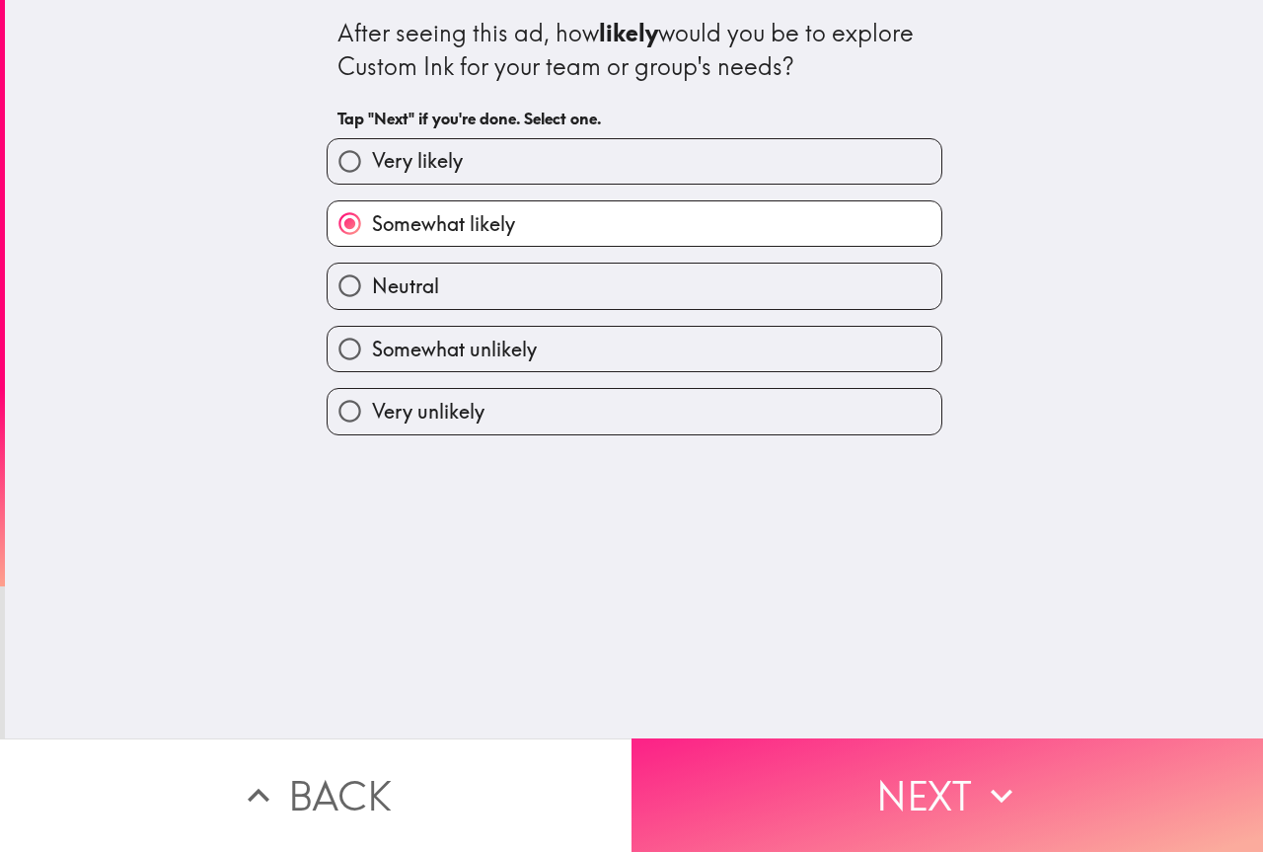
drag, startPoint x: 761, startPoint y: 718, endPoint x: 772, endPoint y: 728, distance: 14.7
click at [766, 720] on div "After seeing this ad, how likely would you be to explore Custom Ink for your te…" at bounding box center [634, 369] width 1258 height 738
click at [779, 742] on button "Next" at bounding box center [948, 794] width 632 height 113
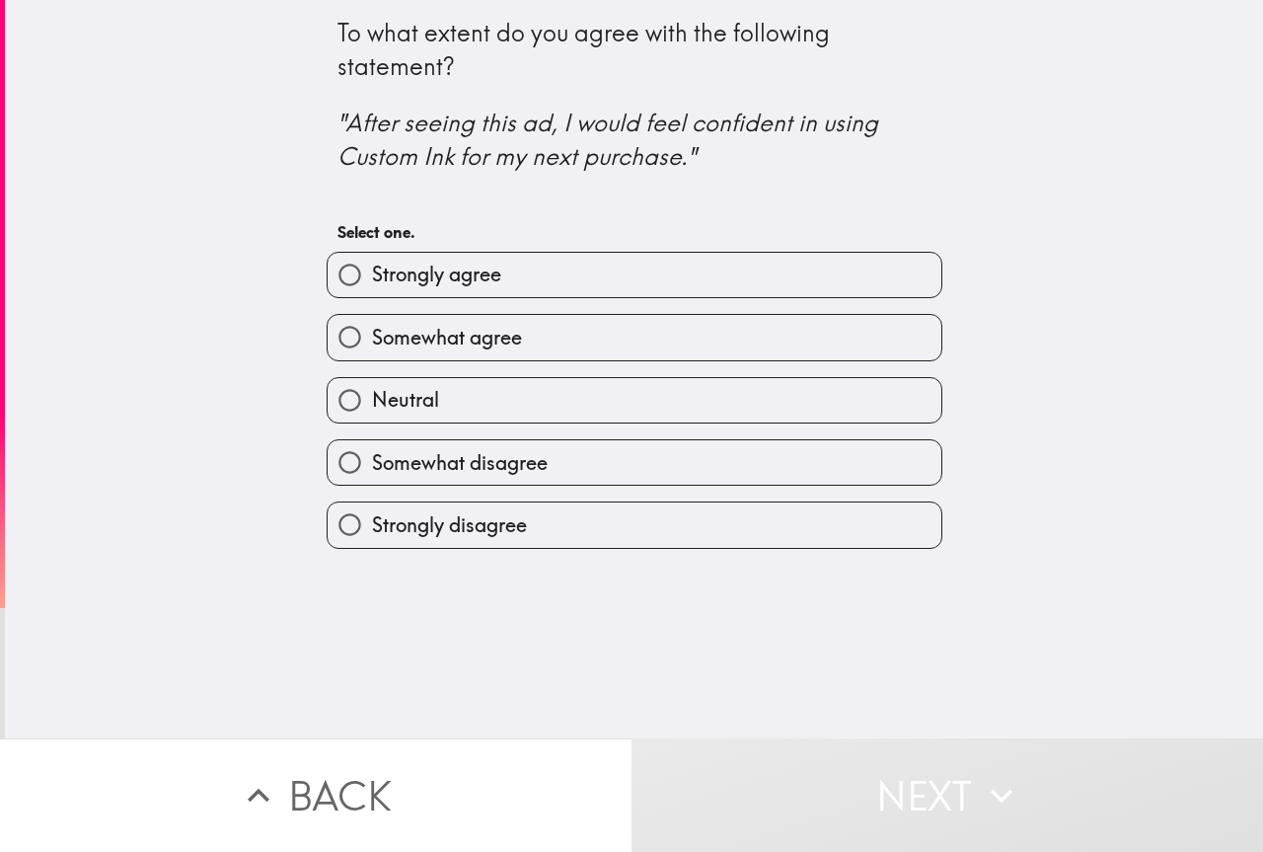
click at [483, 271] on span "Strongly agree" at bounding box center [436, 275] width 129 height 28
click at [372, 271] on input "Strongly agree" at bounding box center [350, 275] width 44 height 44
radio input "true"
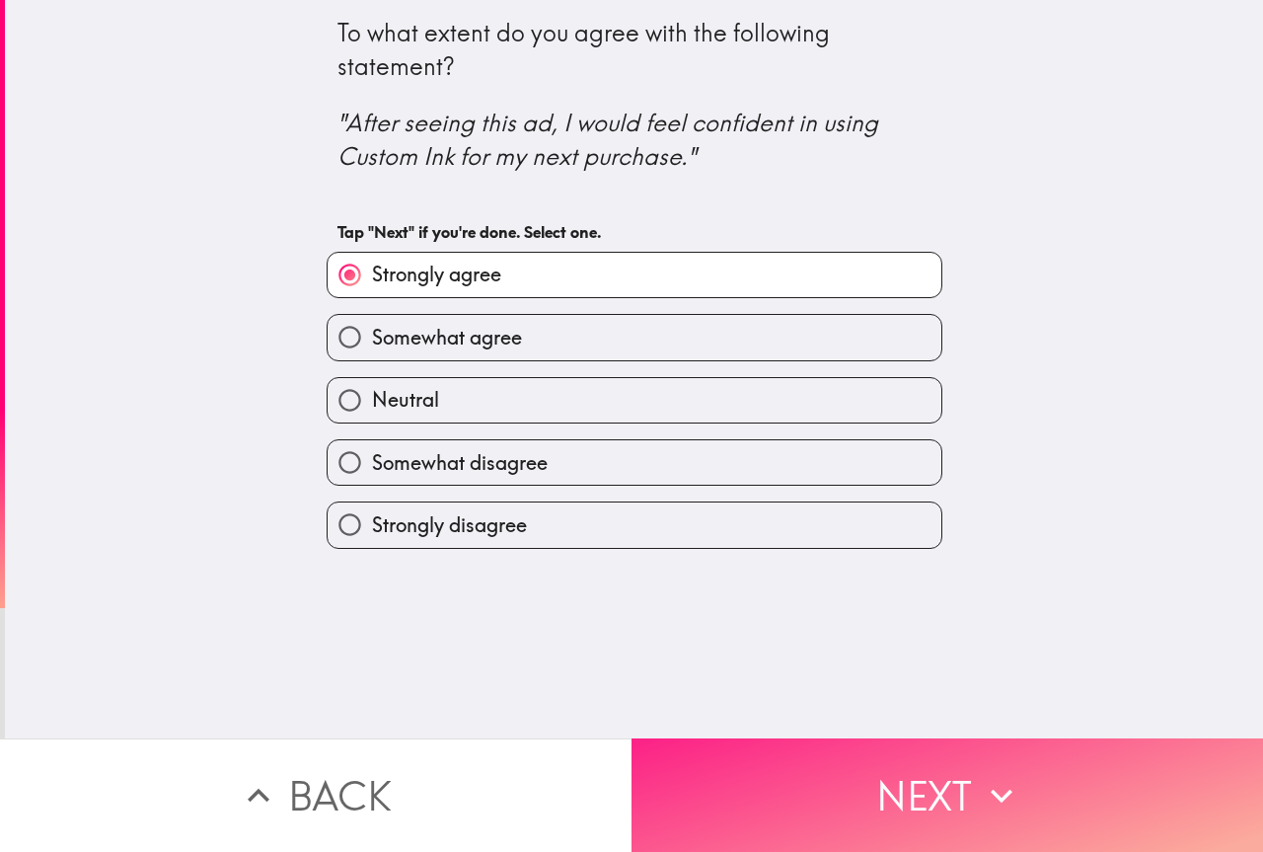
click at [836, 778] on button "Next" at bounding box center [948, 794] width 632 height 113
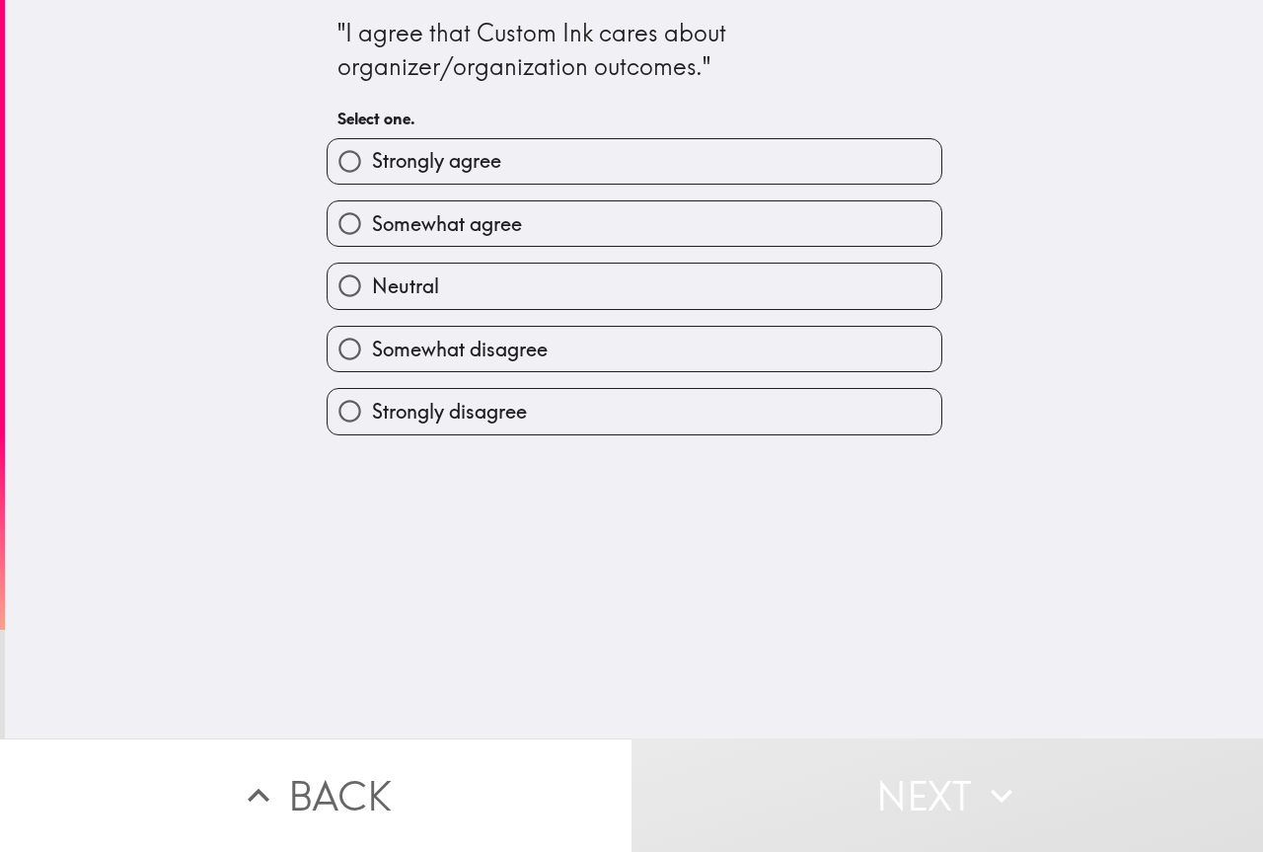
click at [526, 247] on div "Neutral" at bounding box center [627, 278] width 632 height 62
click at [525, 223] on label "Somewhat agree" at bounding box center [635, 223] width 614 height 44
click at [372, 223] on input "Somewhat agree" at bounding box center [350, 223] width 44 height 44
radio input "true"
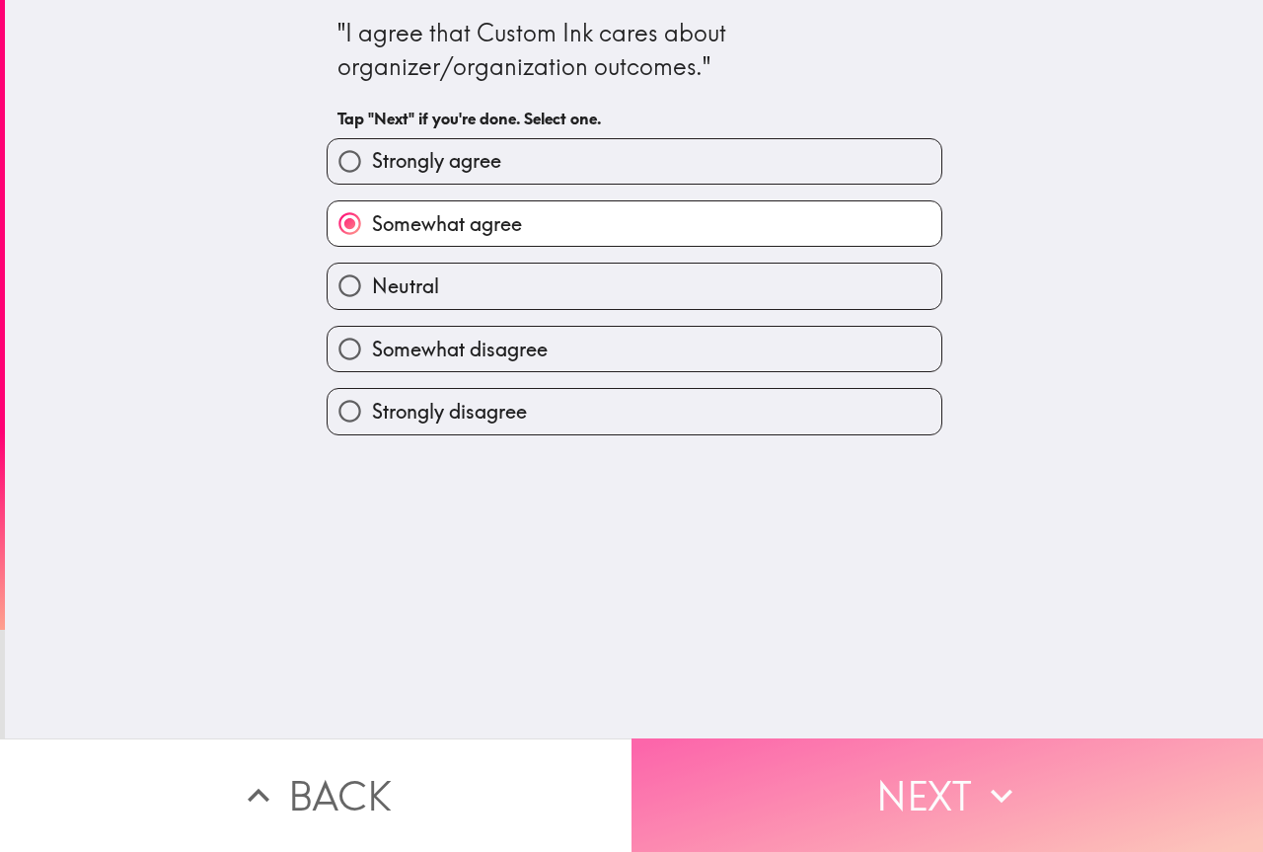
click at [963, 758] on button "Next" at bounding box center [948, 794] width 632 height 113
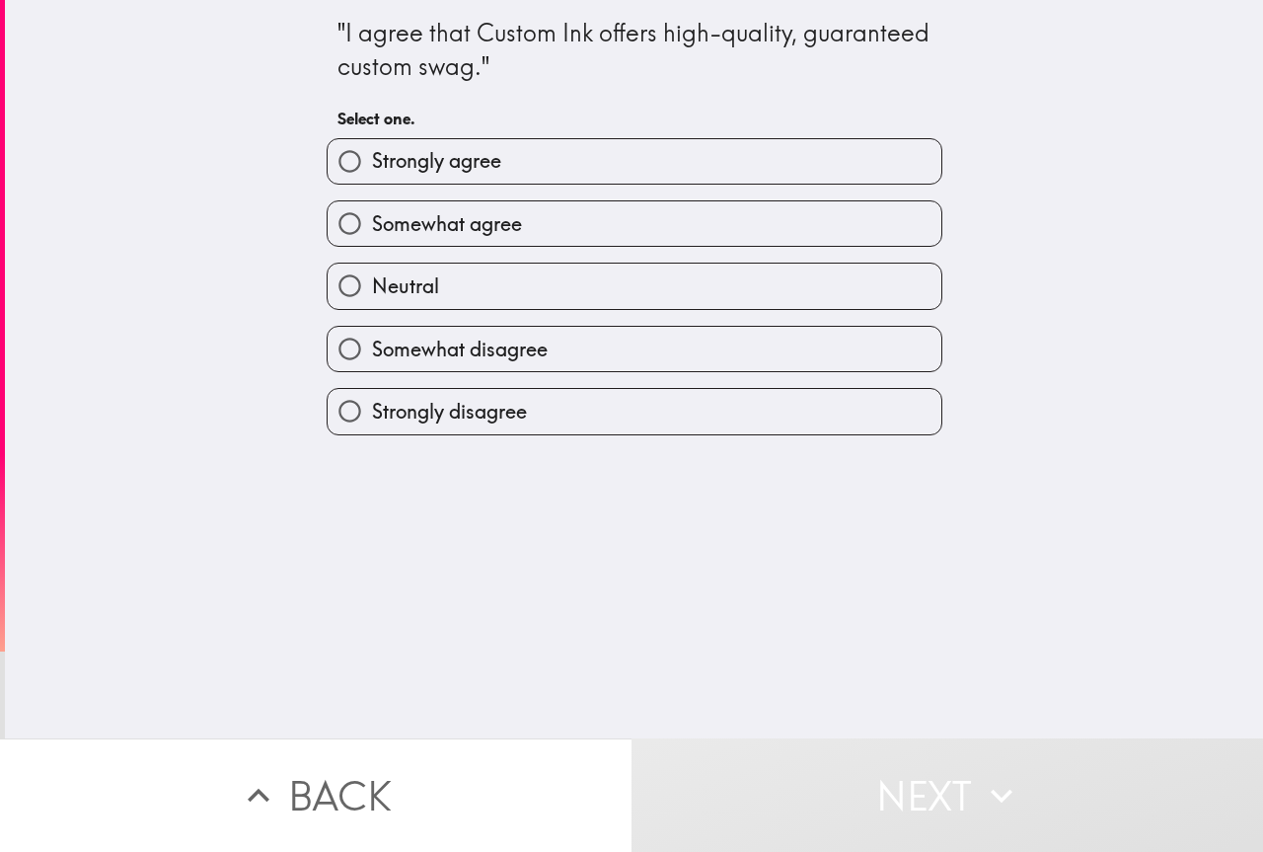
click at [426, 175] on span "Strongly agree" at bounding box center [436, 161] width 129 height 28
click at [372, 175] on input "Strongly agree" at bounding box center [350, 161] width 44 height 44
radio input "true"
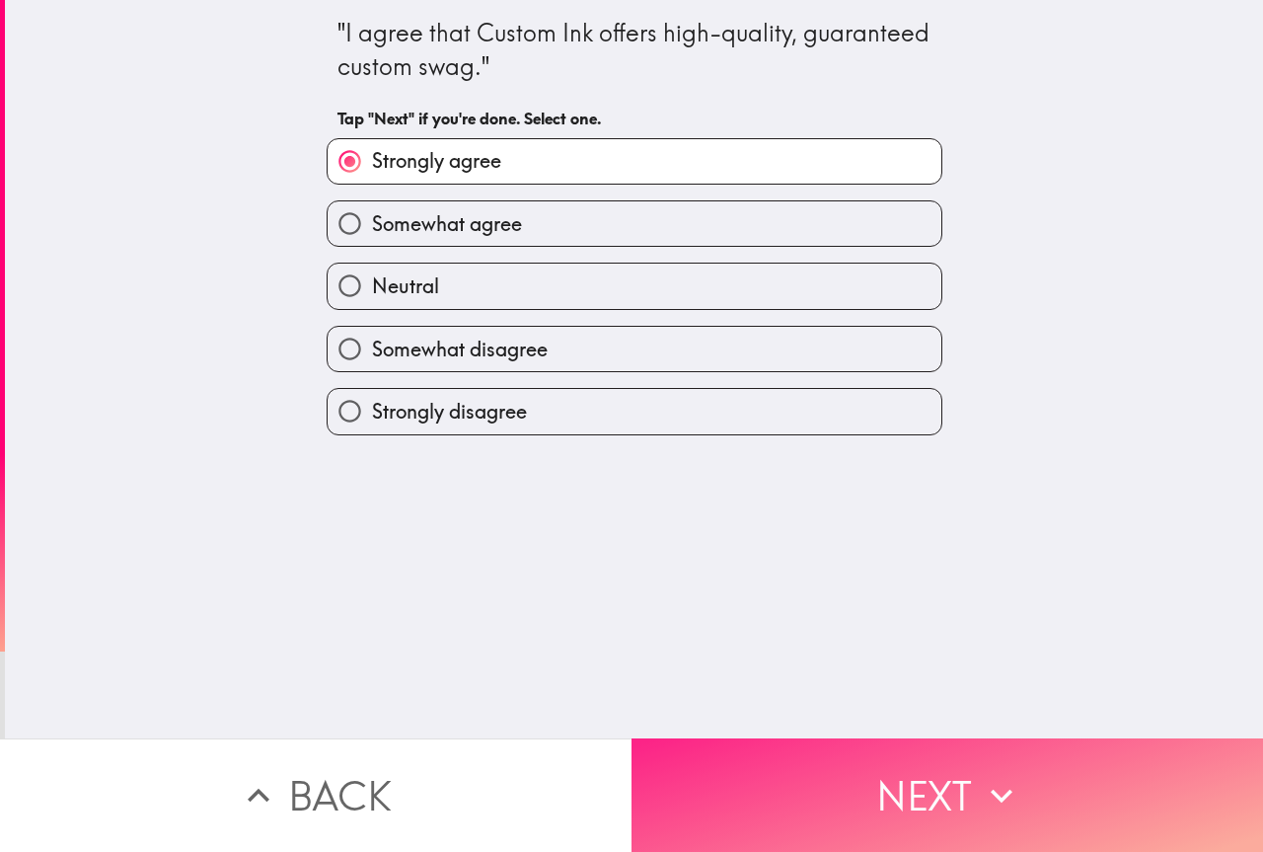
drag, startPoint x: 878, startPoint y: 766, endPoint x: 880, endPoint y: 747, distance: 18.9
click at [880, 761] on button "Next" at bounding box center [948, 794] width 632 height 113
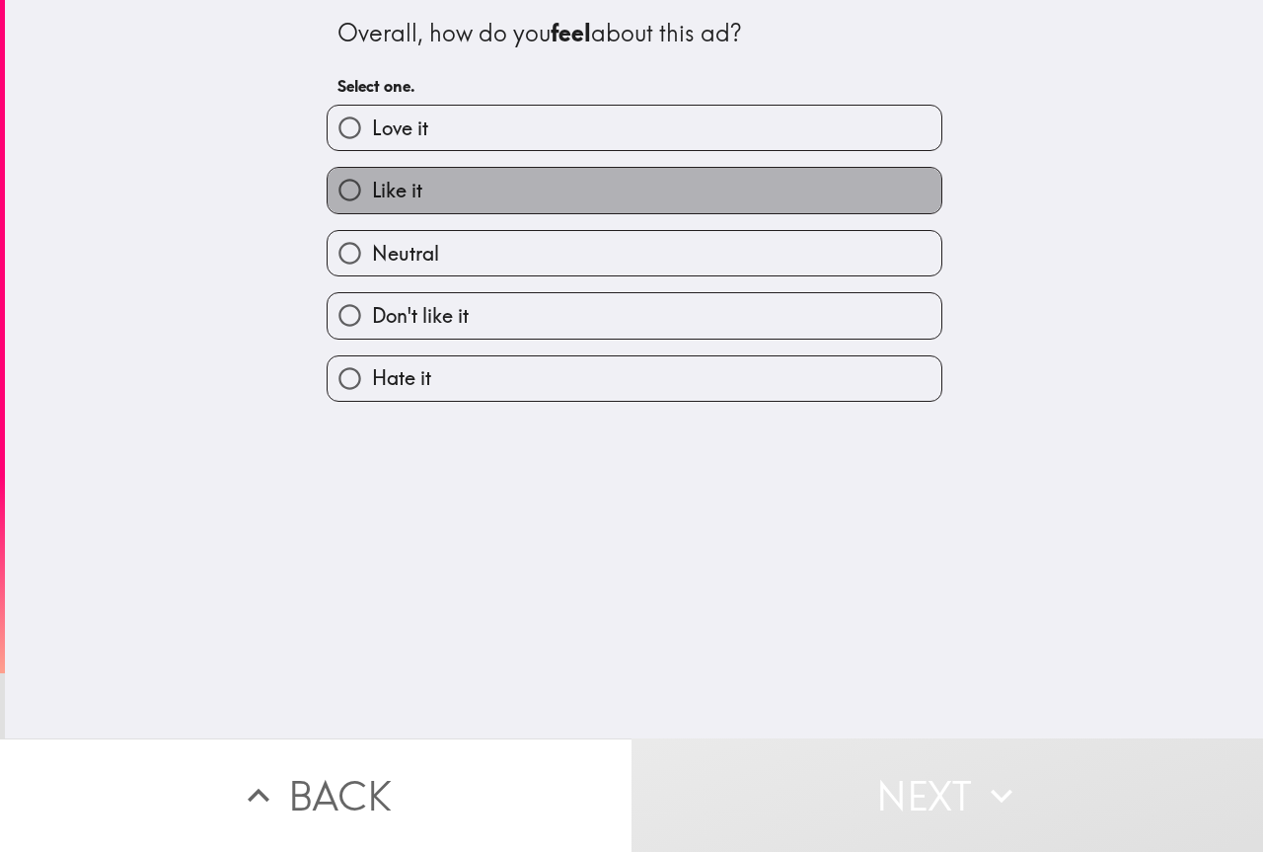
click at [415, 189] on label "Like it" at bounding box center [635, 190] width 614 height 44
click at [372, 189] on input "Like it" at bounding box center [350, 190] width 44 height 44
radio input "true"
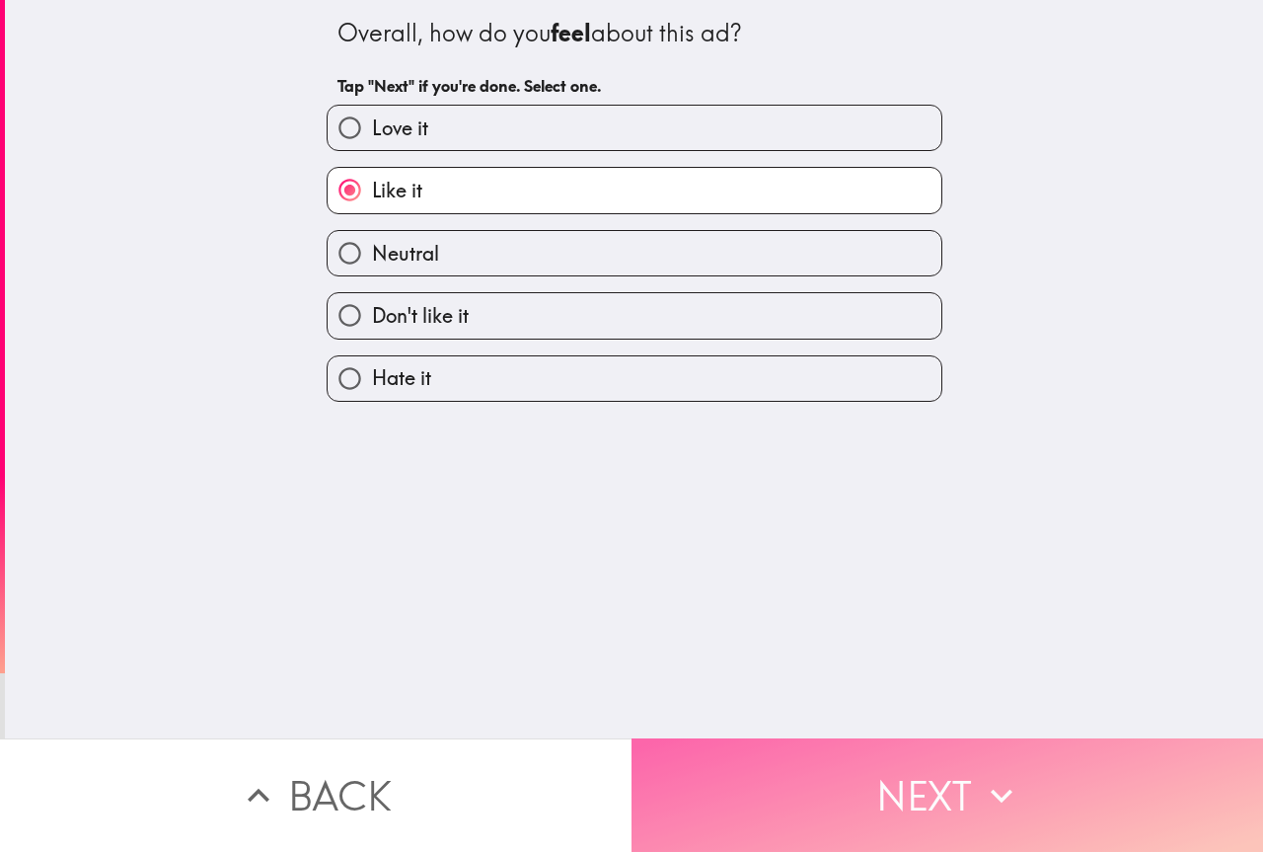
click at [886, 799] on button "Next" at bounding box center [948, 794] width 632 height 113
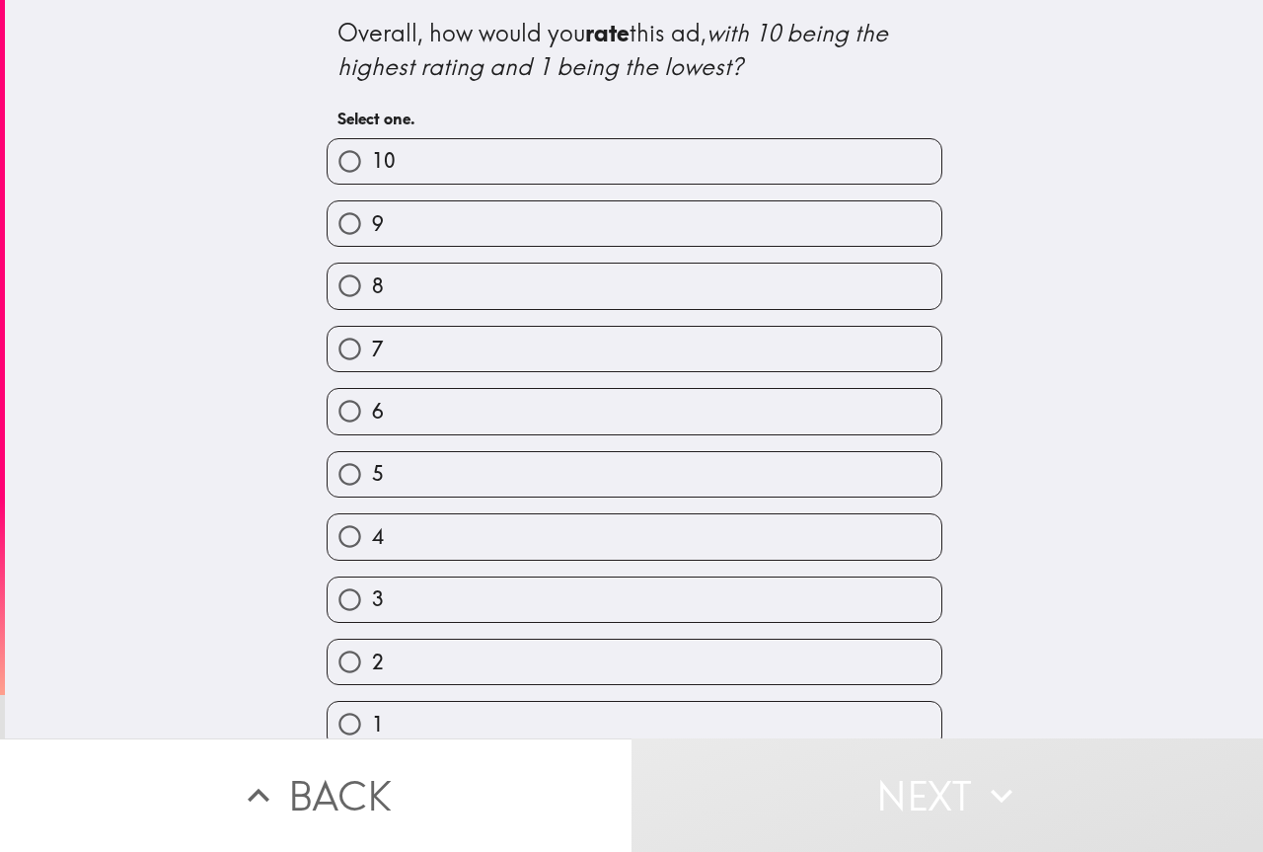
click at [489, 361] on label "7" at bounding box center [635, 349] width 614 height 44
click at [372, 361] on input "7" at bounding box center [350, 349] width 44 height 44
radio input "true"
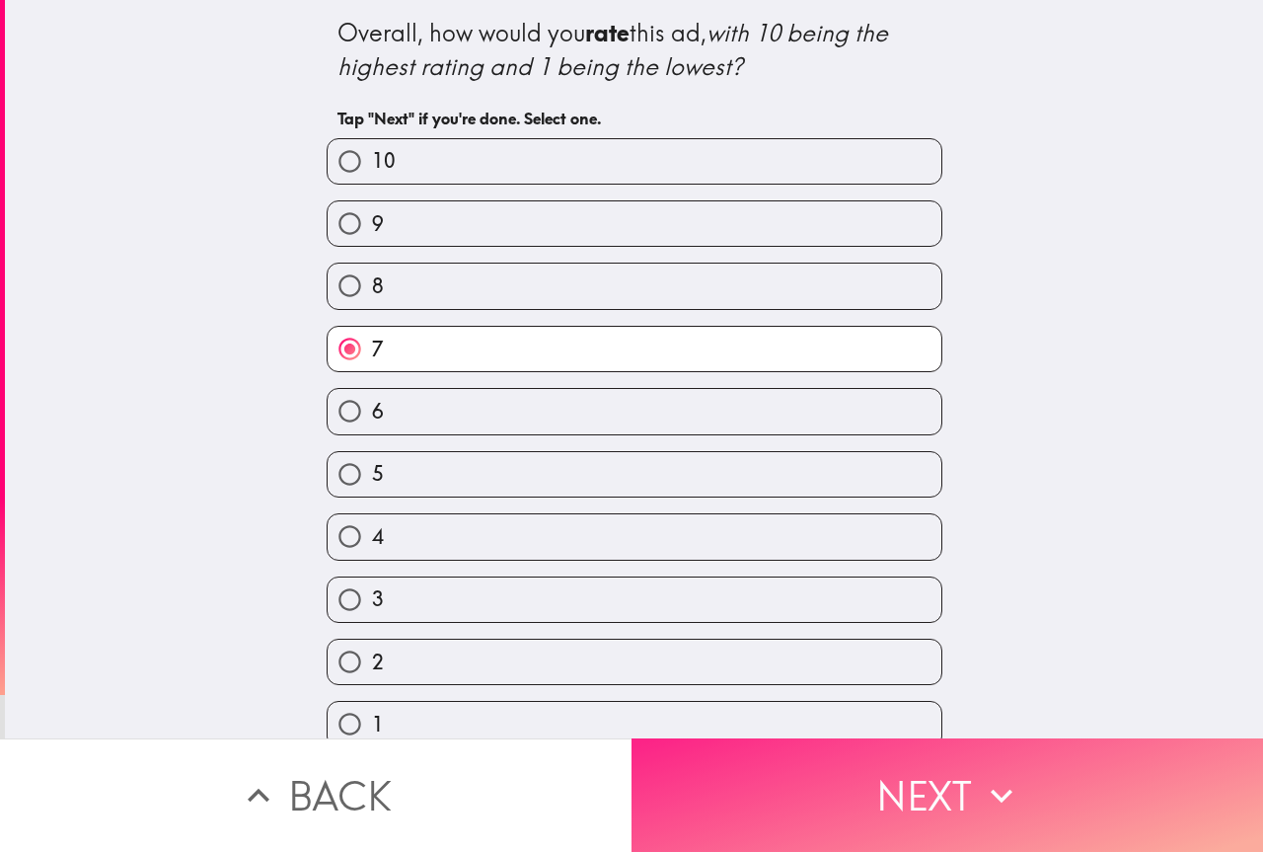
drag, startPoint x: 763, startPoint y: 832, endPoint x: 771, endPoint y: 825, distance: 10.5
click at [763, 831] on button "Next" at bounding box center [948, 794] width 632 height 113
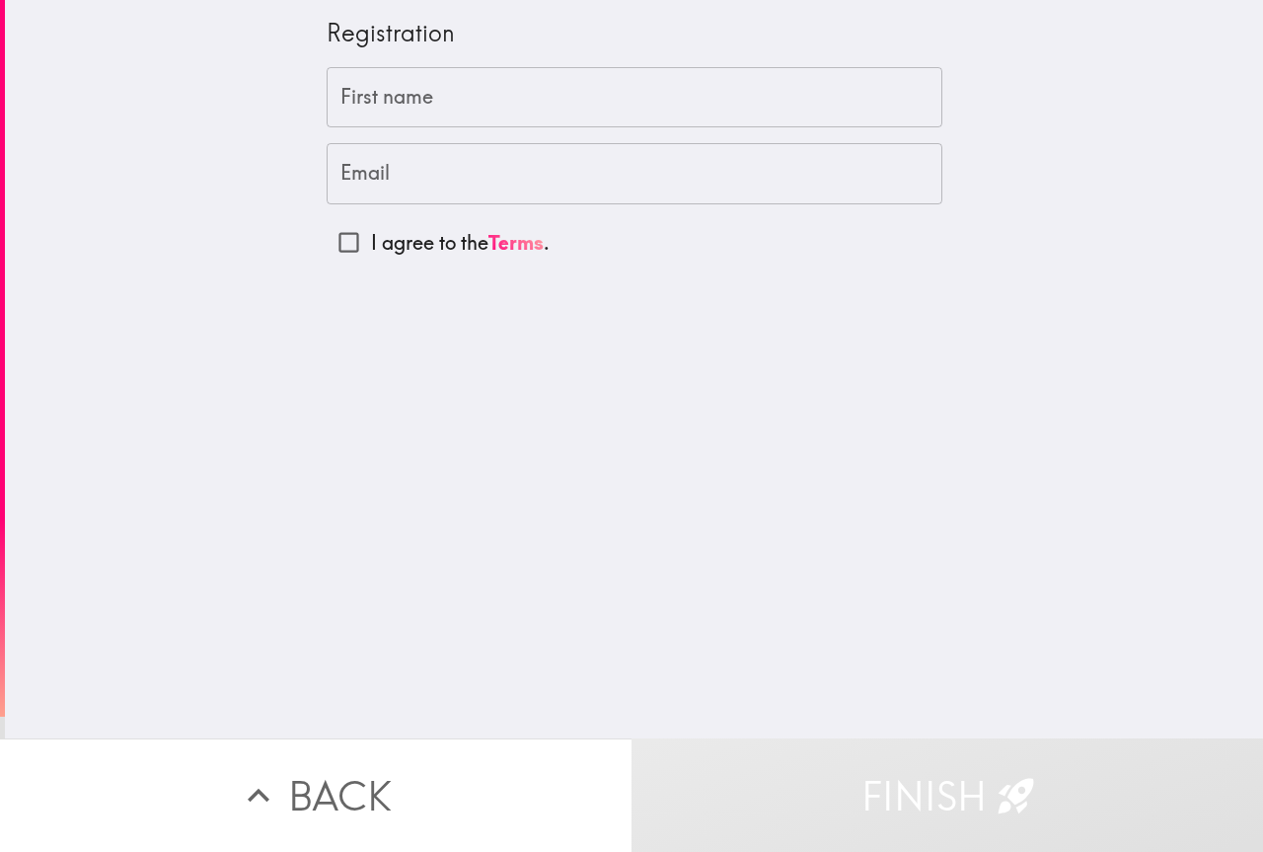
click at [430, 249] on p "I agree to the Terms ." at bounding box center [460, 243] width 179 height 28
click at [371, 249] on input "I agree to the Terms ." at bounding box center [349, 242] width 44 height 44
checkbox input "true"
click at [419, 98] on input "First name" at bounding box center [635, 97] width 616 height 61
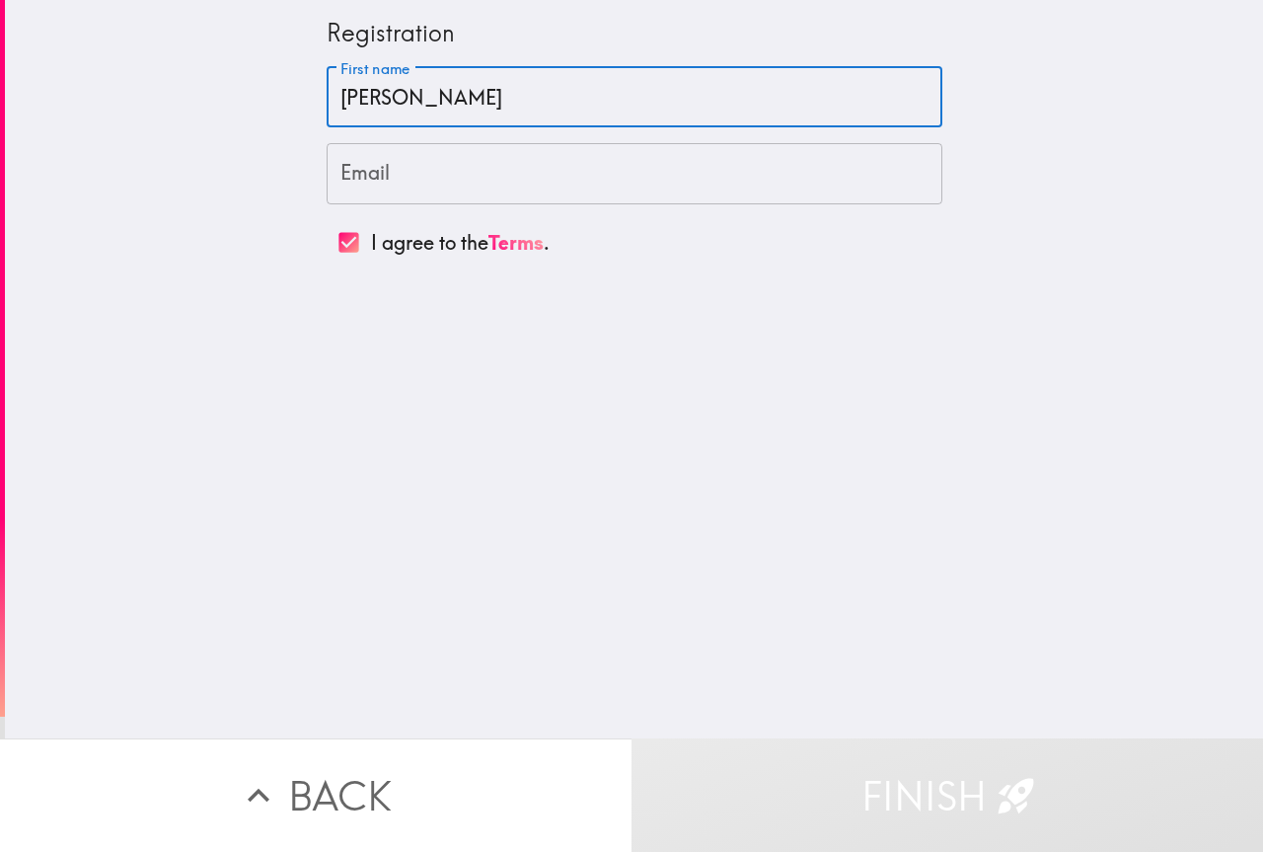
type input "[PERSON_NAME]"
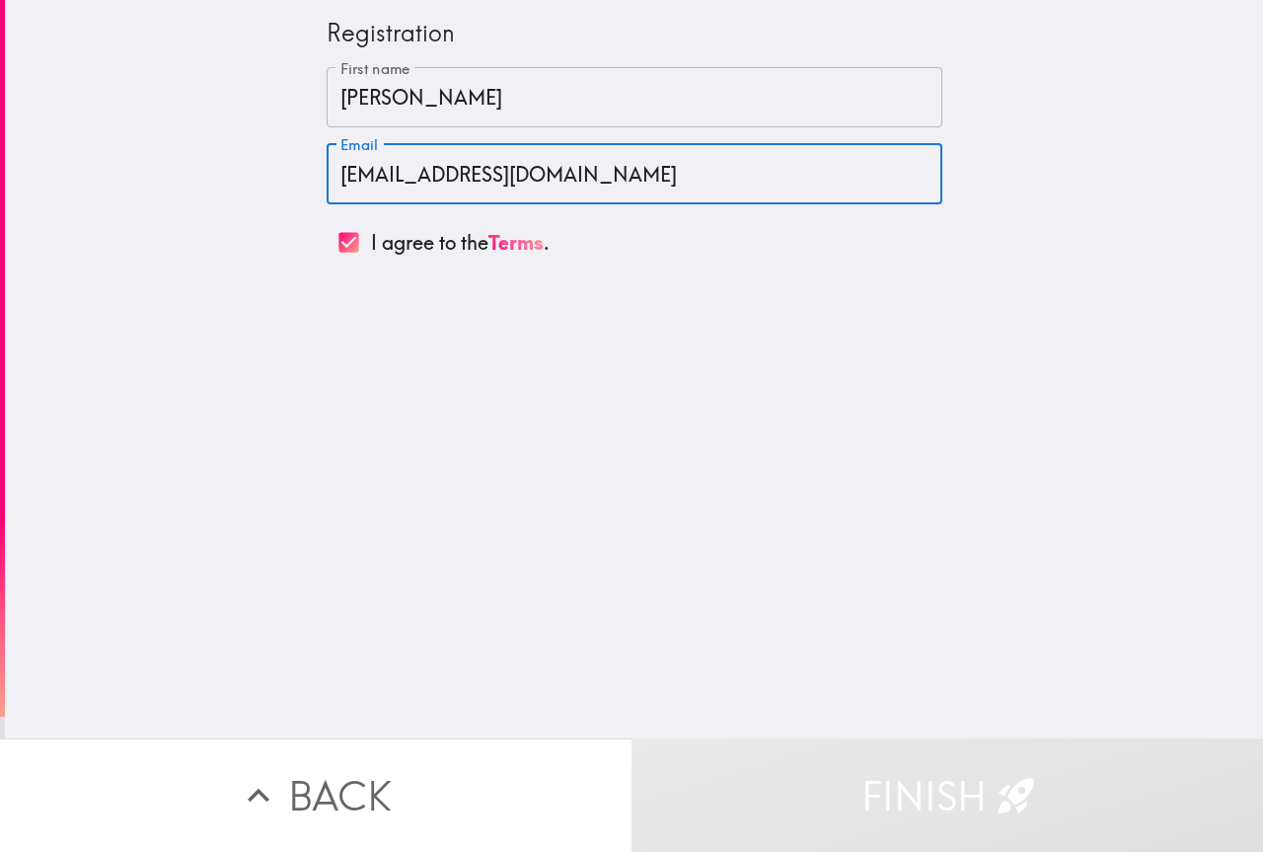
type input "[EMAIL_ADDRESS][DOMAIN_NAME]"
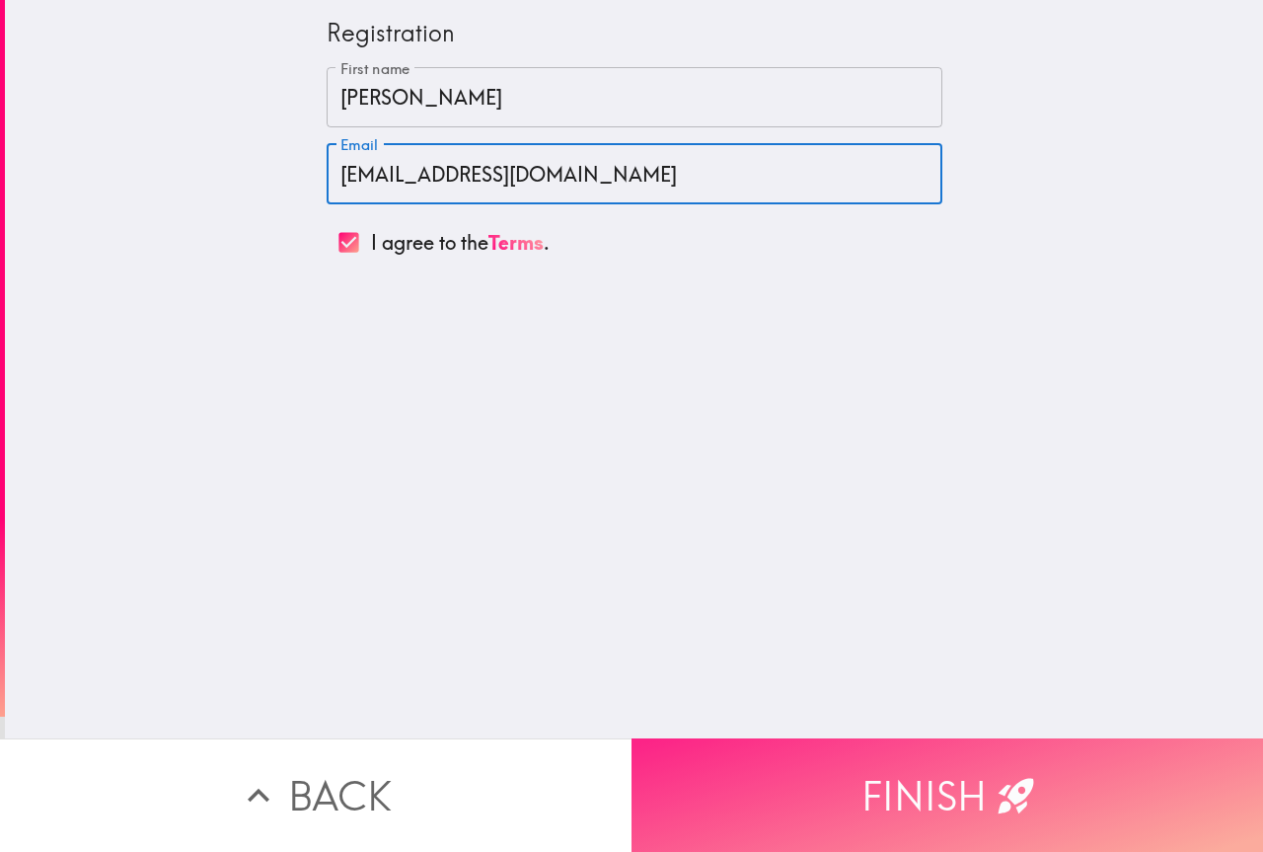
click at [829, 788] on button "Finish" at bounding box center [948, 794] width 632 height 113
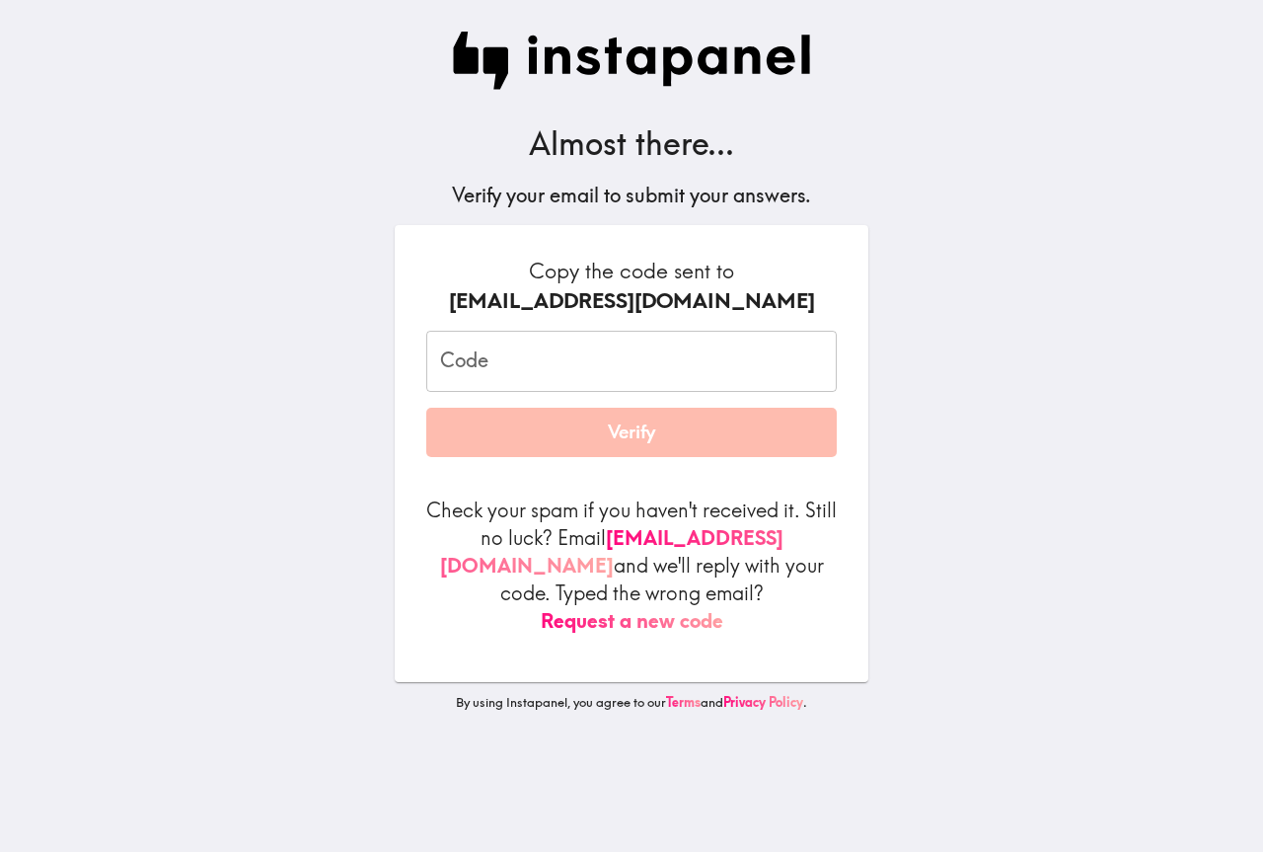
click at [572, 376] on input "Code" at bounding box center [631, 361] width 411 height 61
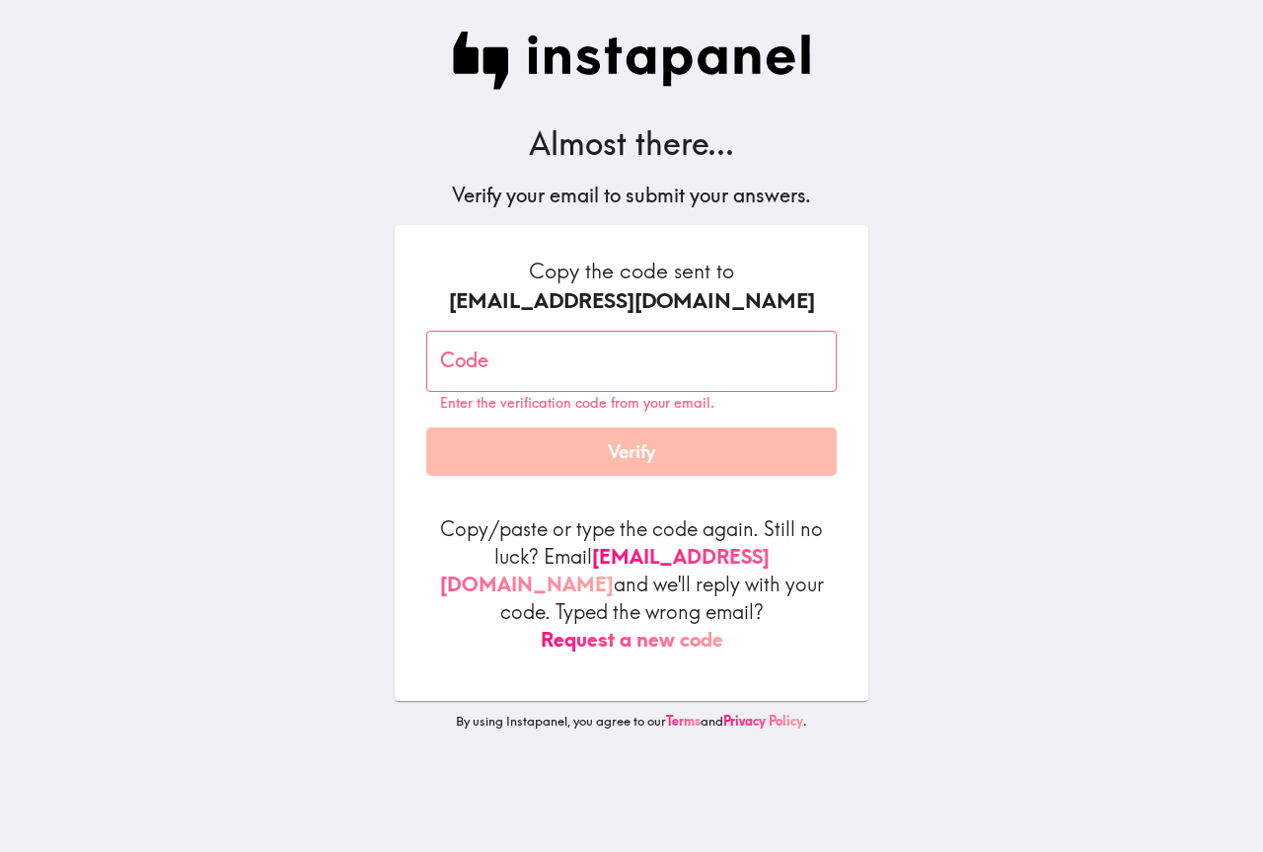
click at [599, 626] on button "Request a new code" at bounding box center [632, 640] width 183 height 28
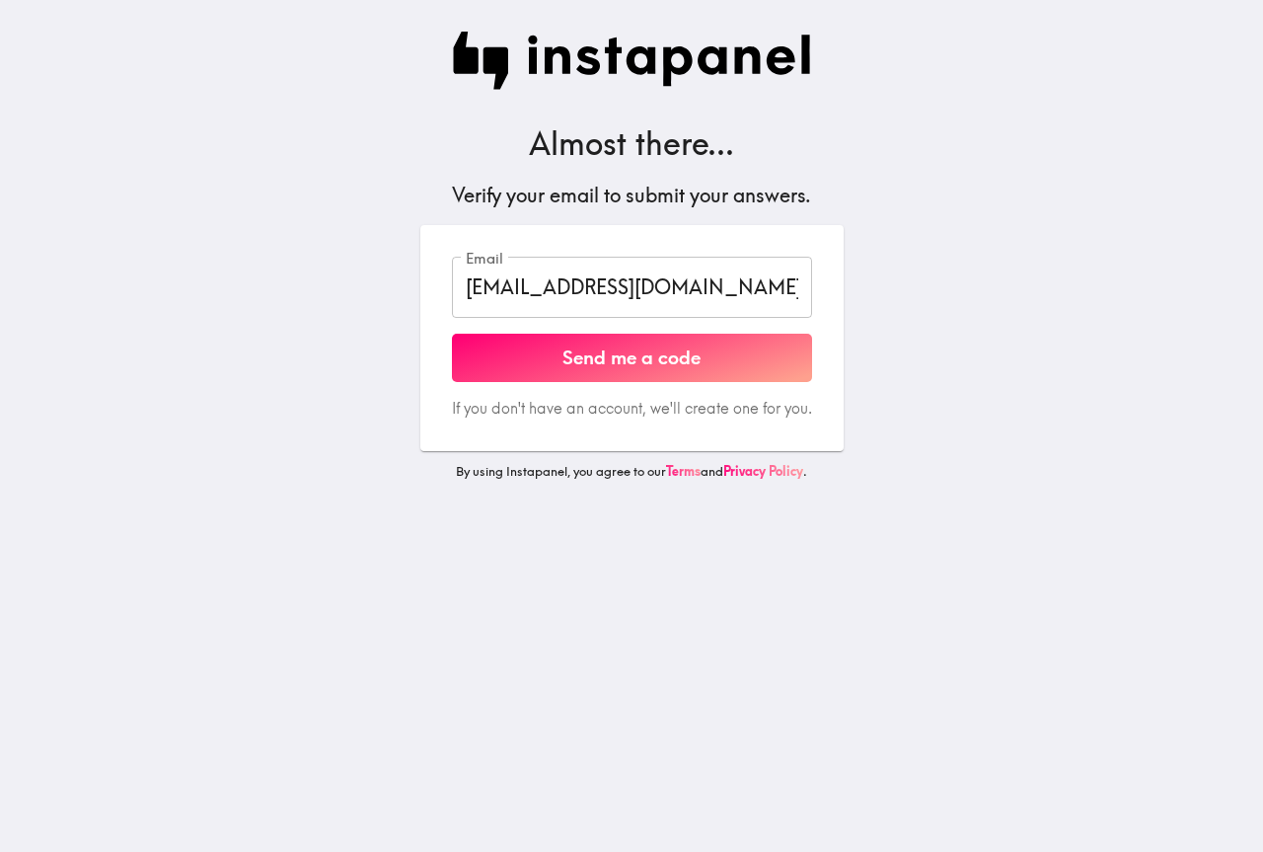
click at [652, 367] on button "Send me a code" at bounding box center [632, 358] width 360 height 49
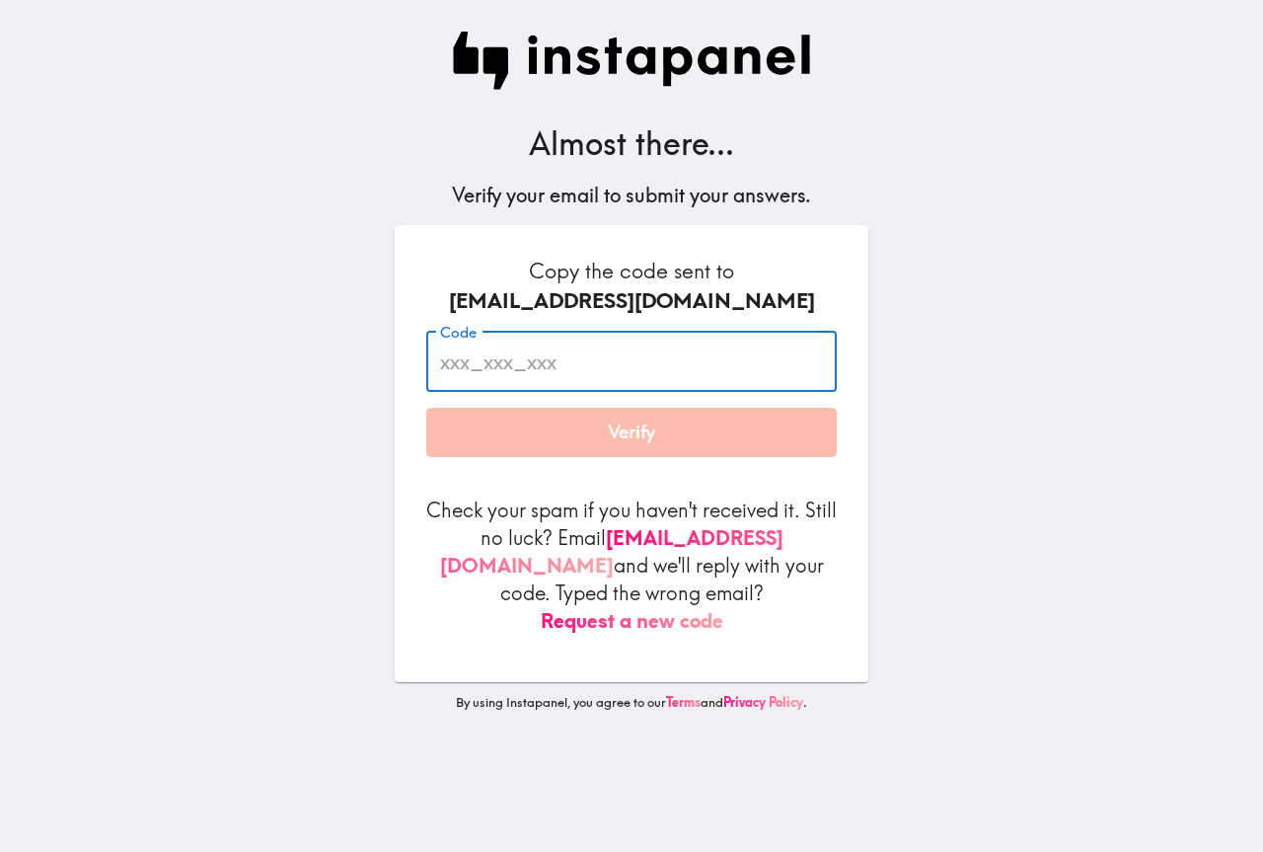
click at [531, 363] on input "Code" at bounding box center [631, 361] width 411 height 61
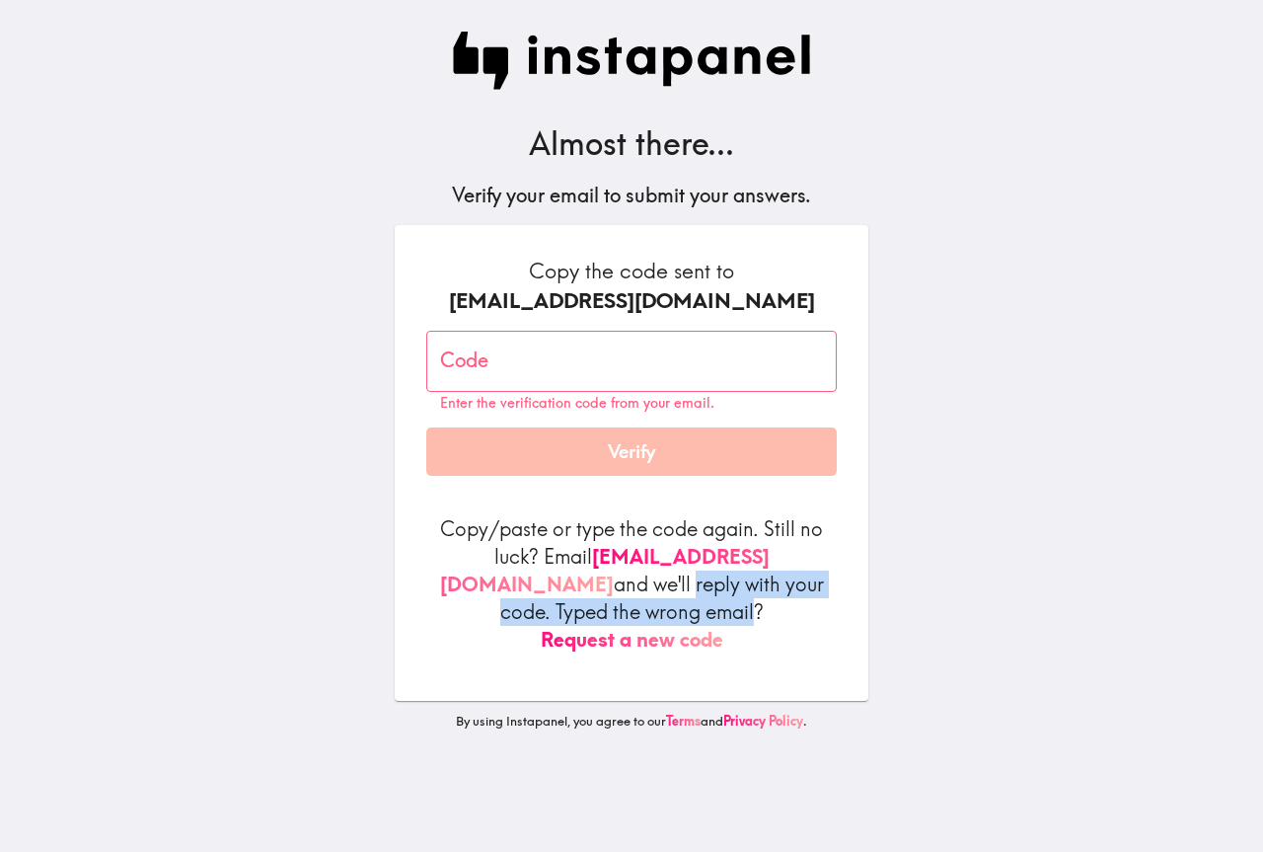
drag, startPoint x: 860, startPoint y: 568, endPoint x: 813, endPoint y: 593, distance: 52.5
click at [813, 593] on div "Copy the code sent to [EMAIL_ADDRESS][DOMAIN_NAME] Code Code Enter the verifica…" at bounding box center [632, 463] width 474 height 476
click at [778, 592] on p "Copy/paste or type the code again. Still no luck? Email [EMAIL_ADDRESS][DOMAIN_…" at bounding box center [631, 584] width 411 height 138
click at [632, 590] on p "Copy/paste or type the code again. Still no luck? Email [EMAIL_ADDRESS][DOMAIN_…" at bounding box center [631, 584] width 411 height 138
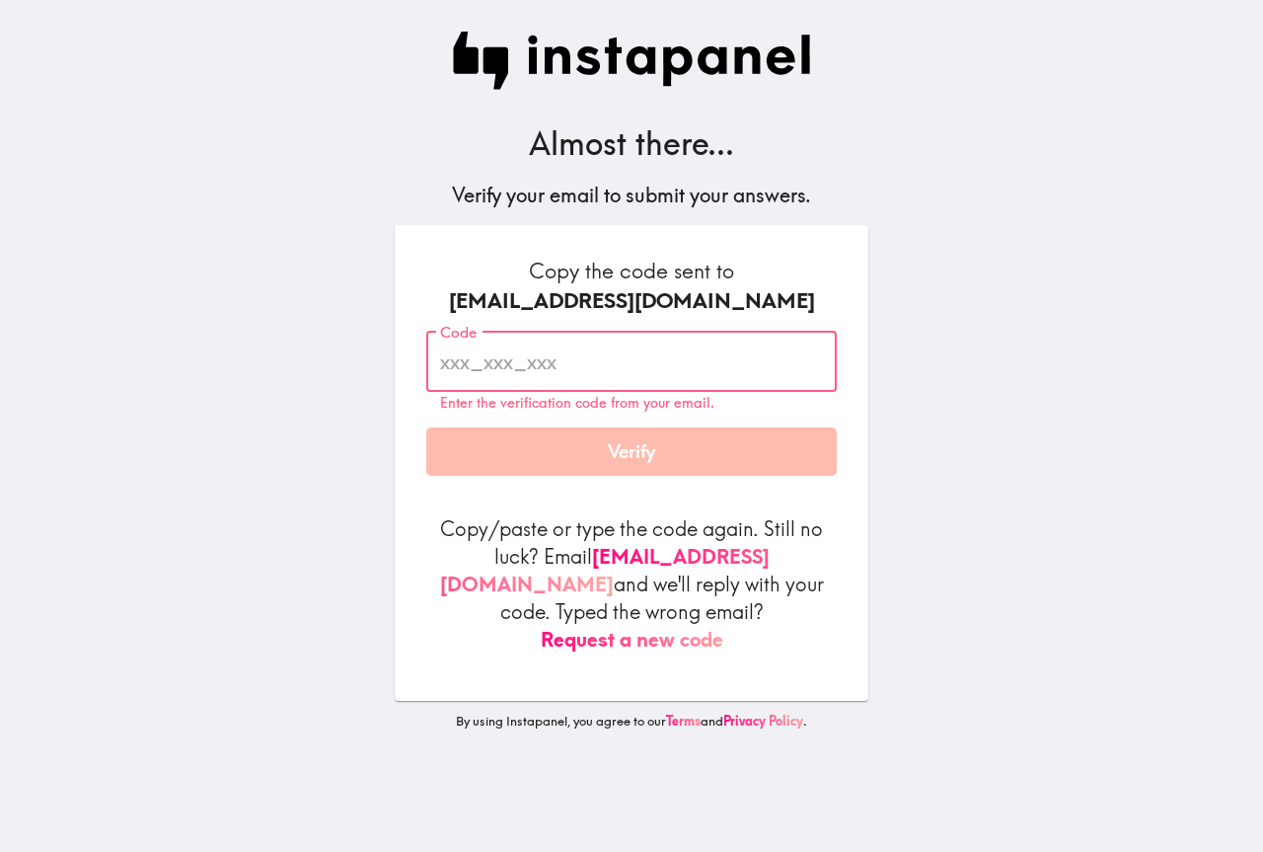
click at [598, 626] on button "Request a new code" at bounding box center [632, 640] width 183 height 28
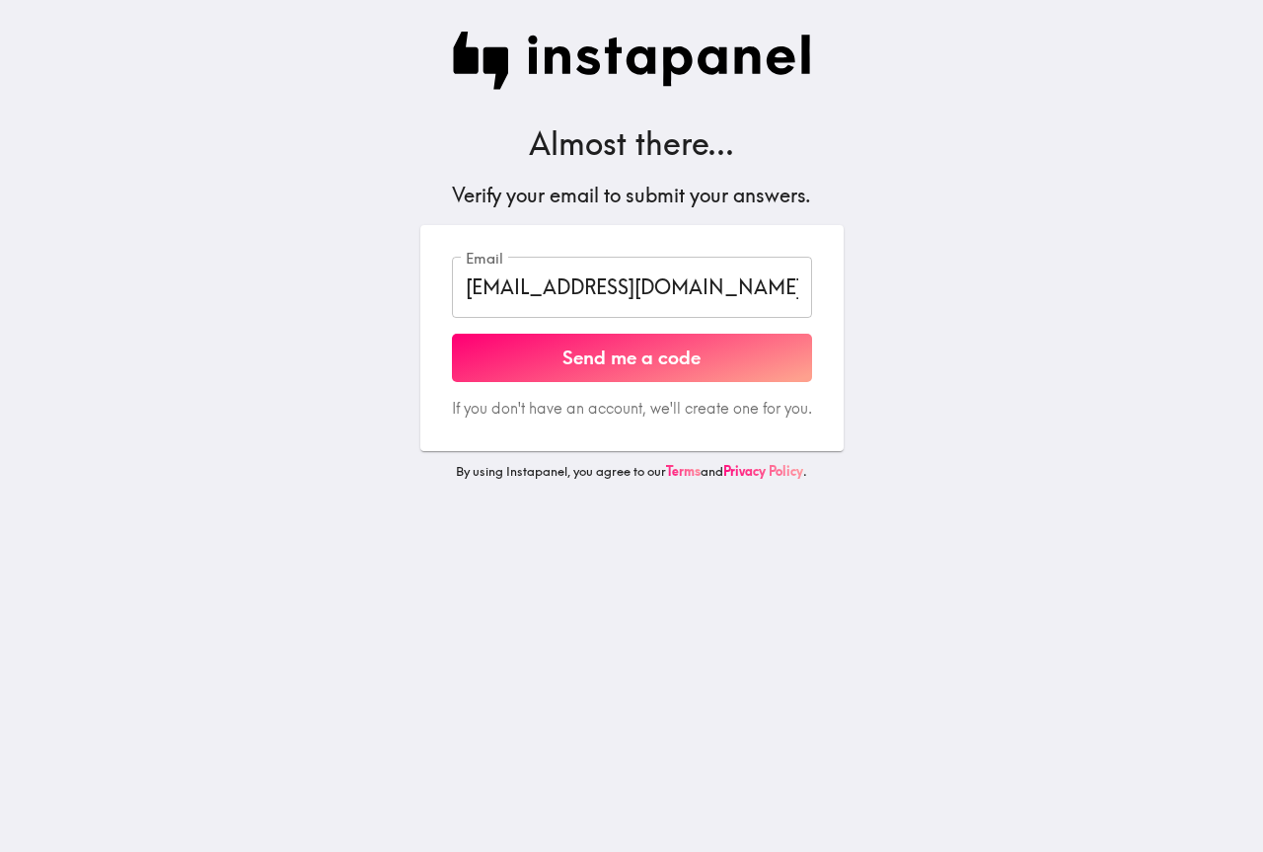
click at [592, 347] on button "Send me a code" at bounding box center [632, 358] width 360 height 49
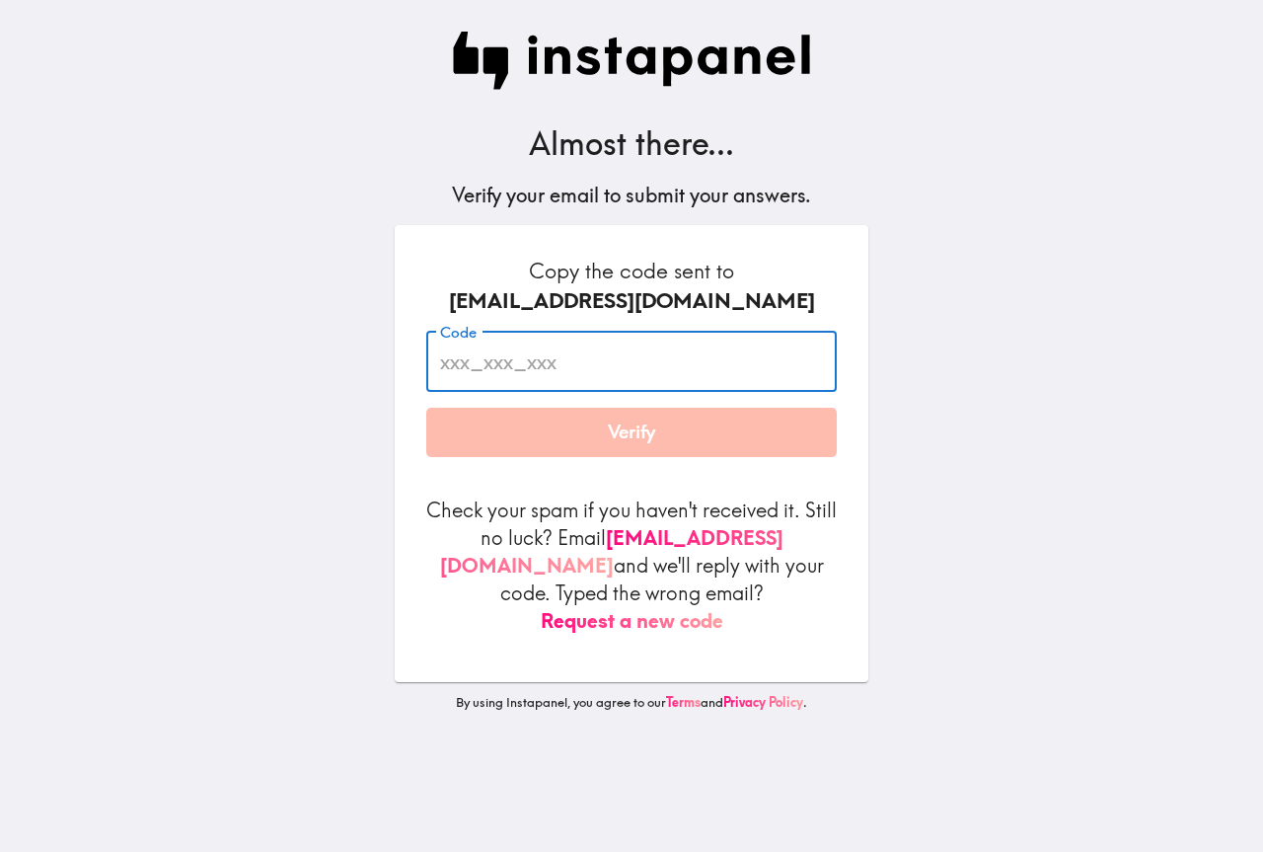
paste input "baH_daJ_kN6"
type input "baH_daJ_kN6"
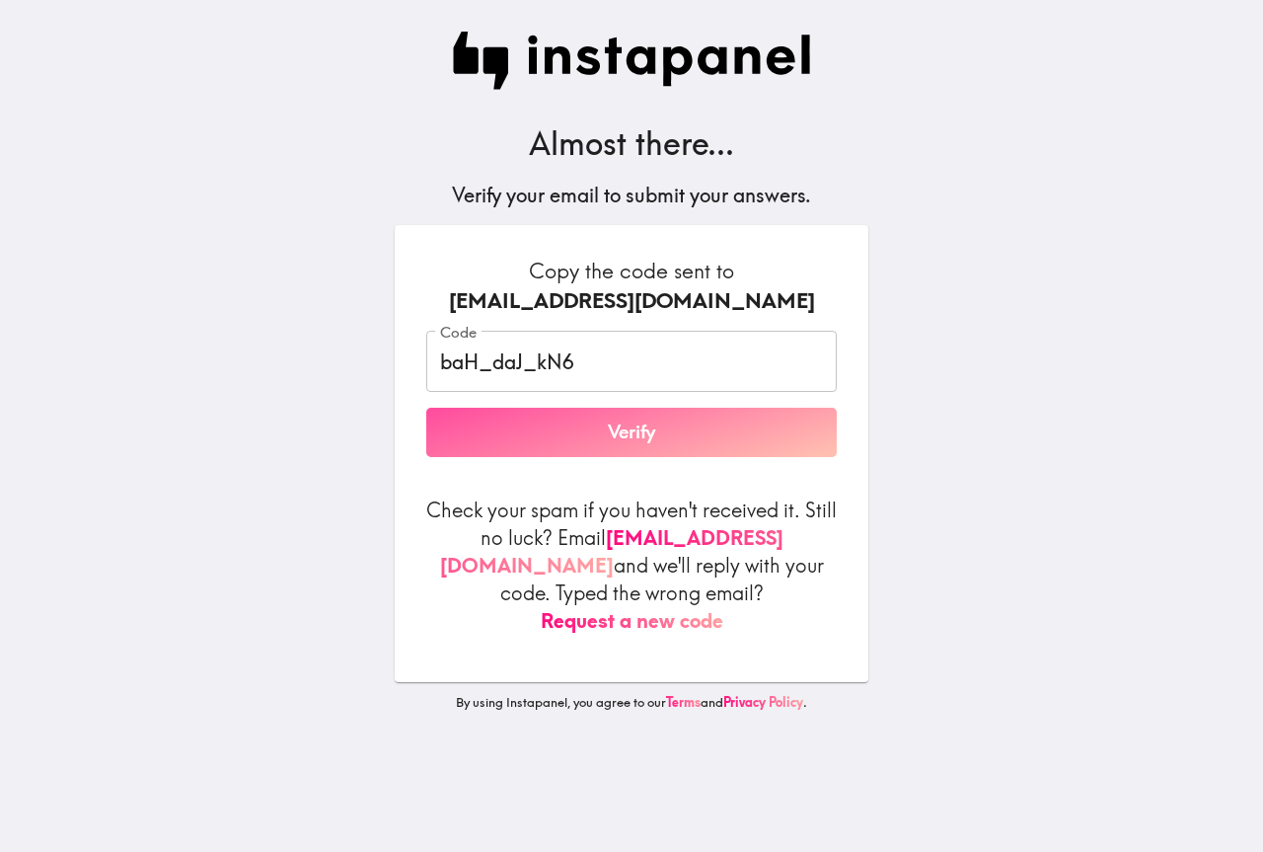
click at [612, 442] on button "Verify" at bounding box center [631, 432] width 411 height 49
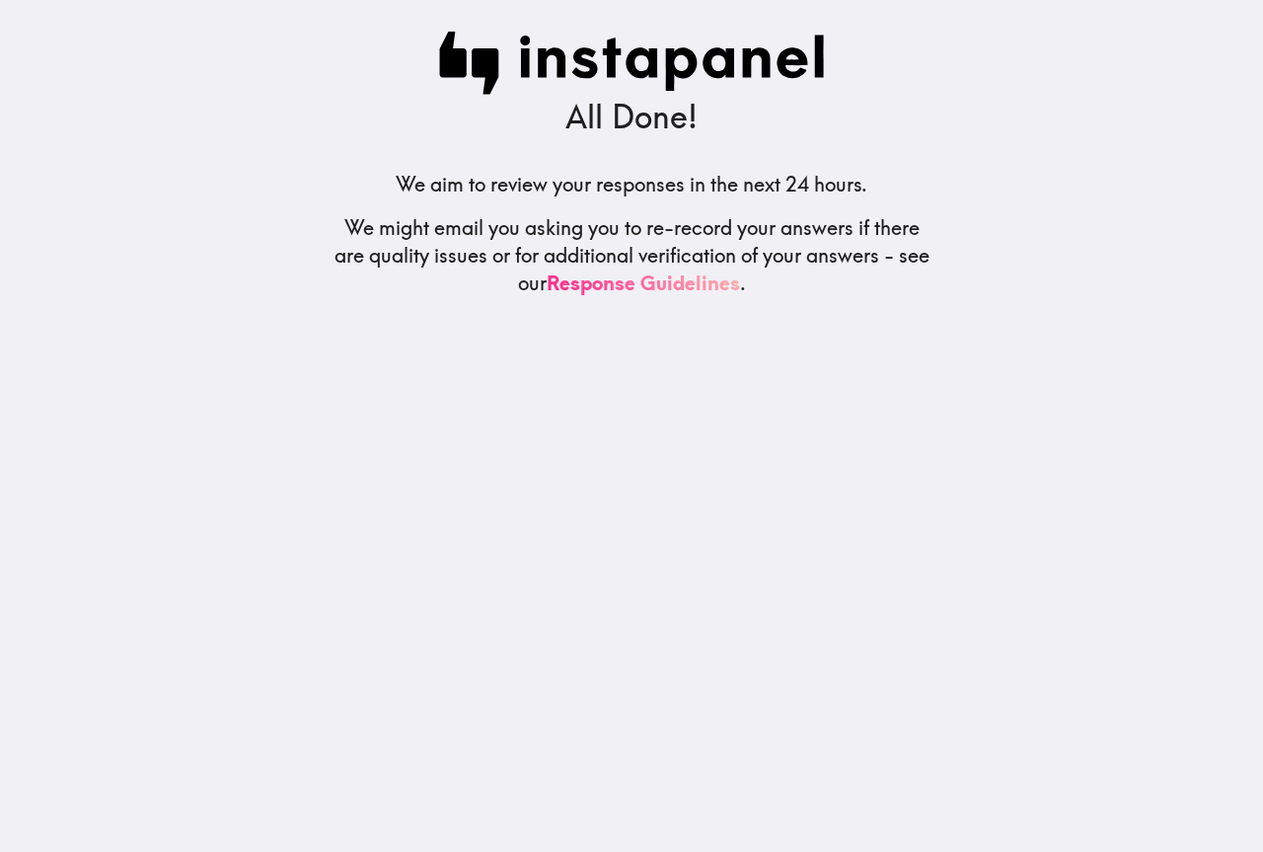
click at [642, 274] on link "Response Guidelines" at bounding box center [643, 282] width 193 height 25
click at [668, 164] on div "All Done! We aim to review your responses in the next 24 hours. We might email …" at bounding box center [632, 426] width 632 height 852
